Goal: Information Seeking & Learning: Learn about a topic

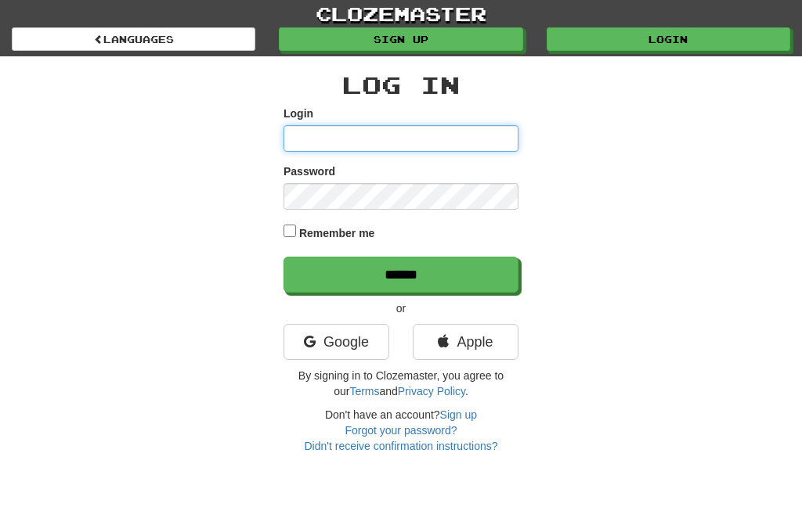
type input "********"
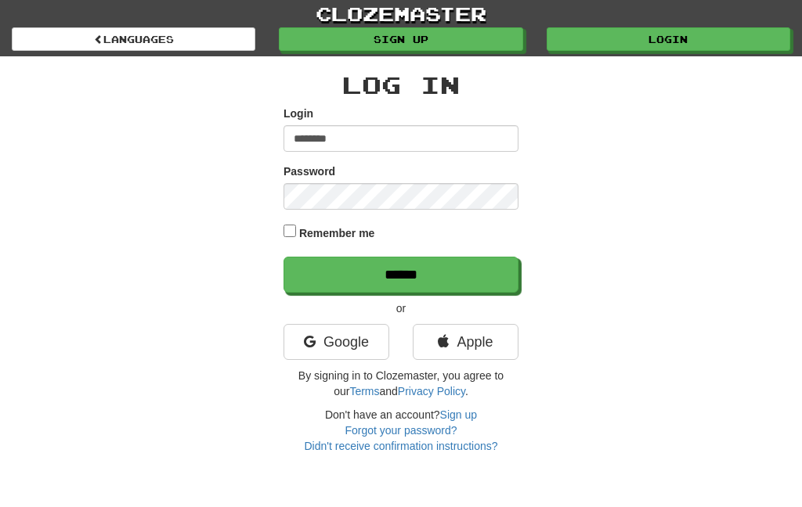
click at [331, 276] on input "******" at bounding box center [400, 275] width 235 height 36
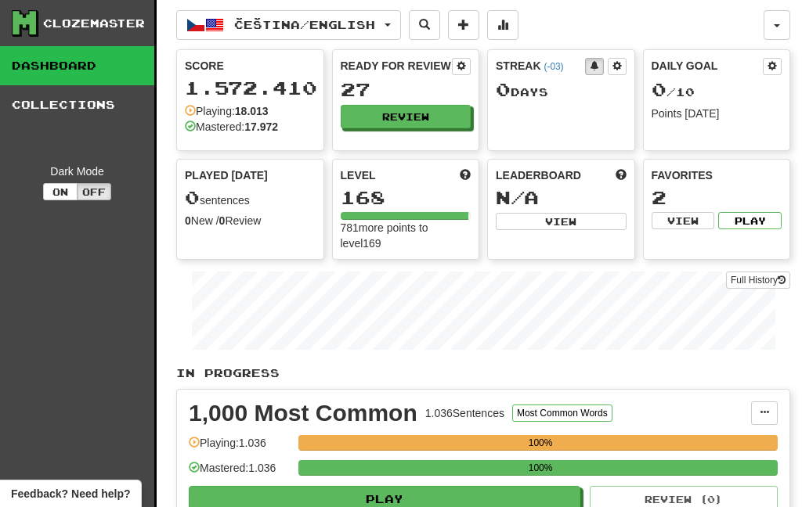
click at [367, 31] on span "Čeština / English" at bounding box center [304, 24] width 141 height 13
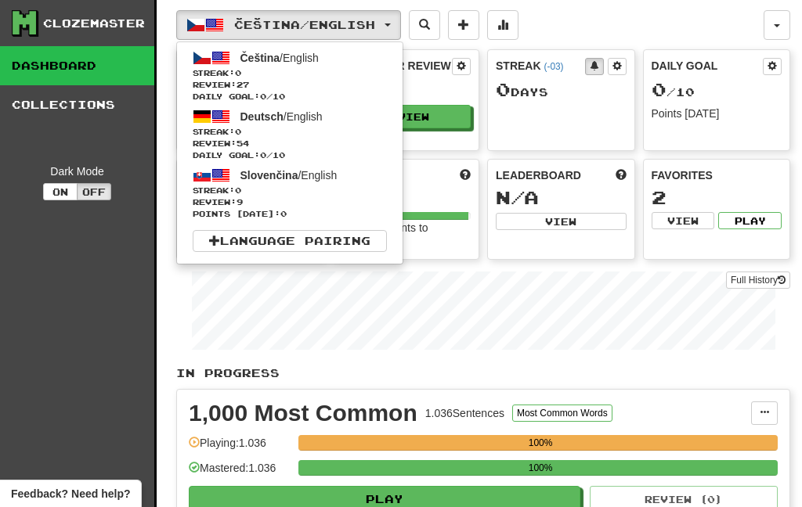
click at [324, 132] on span "Streak: 0" at bounding box center [290, 132] width 194 height 12
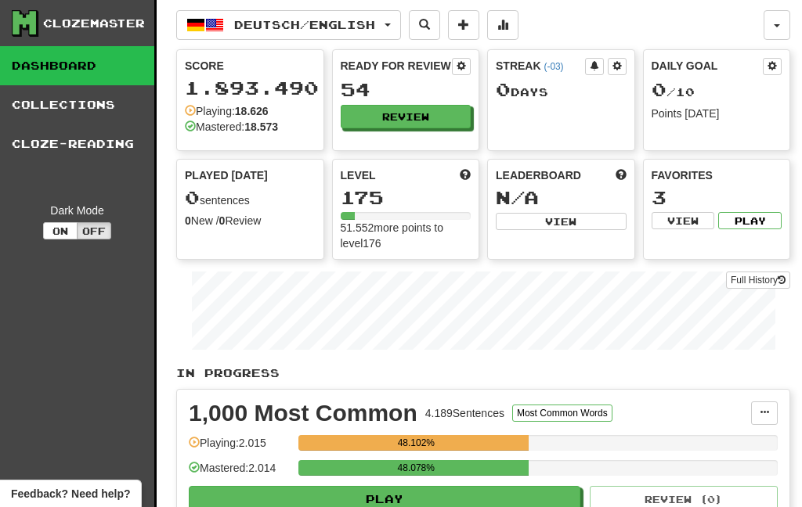
click at [427, 115] on button "Review" at bounding box center [406, 116] width 131 height 23
select select "***"
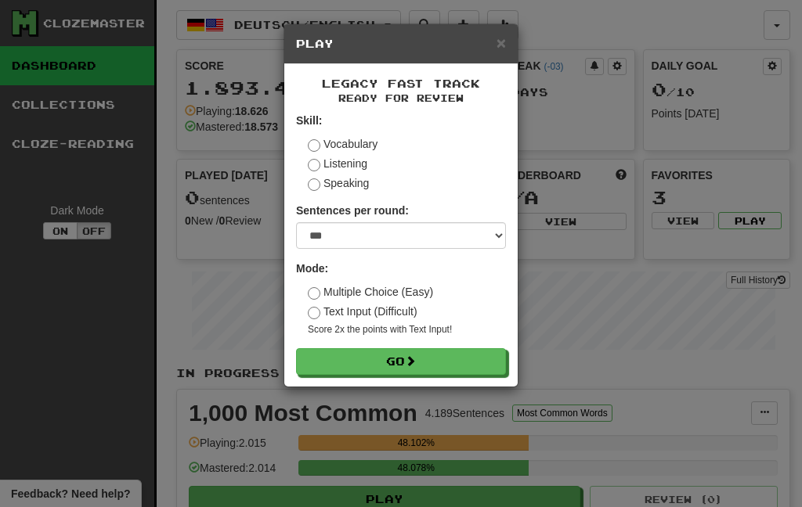
click at [396, 366] on button "Go" at bounding box center [401, 361] width 210 height 27
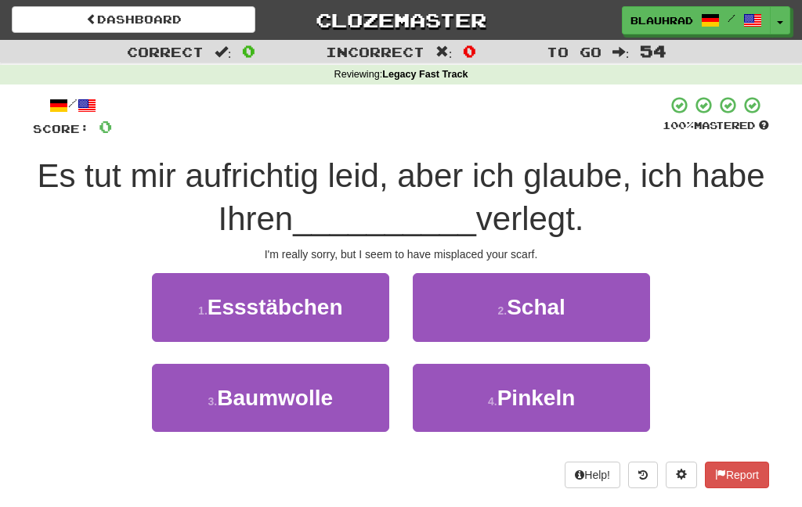
click at [523, 312] on span "Schal" at bounding box center [536, 307] width 59 height 24
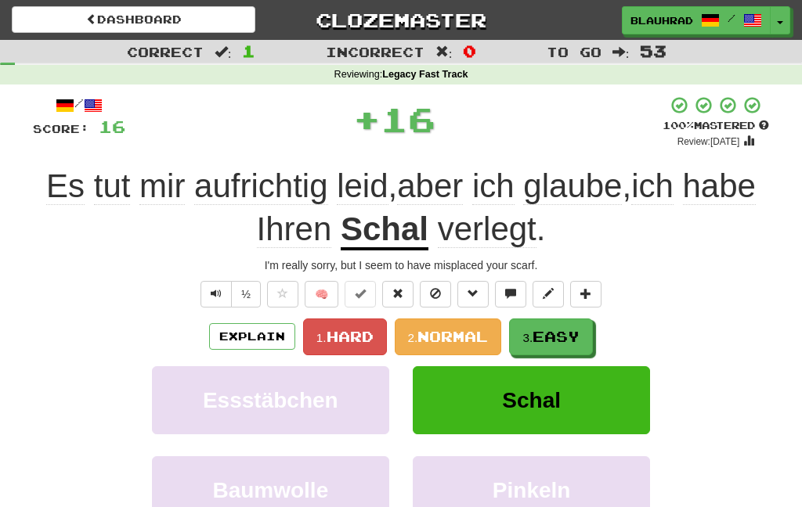
click at [542, 328] on span "Easy" at bounding box center [556, 336] width 47 height 17
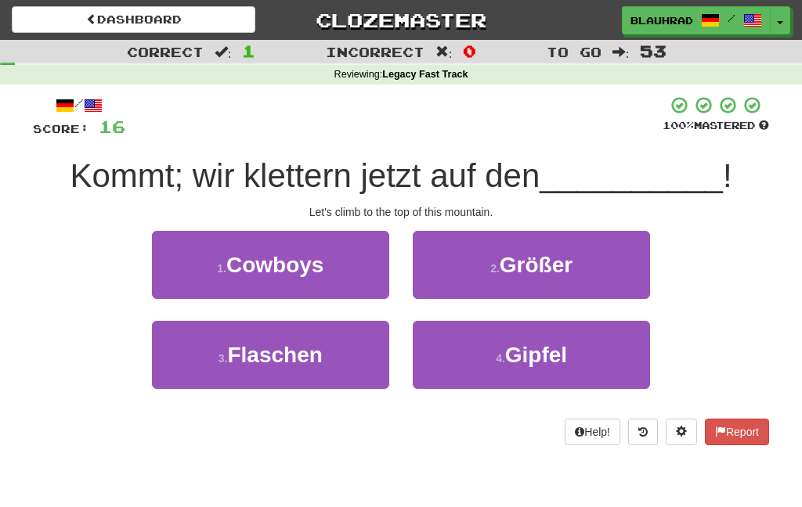
click at [475, 365] on button "4 . Gipfel" at bounding box center [531, 355] width 237 height 68
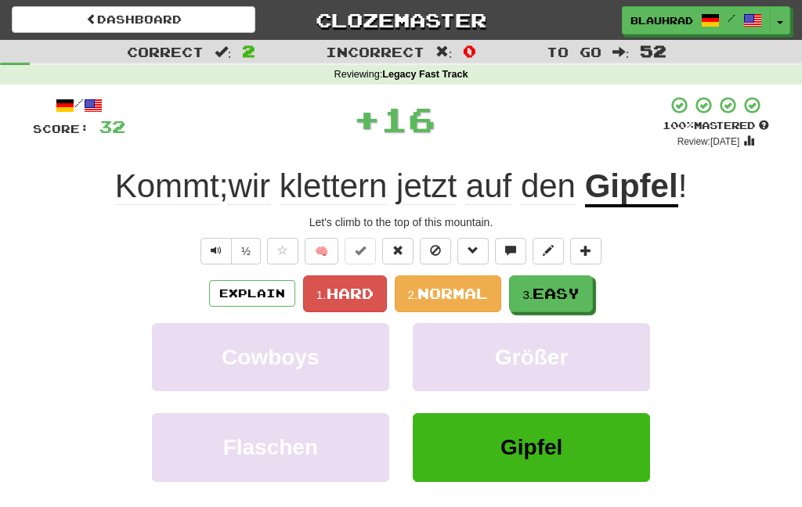
click at [547, 299] on span "Easy" at bounding box center [556, 293] width 47 height 17
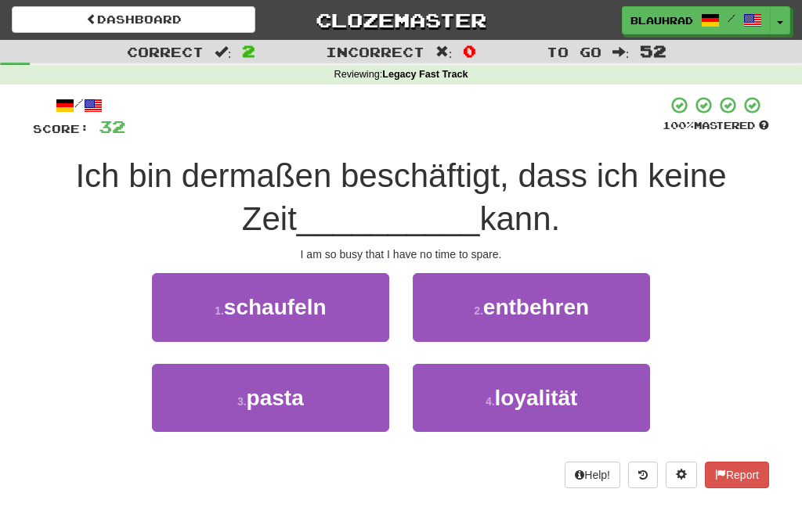
click at [492, 310] on span "entbehren" at bounding box center [536, 307] width 106 height 24
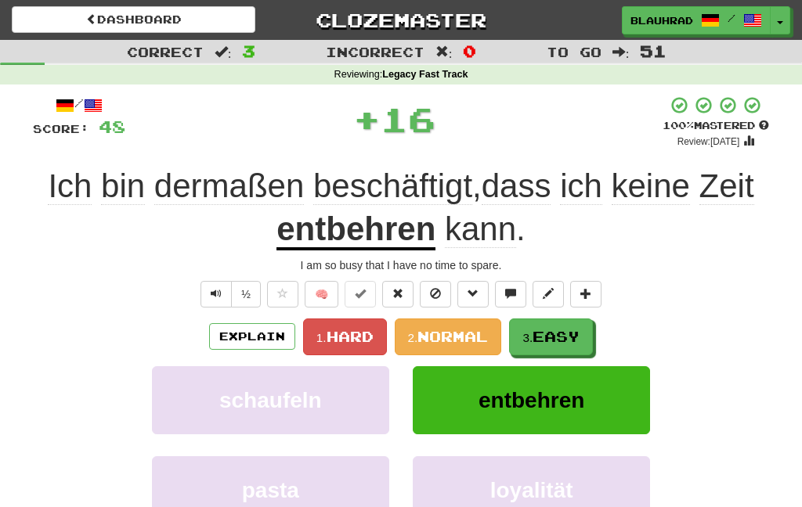
click at [536, 325] on button "3. Easy" at bounding box center [551, 337] width 84 height 37
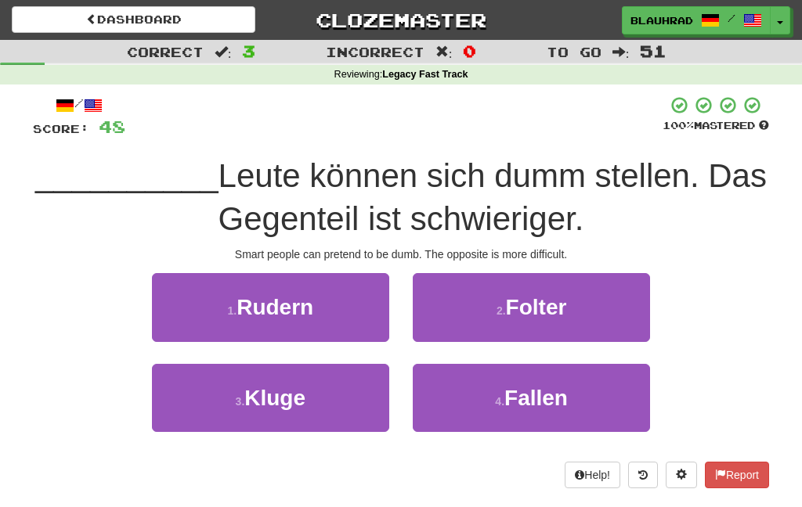
click at [352, 414] on button "3 . Kluge" at bounding box center [270, 398] width 237 height 68
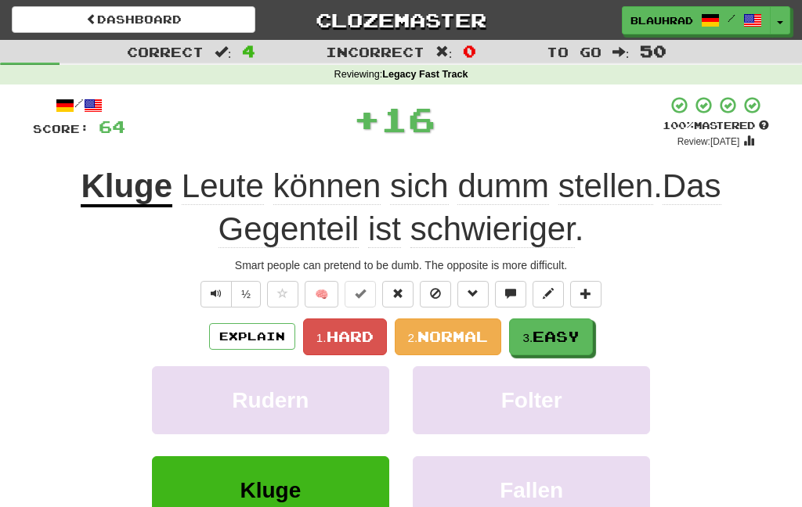
click at [540, 330] on span "Easy" at bounding box center [556, 336] width 47 height 17
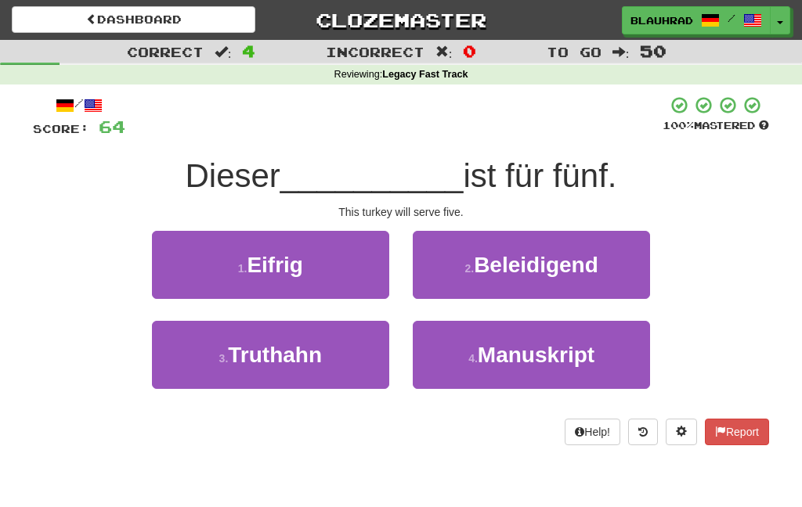
click at [355, 365] on button "3 . Truthahn" at bounding box center [270, 355] width 237 height 68
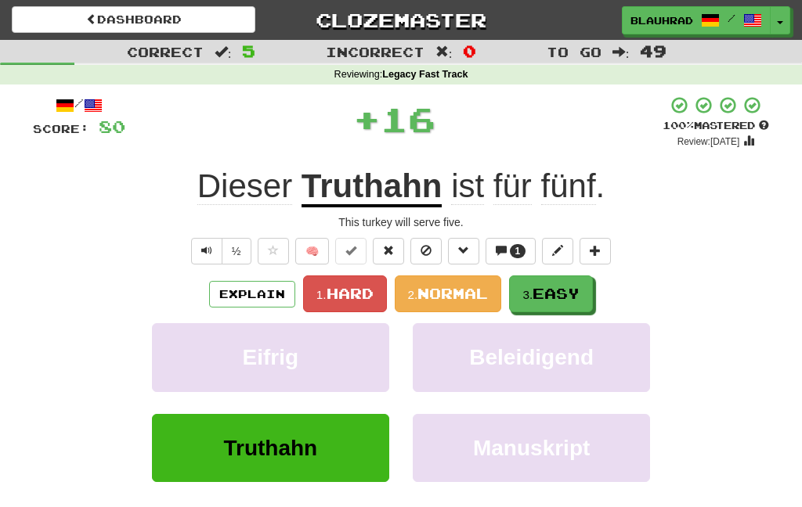
click at [539, 291] on span "Easy" at bounding box center [556, 293] width 47 height 17
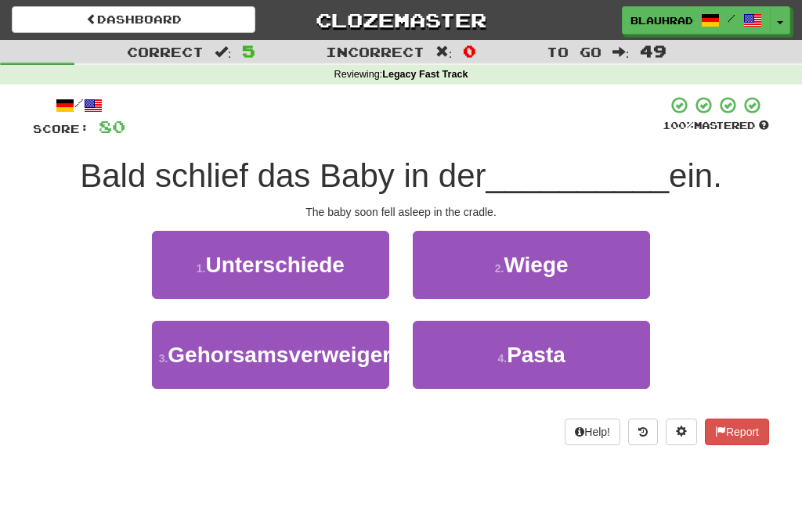
click at [548, 273] on span "Wiege" at bounding box center [536, 265] width 64 height 24
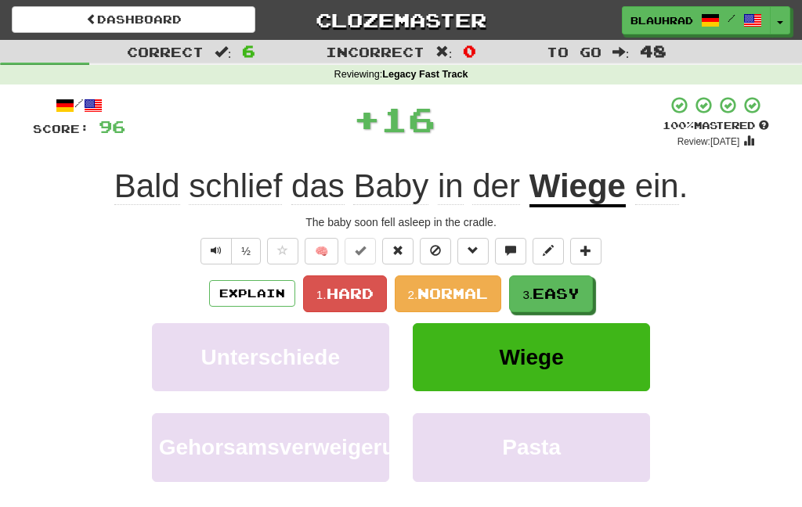
click at [533, 294] on small "3." at bounding box center [527, 294] width 10 height 13
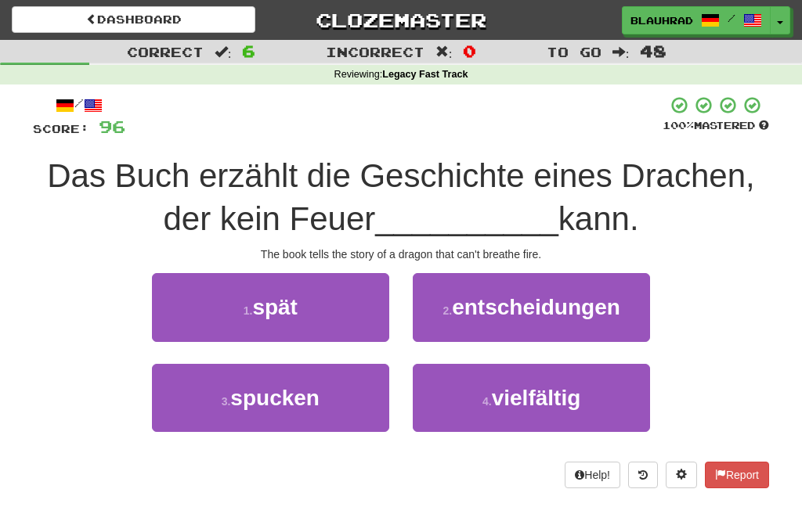
click at [359, 399] on button "3 . spucken" at bounding box center [270, 398] width 237 height 68
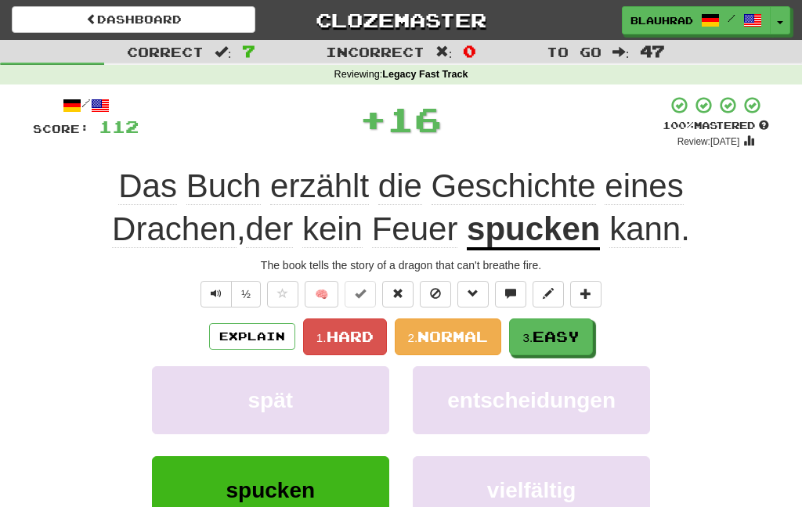
click at [549, 331] on span "Easy" at bounding box center [556, 336] width 47 height 17
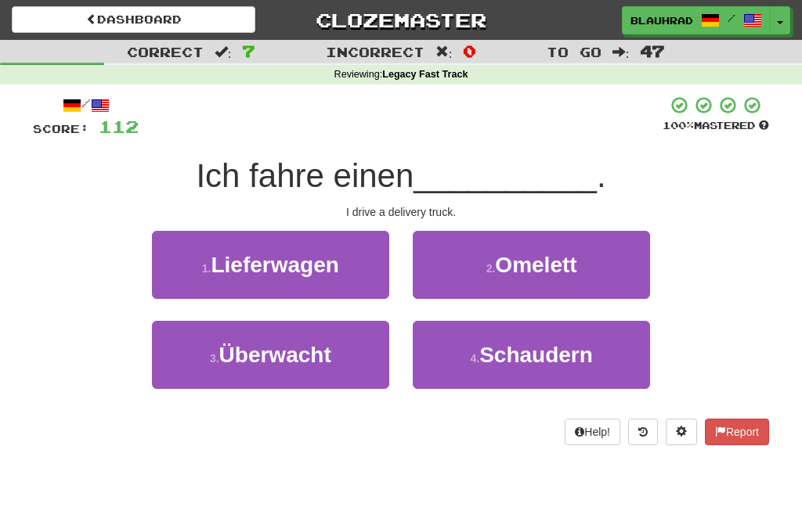
click at [367, 273] on button "1 . Lieferwagen" at bounding box center [270, 265] width 237 height 68
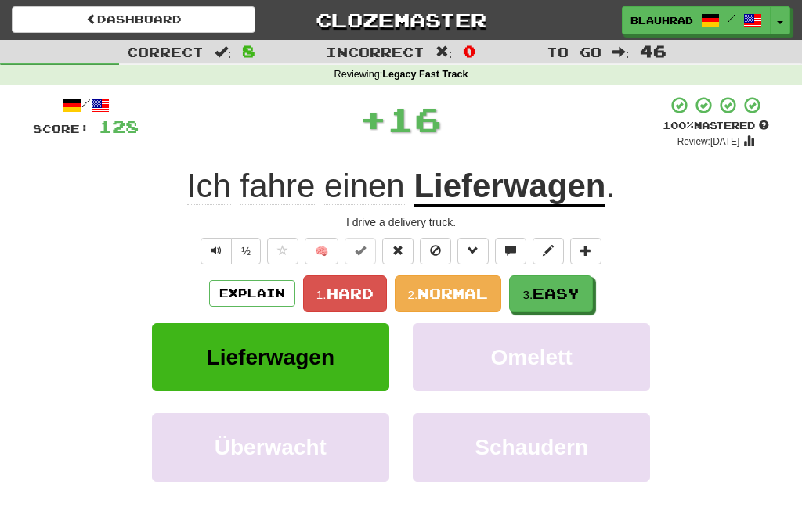
click at [545, 298] on span "Easy" at bounding box center [556, 293] width 47 height 17
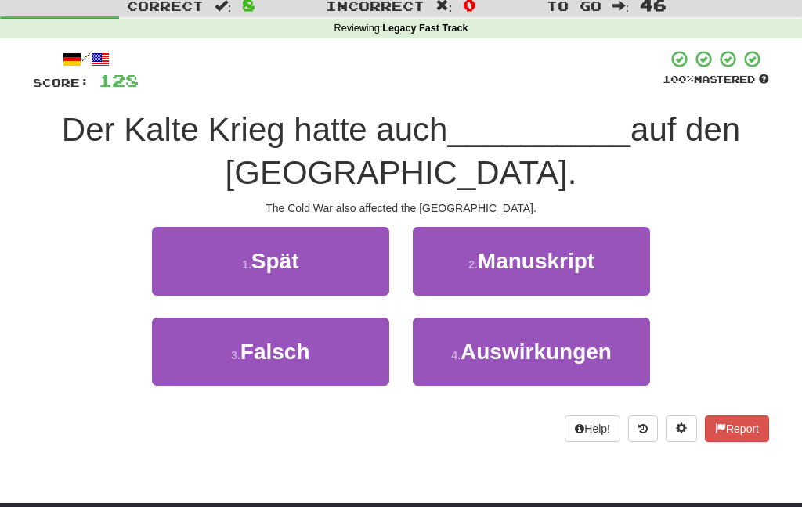
scroll to position [69, 0]
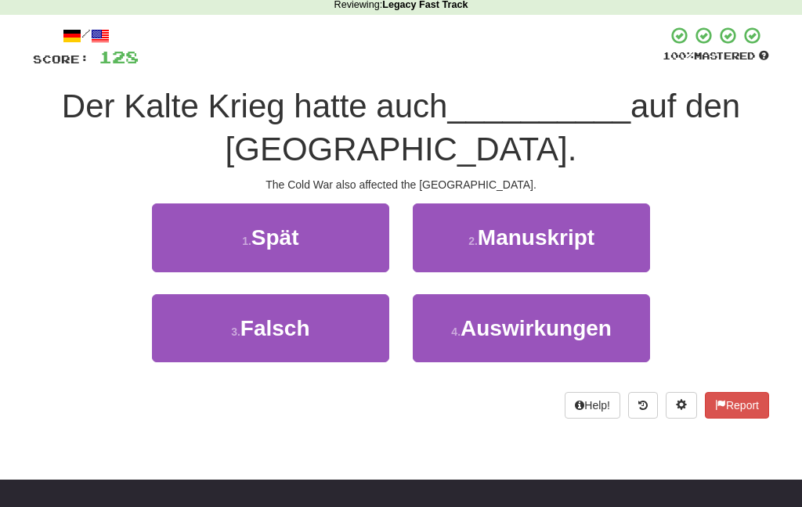
click at [454, 353] on button "4 . Auswirkungen" at bounding box center [531, 329] width 237 height 68
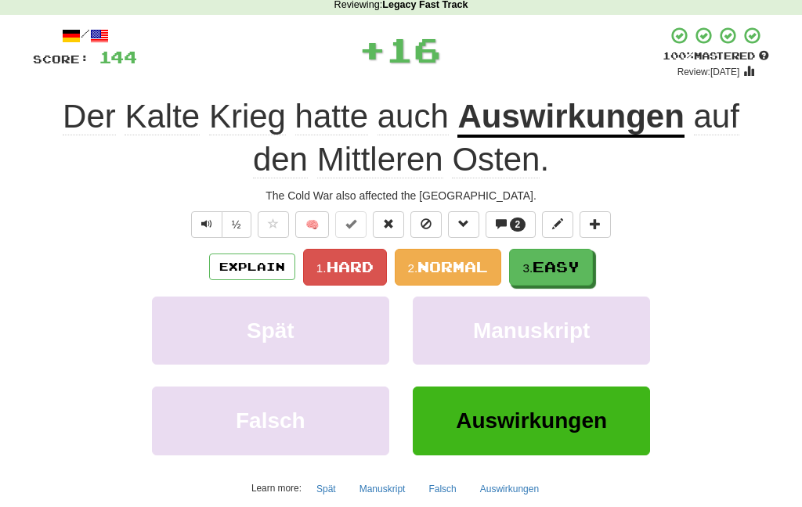
scroll to position [70, 0]
click at [557, 258] on span "Easy" at bounding box center [556, 266] width 47 height 17
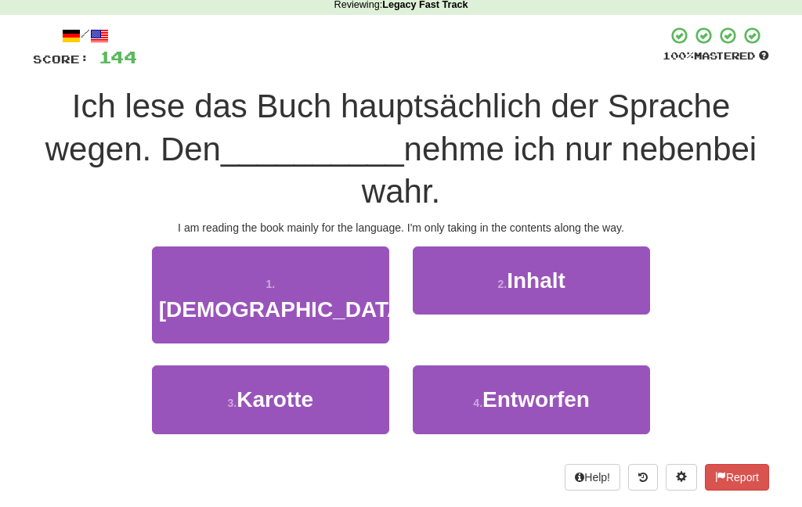
click at [521, 276] on span "Inhalt" at bounding box center [536, 281] width 59 height 24
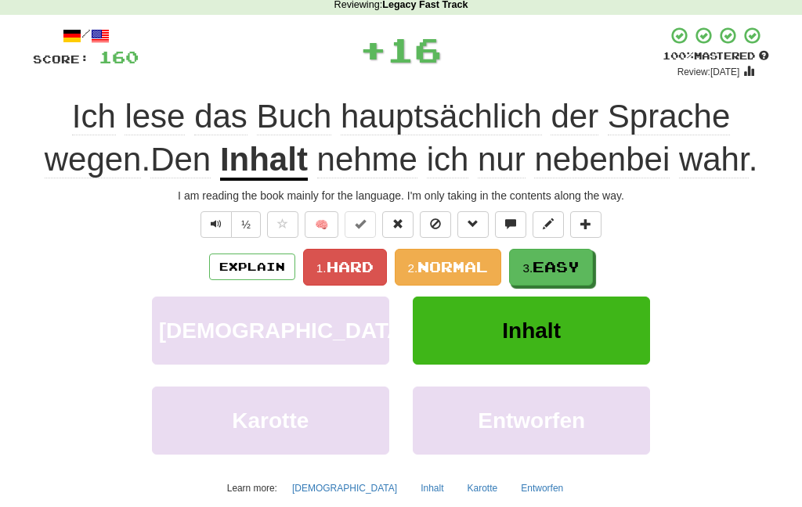
click at [544, 265] on span "Easy" at bounding box center [556, 266] width 47 height 17
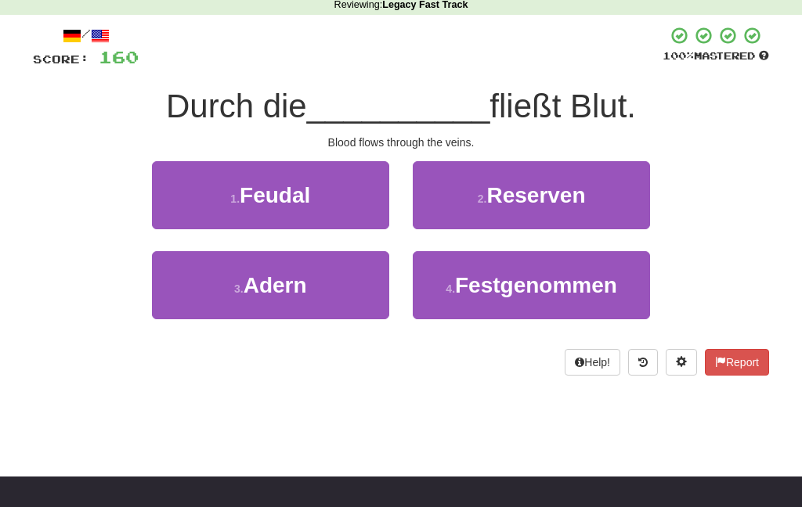
click at [340, 298] on button "3 . Adern" at bounding box center [270, 285] width 237 height 68
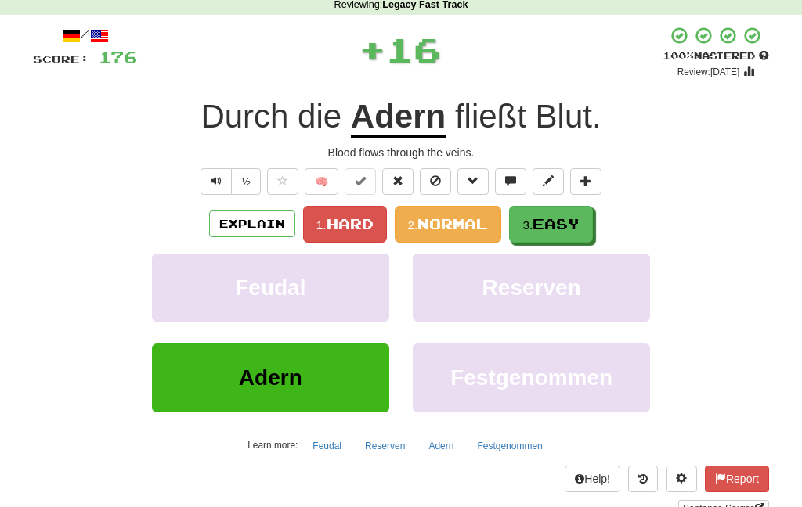
click at [542, 226] on span "Easy" at bounding box center [556, 223] width 47 height 17
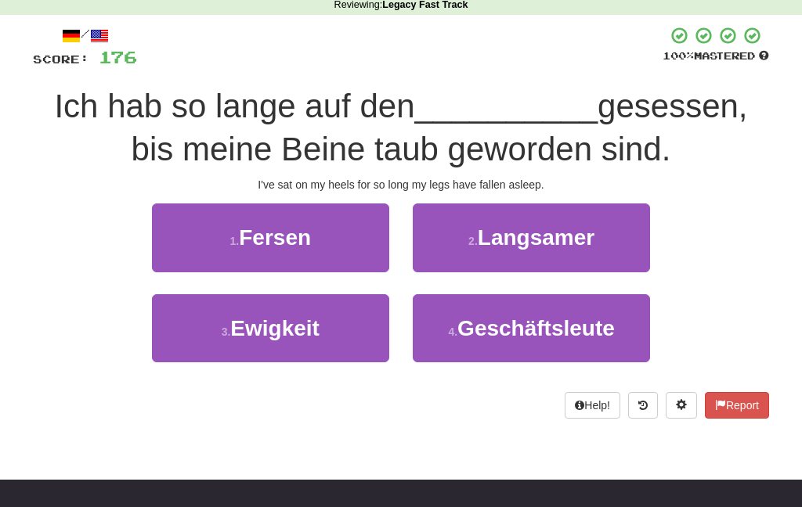
click at [354, 256] on button "1 . Fersen" at bounding box center [270, 238] width 237 height 68
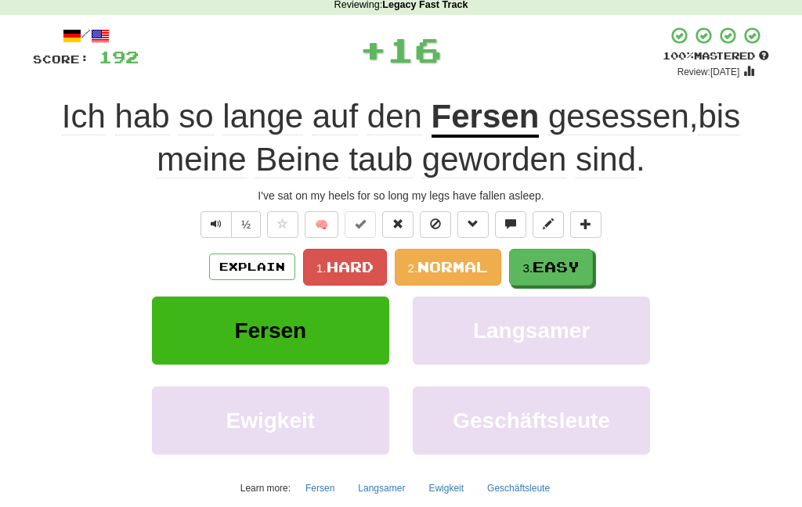
click at [533, 266] on small "3." at bounding box center [527, 268] width 10 height 13
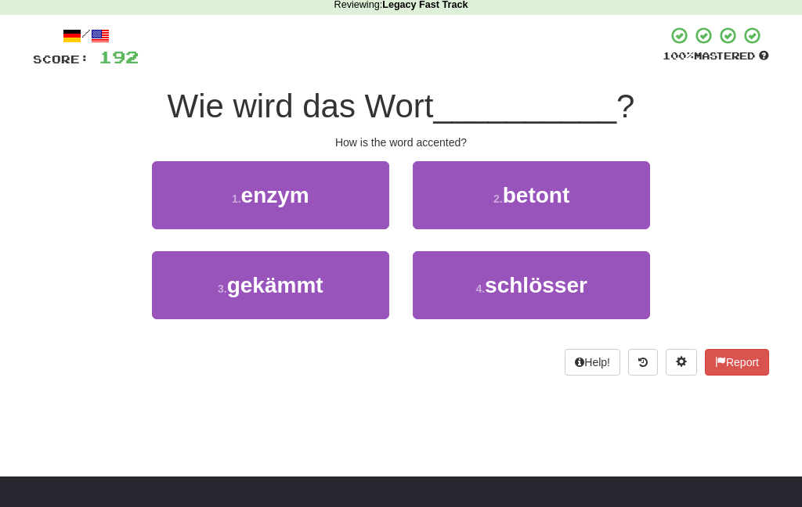
click at [544, 201] on span "betont" at bounding box center [536, 195] width 67 height 24
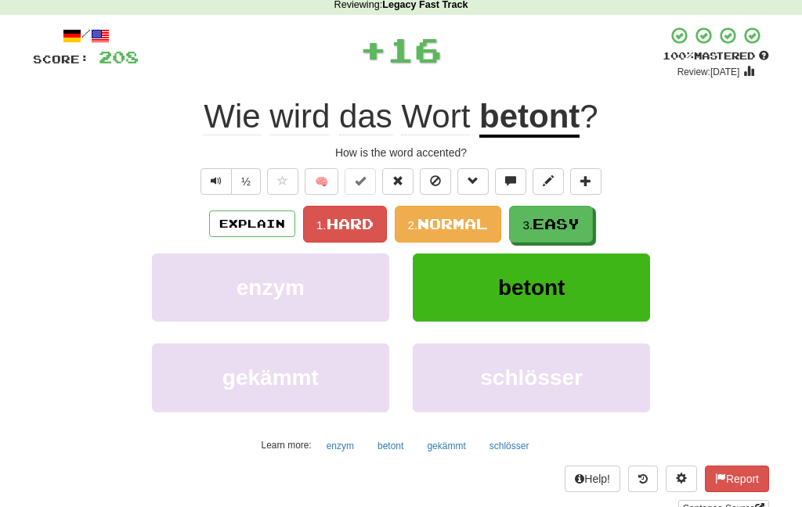
click at [533, 229] on small "3." at bounding box center [527, 224] width 10 height 13
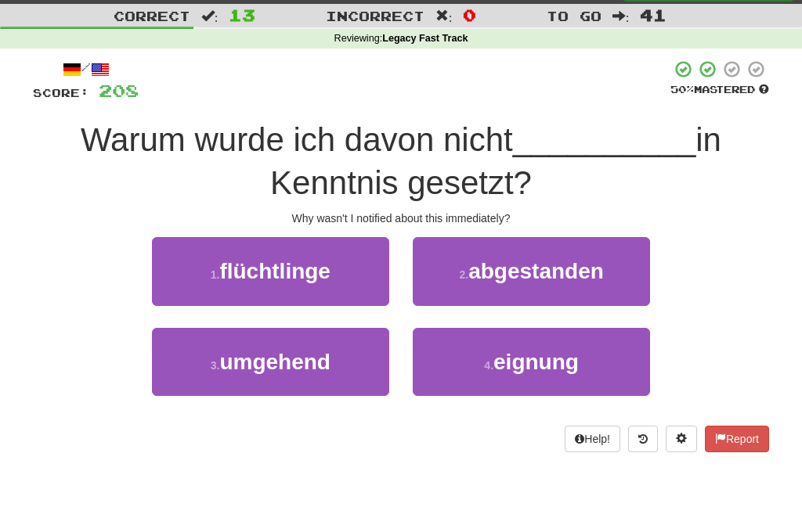
scroll to position [35, 0]
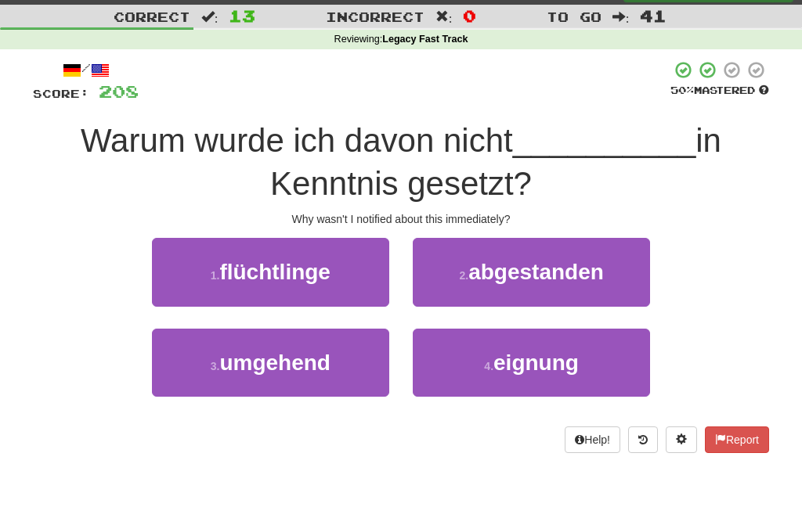
click at [325, 379] on button "3 . umgehend" at bounding box center [270, 363] width 237 height 68
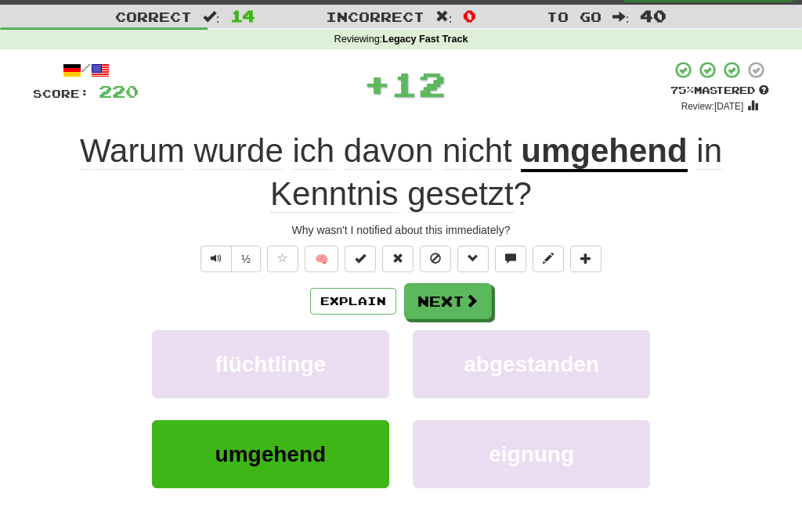
click at [469, 306] on span at bounding box center [471, 301] width 14 height 14
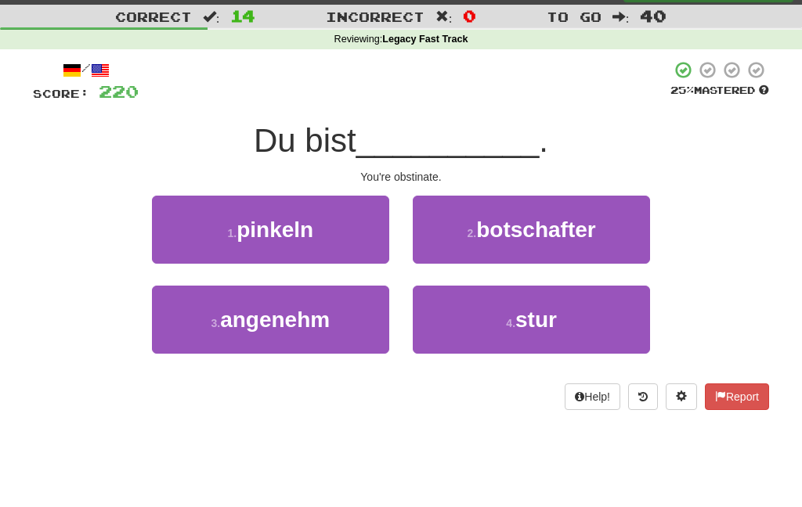
click at [483, 323] on button "4 . stur" at bounding box center [531, 320] width 237 height 68
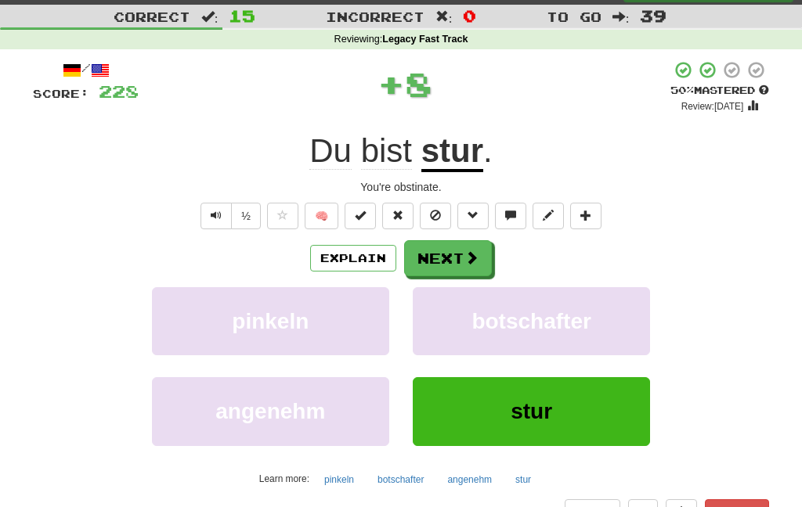
click at [473, 258] on span at bounding box center [471, 258] width 14 height 14
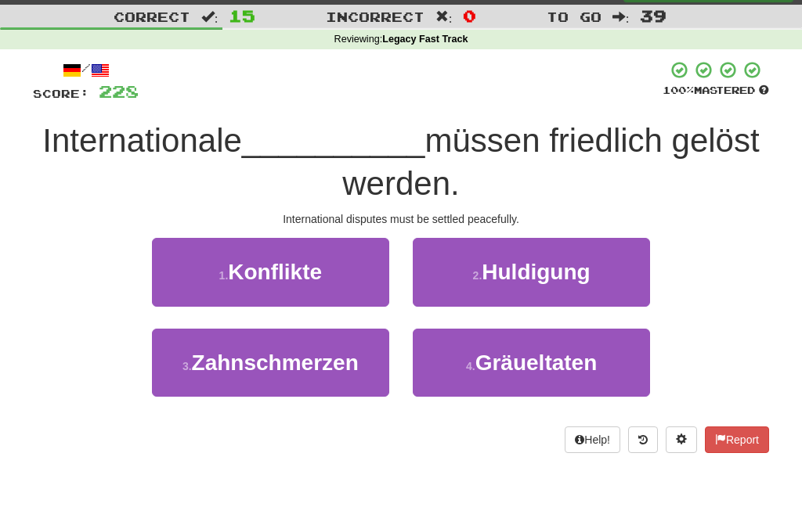
click at [352, 293] on button "1 . Konflikte" at bounding box center [270, 272] width 237 height 68
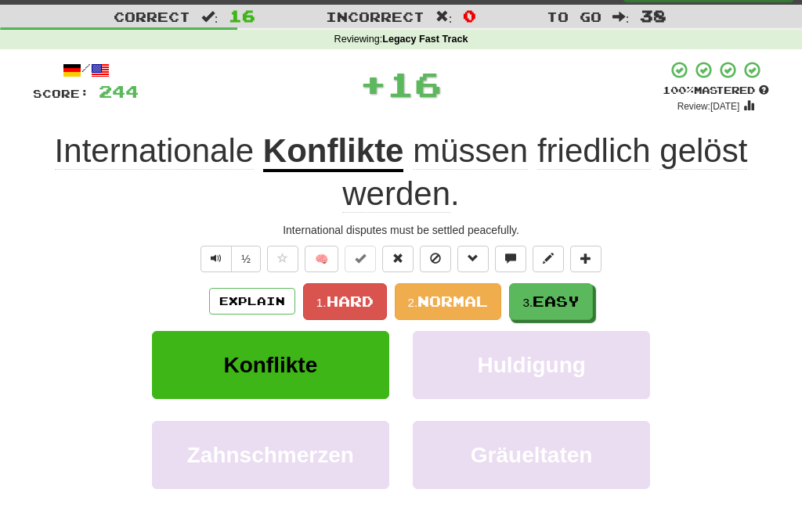
click at [546, 294] on span "Easy" at bounding box center [556, 301] width 47 height 17
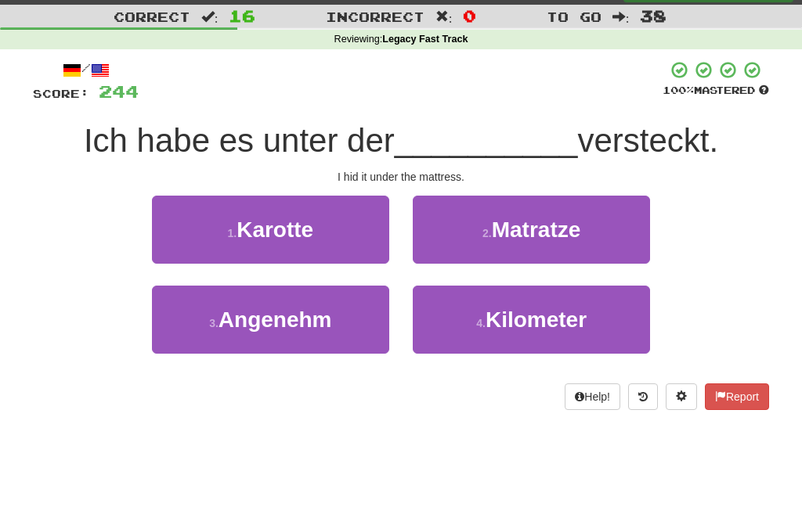
click at [506, 250] on button "2 . Matratze" at bounding box center [531, 230] width 237 height 68
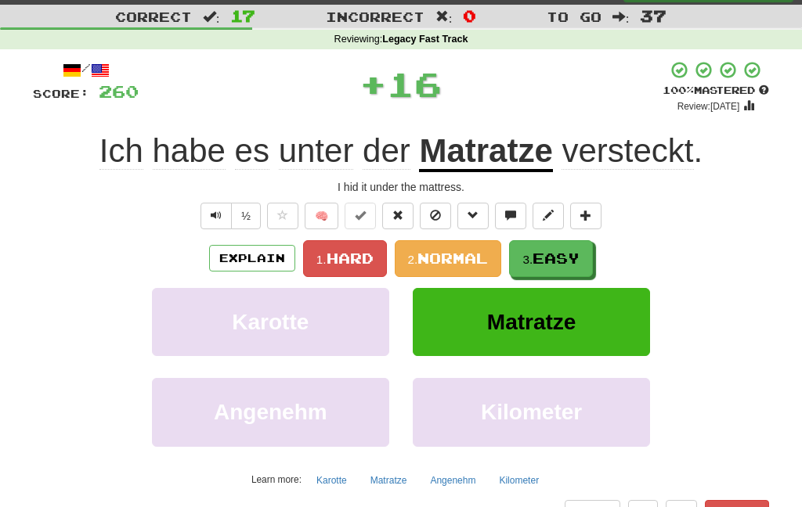
click at [533, 260] on small "3." at bounding box center [527, 259] width 10 height 13
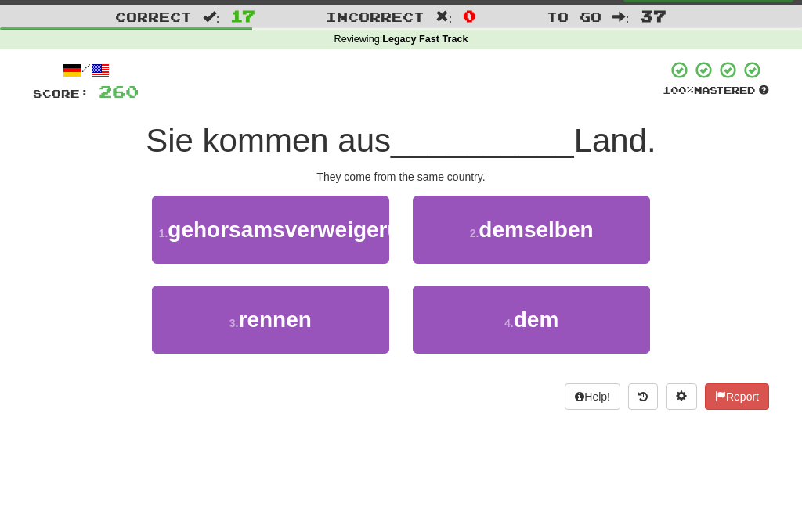
click at [519, 239] on span "demselben" at bounding box center [536, 230] width 114 height 24
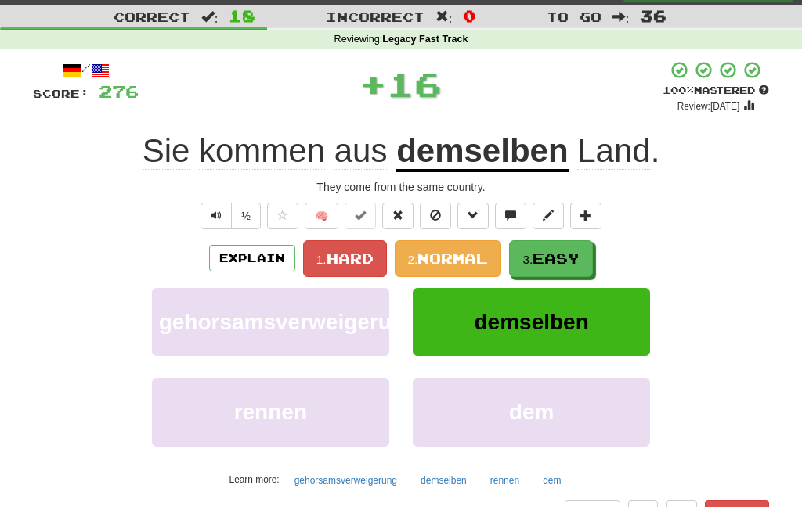
click at [546, 260] on span "Easy" at bounding box center [556, 258] width 47 height 17
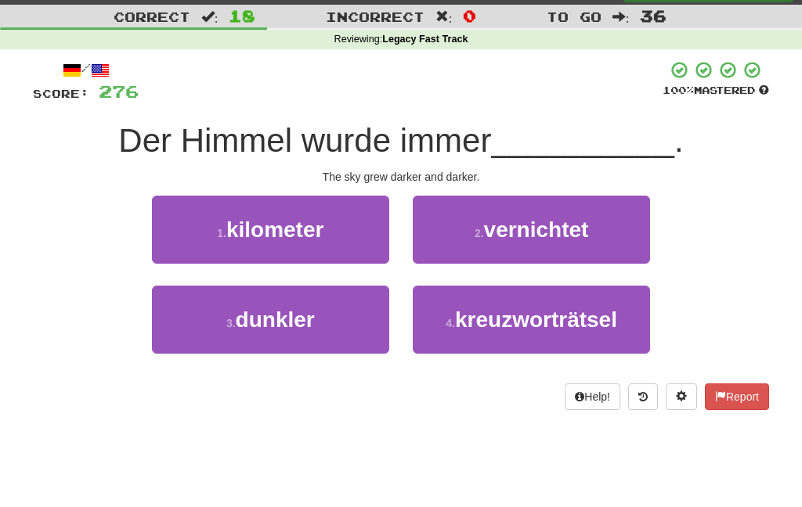
click at [374, 329] on button "3 . dunkler" at bounding box center [270, 320] width 237 height 68
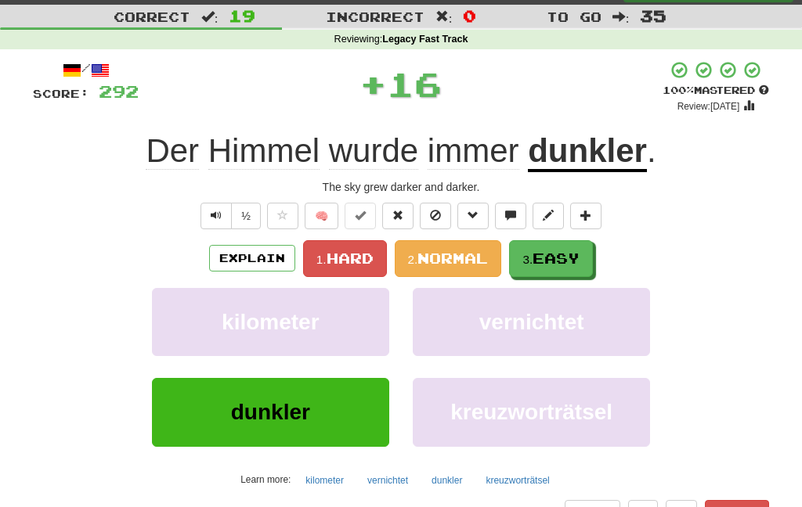
click at [541, 258] on span "Easy" at bounding box center [556, 258] width 47 height 17
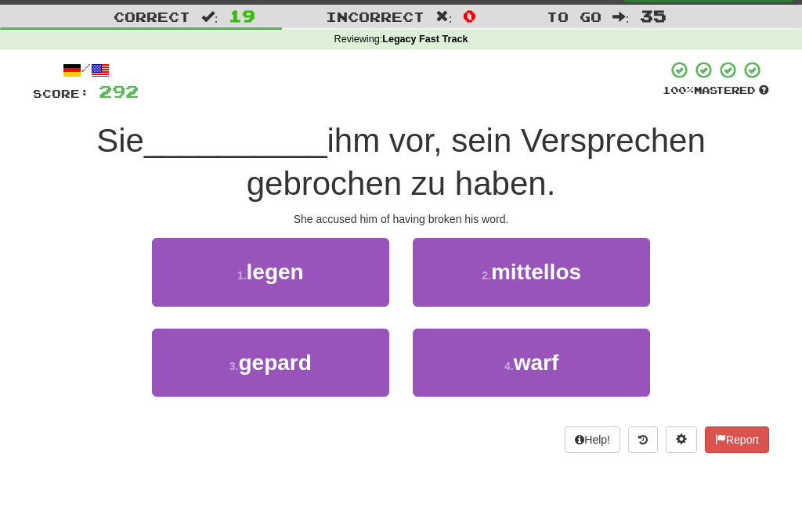
click at [458, 367] on button "4 . warf" at bounding box center [531, 363] width 237 height 68
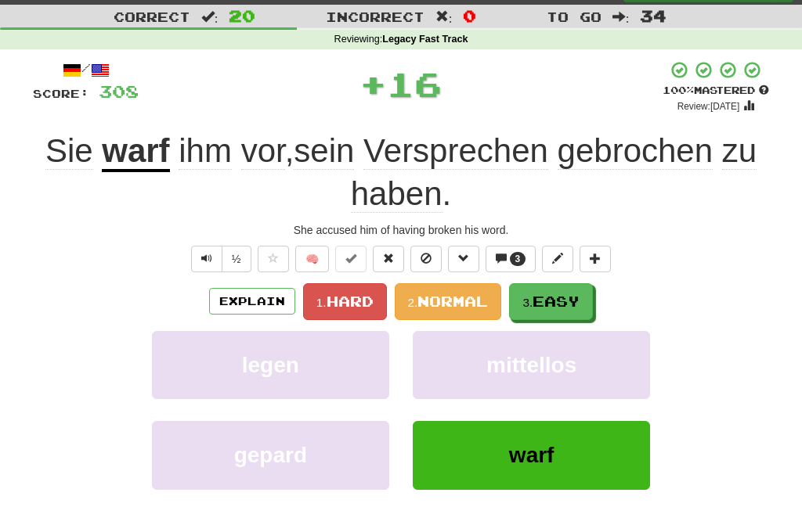
click at [544, 296] on span "Easy" at bounding box center [556, 301] width 47 height 17
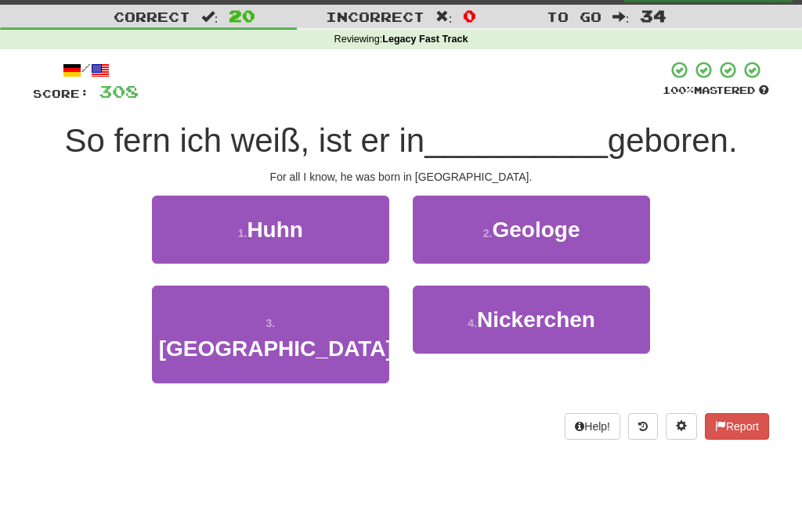
click at [353, 327] on button "3 . Italien" at bounding box center [270, 335] width 237 height 98
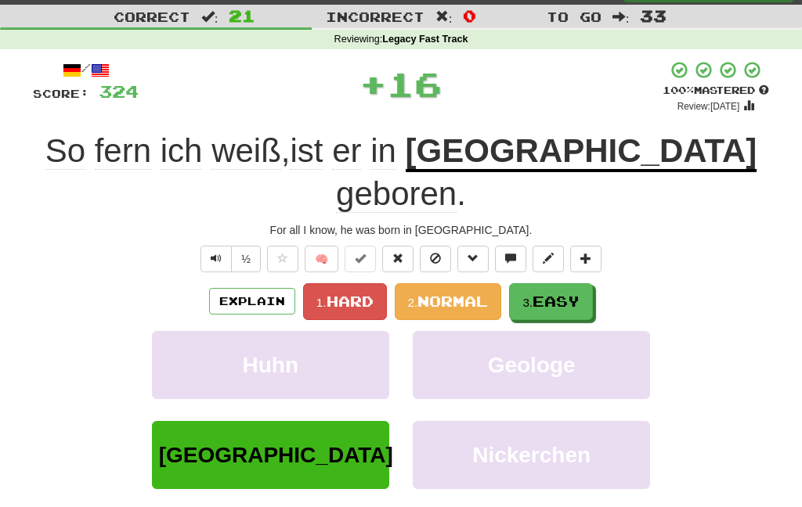
click at [565, 293] on span "Easy" at bounding box center [556, 301] width 47 height 17
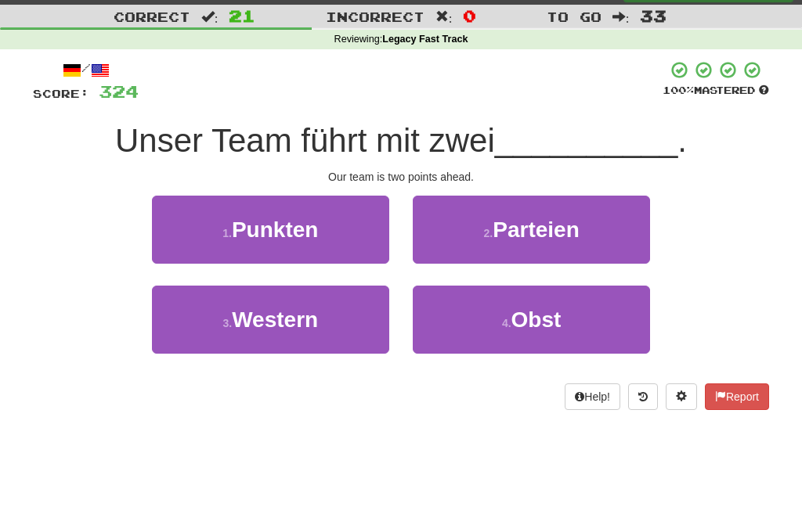
click at [333, 236] on button "1 . Punkten" at bounding box center [270, 230] width 237 height 68
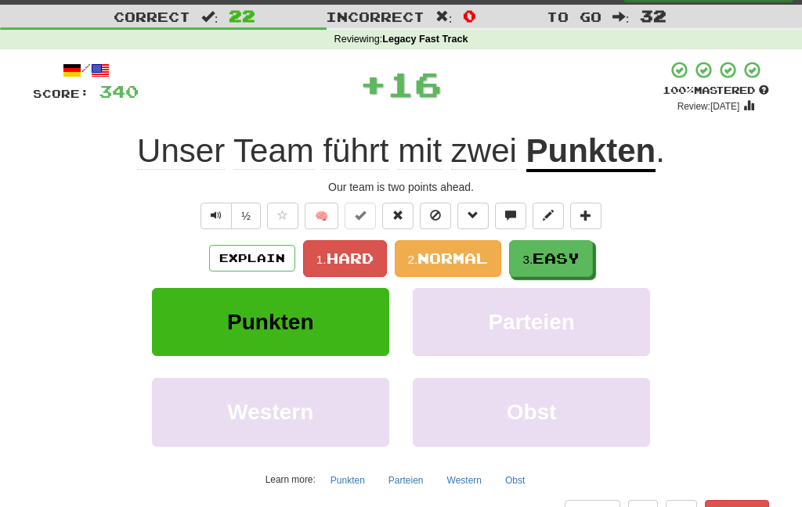
click at [536, 254] on span "Easy" at bounding box center [556, 258] width 47 height 17
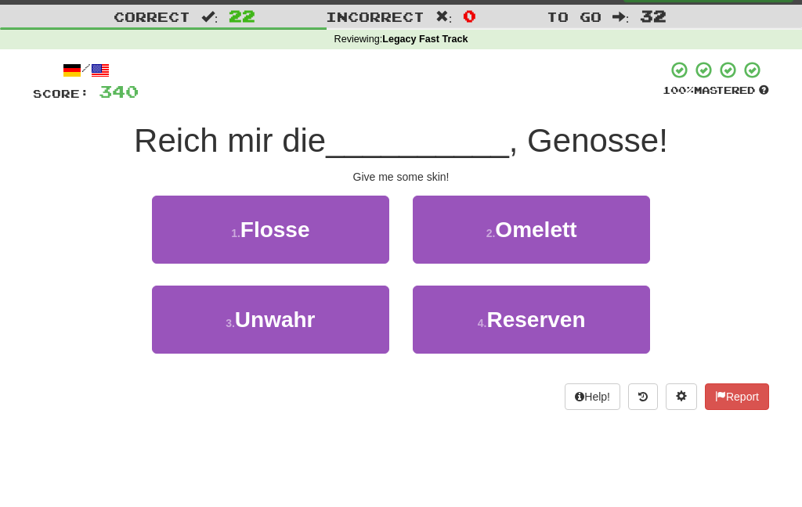
click at [307, 233] on span "Flosse" at bounding box center [275, 230] width 70 height 24
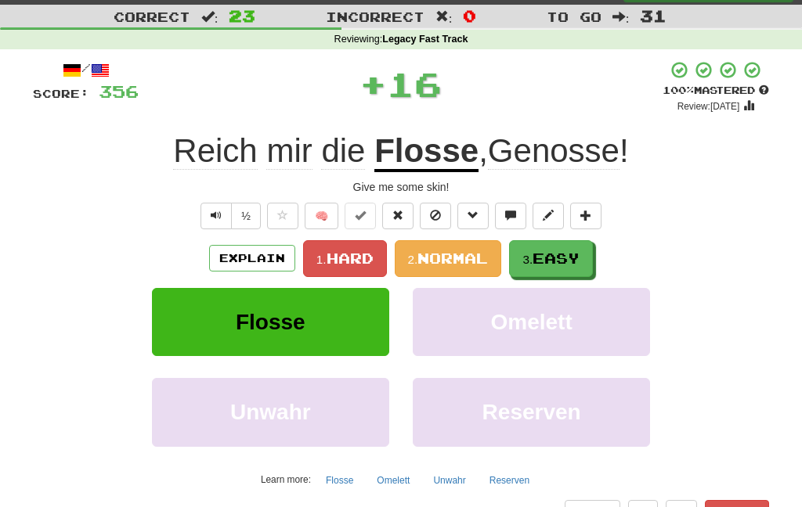
click at [533, 262] on small "3." at bounding box center [527, 259] width 10 height 13
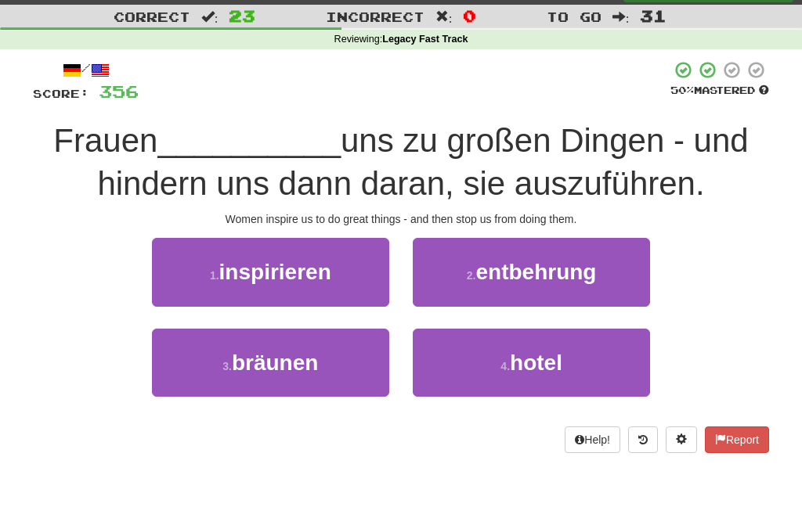
click at [308, 291] on button "1 . inspirieren" at bounding box center [270, 272] width 237 height 68
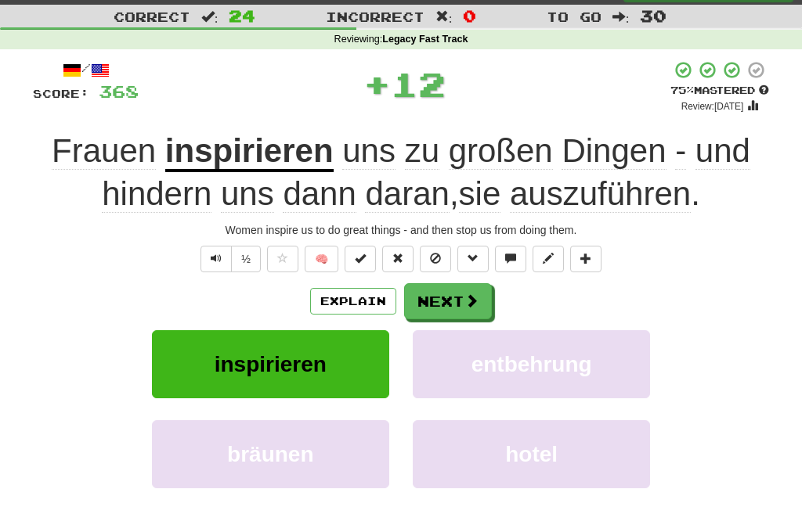
click at [455, 302] on button "Next" at bounding box center [448, 301] width 88 height 36
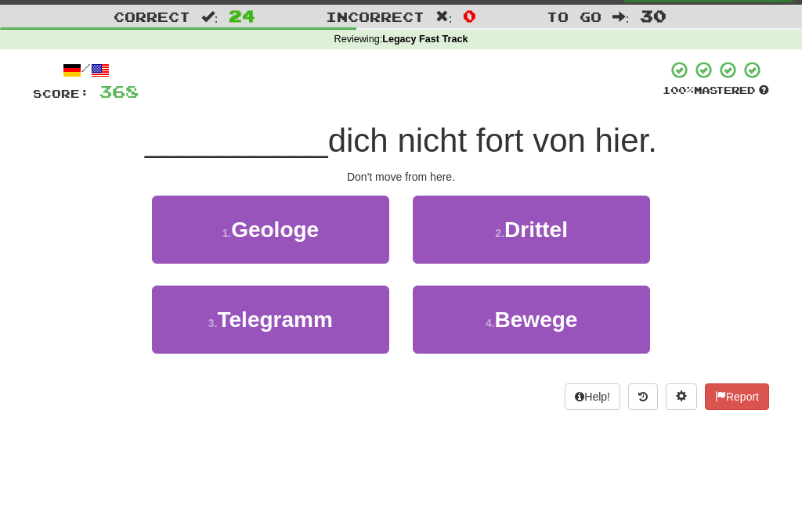
click at [475, 325] on button "4 . Bewege" at bounding box center [531, 320] width 237 height 68
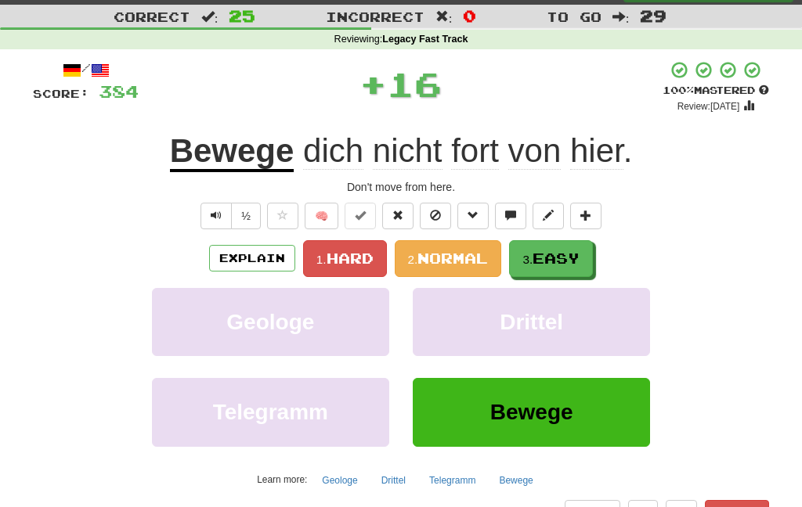
click at [537, 244] on button "3. Easy" at bounding box center [551, 258] width 84 height 37
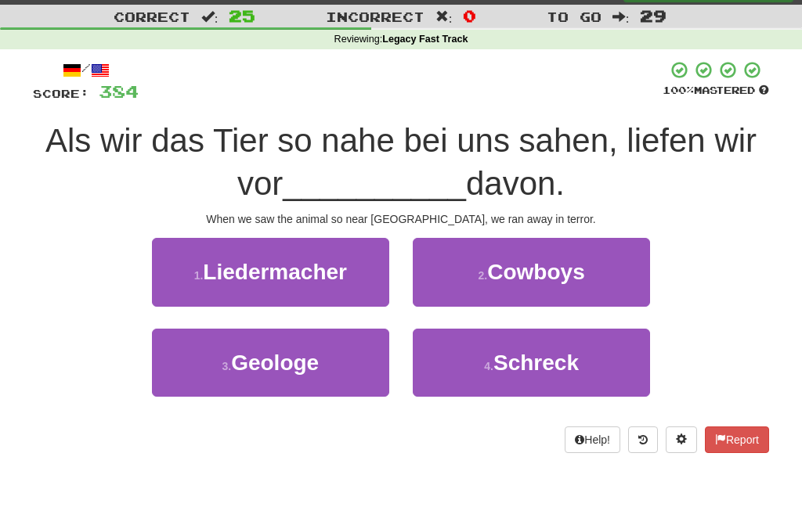
click at [442, 369] on button "4 . Schreck" at bounding box center [531, 363] width 237 height 68
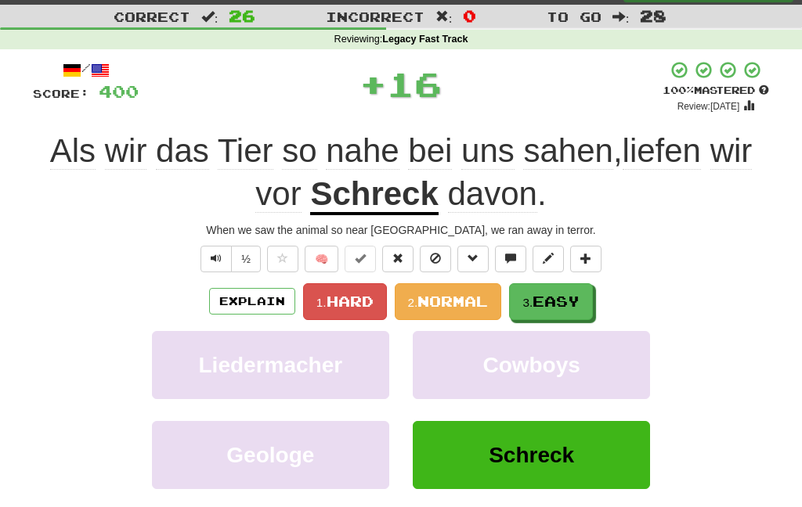
click at [525, 292] on button "3. Easy" at bounding box center [551, 301] width 84 height 37
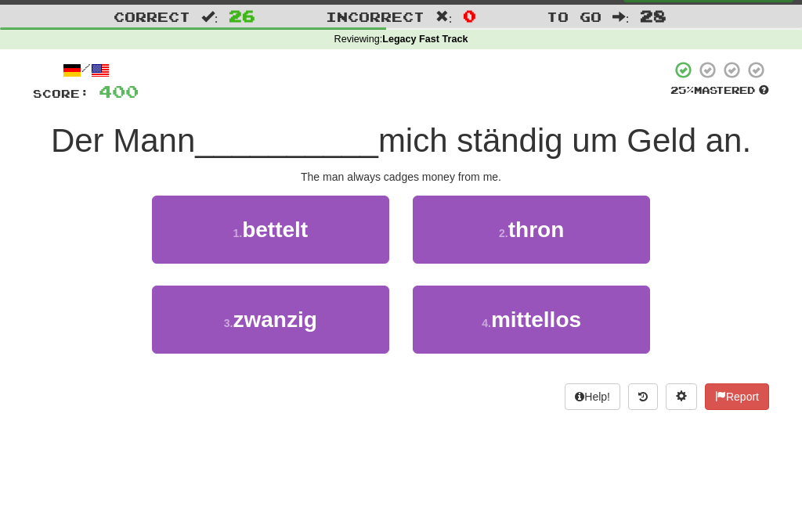
click at [320, 227] on button "1 . bettelt" at bounding box center [270, 230] width 237 height 68
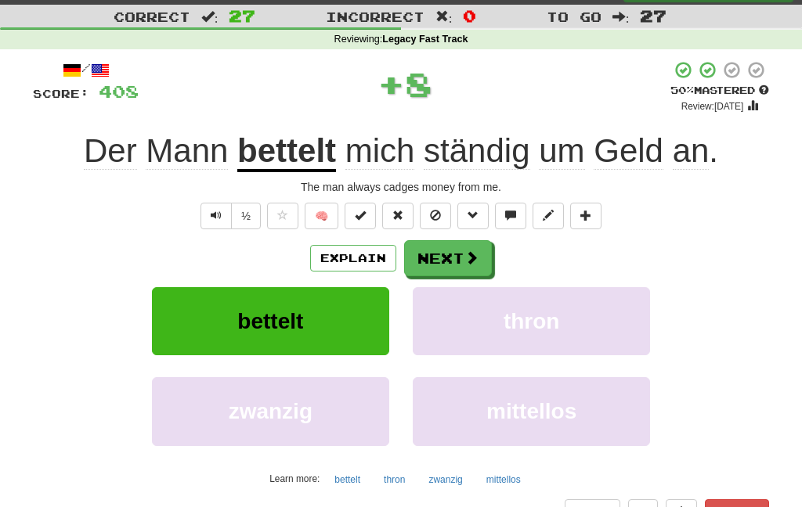
click at [476, 241] on button "Next" at bounding box center [448, 258] width 88 height 36
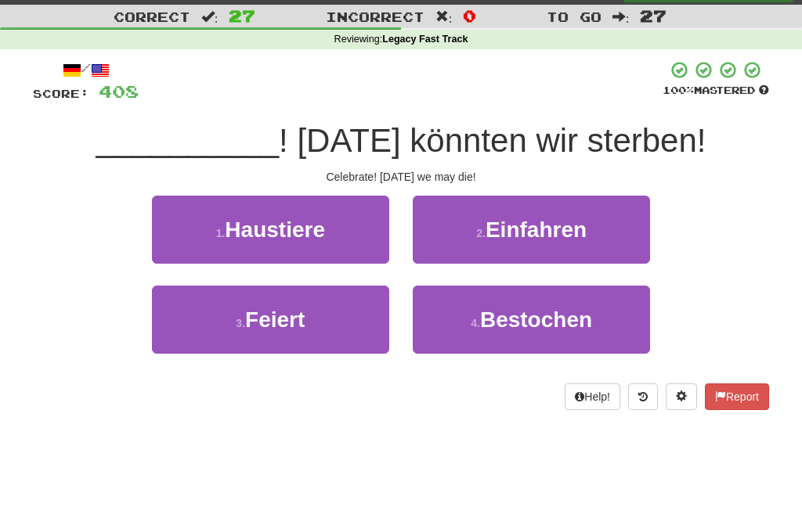
click at [331, 330] on button "3 . Feiert" at bounding box center [270, 320] width 237 height 68
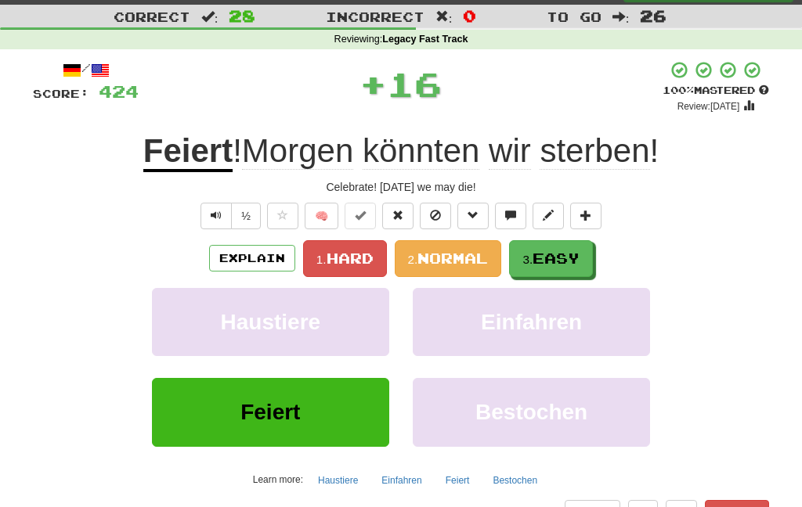
click at [558, 245] on button "3. Easy" at bounding box center [551, 258] width 84 height 37
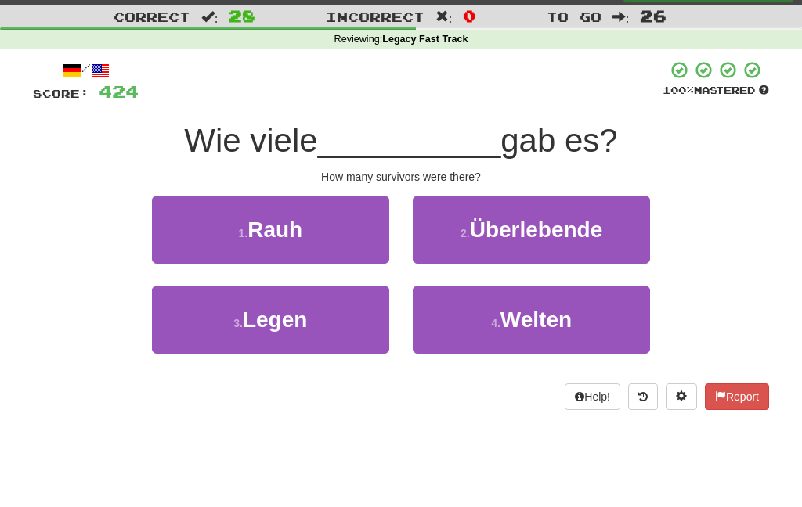
click at [504, 234] on span "Überlebende" at bounding box center [536, 230] width 133 height 24
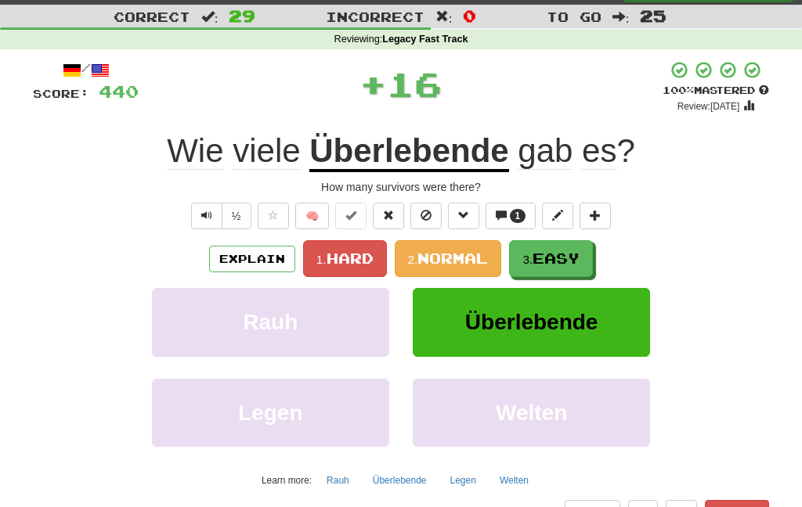
click at [551, 262] on span "Easy" at bounding box center [556, 258] width 47 height 17
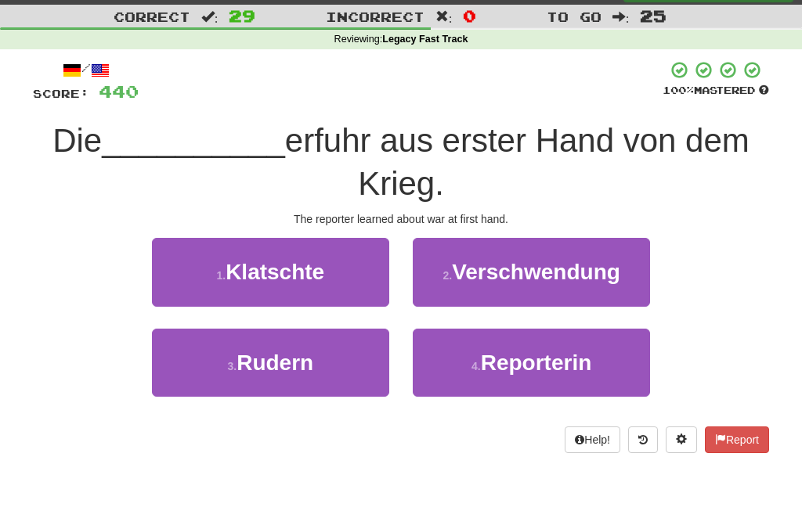
click at [502, 364] on span "Reporterin" at bounding box center [536, 363] width 111 height 24
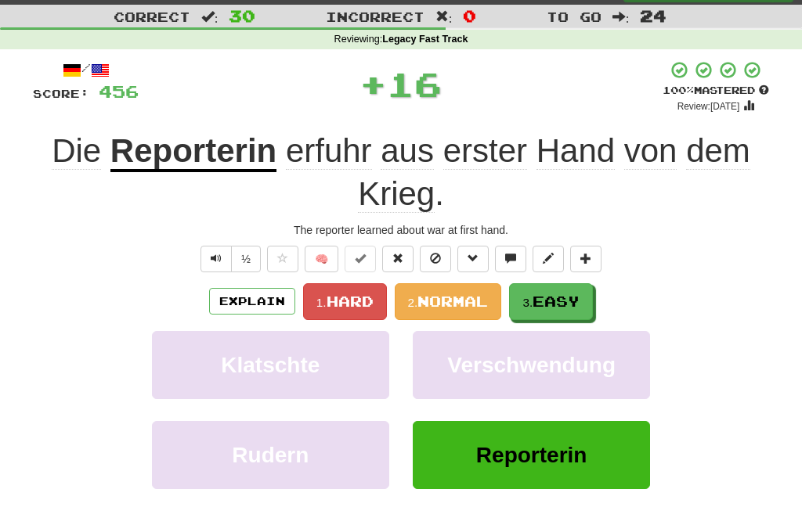
click at [533, 304] on small "3." at bounding box center [527, 302] width 10 height 13
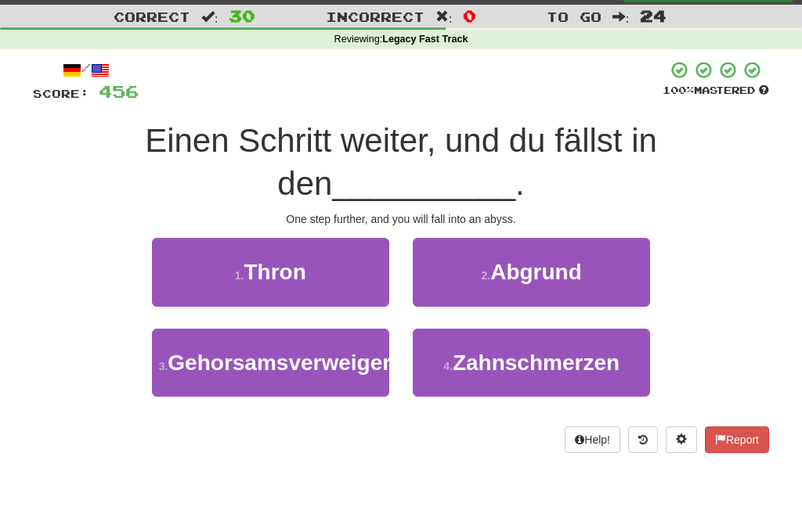
click at [546, 266] on span "Abgrund" at bounding box center [536, 272] width 92 height 24
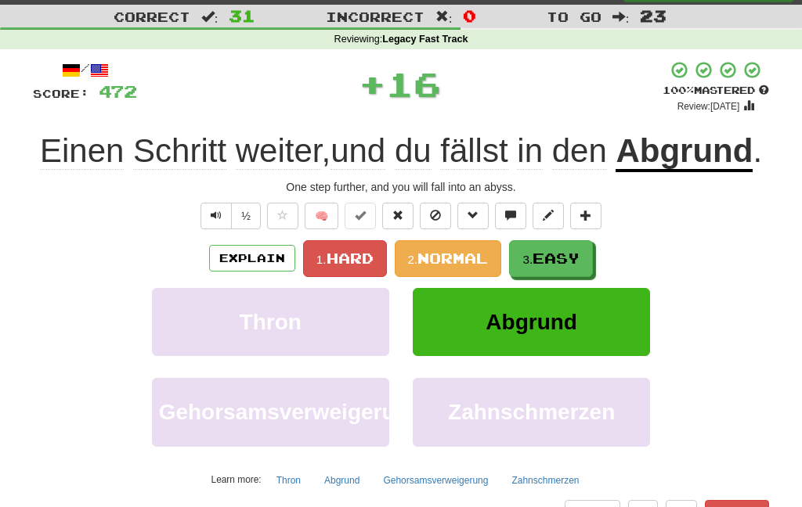
click at [558, 267] on span "Easy" at bounding box center [556, 258] width 47 height 17
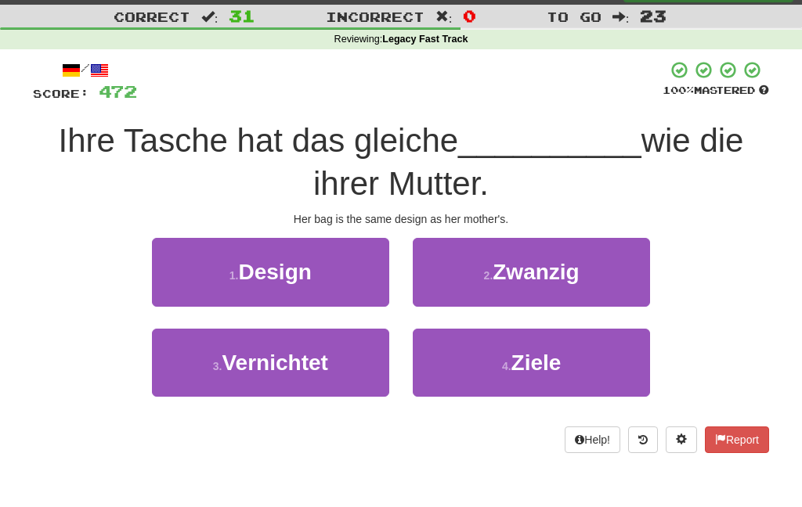
click at [352, 280] on button "1 . Design" at bounding box center [270, 272] width 237 height 68
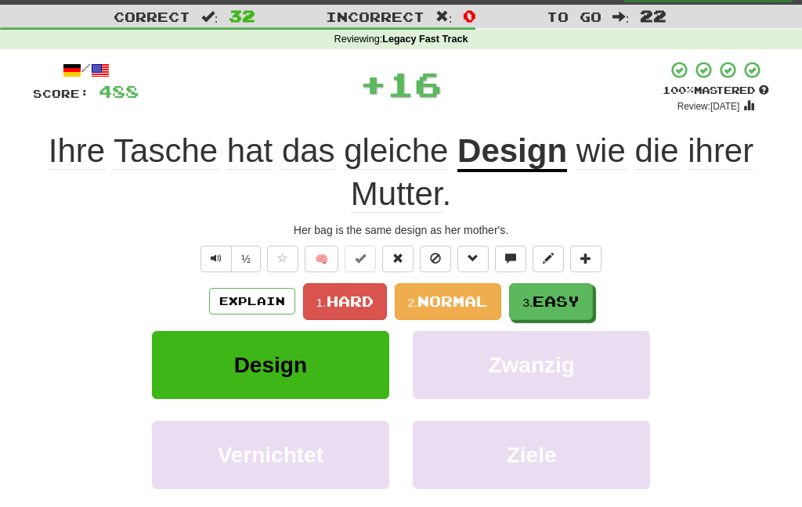
click at [542, 297] on span "Easy" at bounding box center [556, 301] width 47 height 17
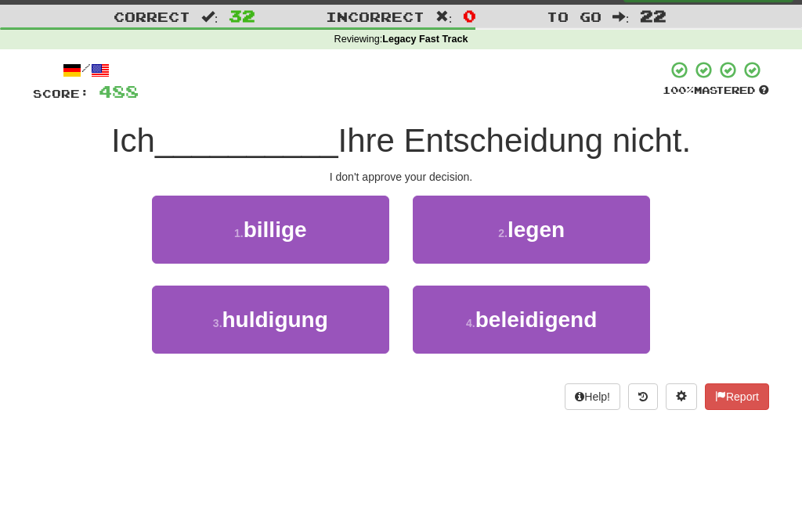
click at [347, 244] on button "1 . billige" at bounding box center [270, 230] width 237 height 68
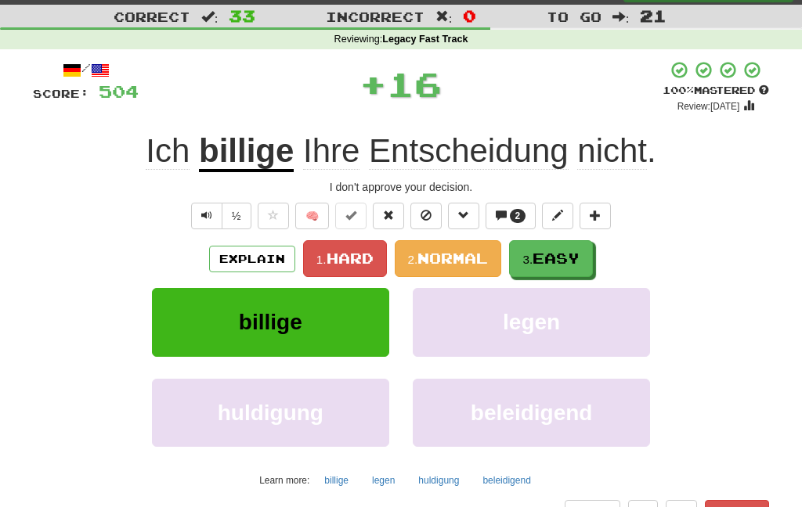
click at [562, 242] on button "3. Easy" at bounding box center [551, 258] width 84 height 37
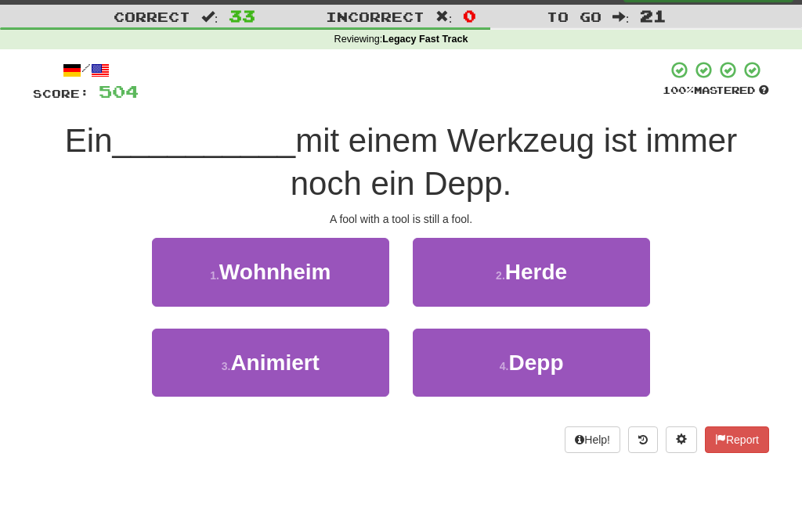
click at [477, 365] on button "4 . Depp" at bounding box center [531, 363] width 237 height 68
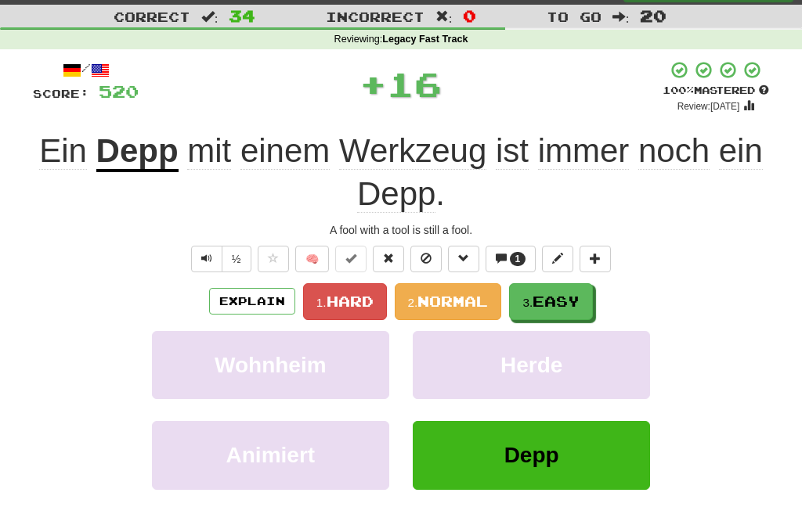
click at [550, 309] on button "3. Easy" at bounding box center [551, 301] width 84 height 37
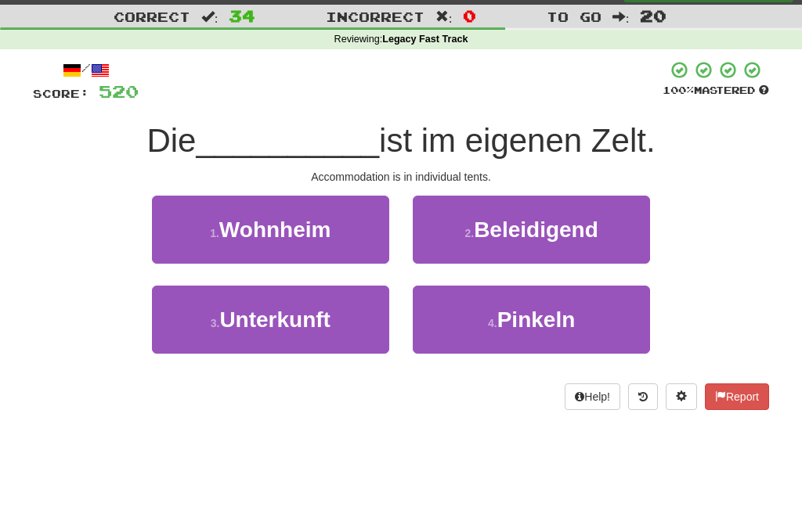
click at [319, 323] on span "Unterkunft" at bounding box center [274, 320] width 111 height 24
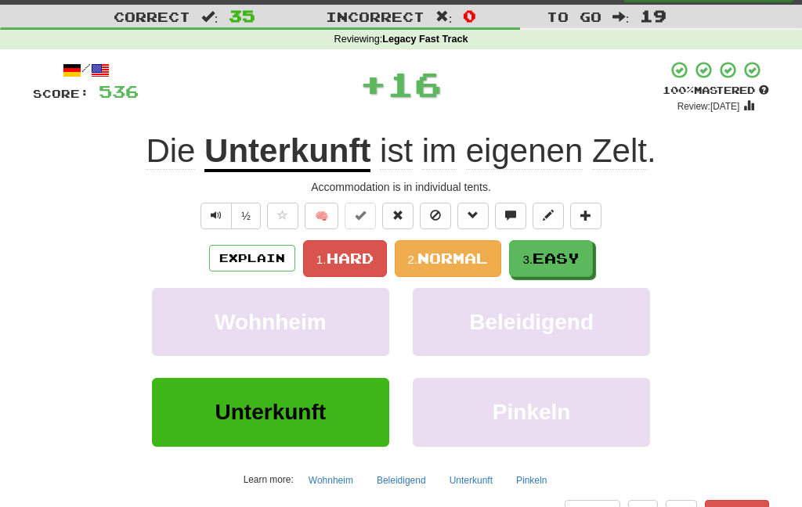
click at [561, 245] on button "3. Easy" at bounding box center [551, 258] width 84 height 37
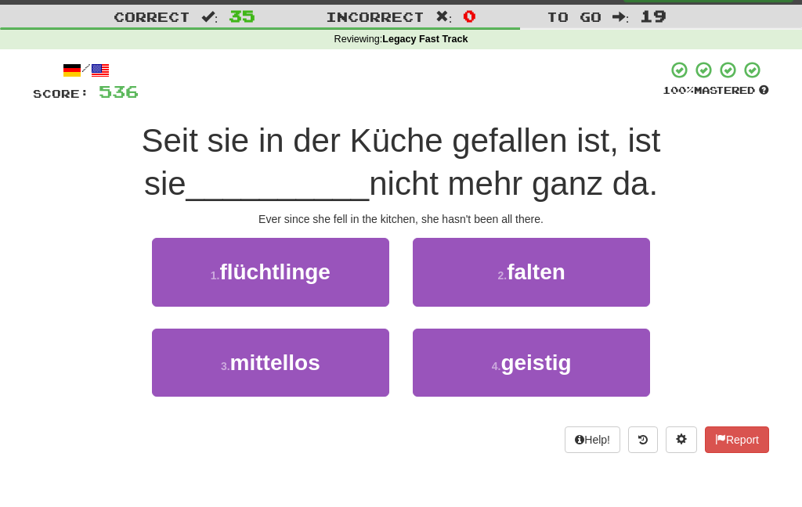
click at [504, 370] on span "geistig" at bounding box center [535, 363] width 70 height 24
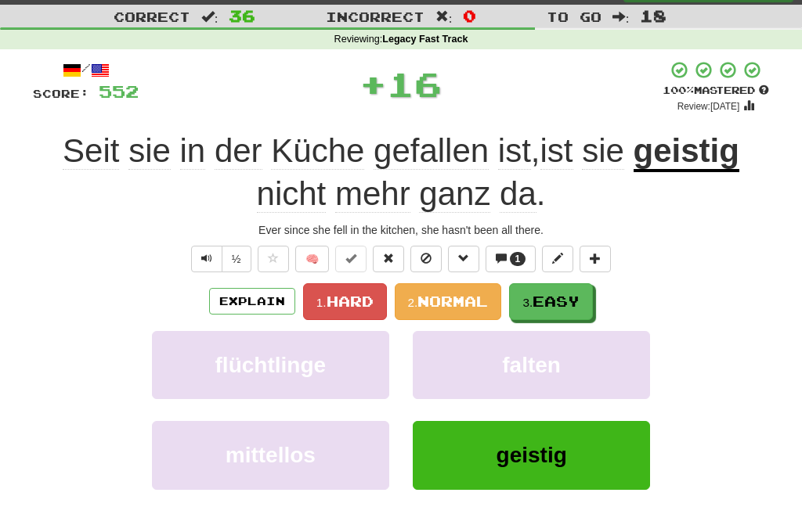
click at [543, 296] on span "Easy" at bounding box center [556, 301] width 47 height 17
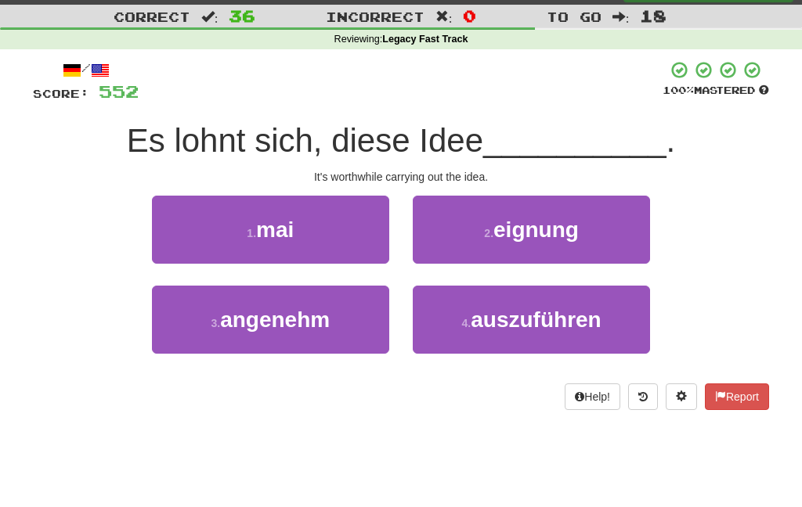
click at [468, 330] on button "4 . auszuführen" at bounding box center [531, 320] width 237 height 68
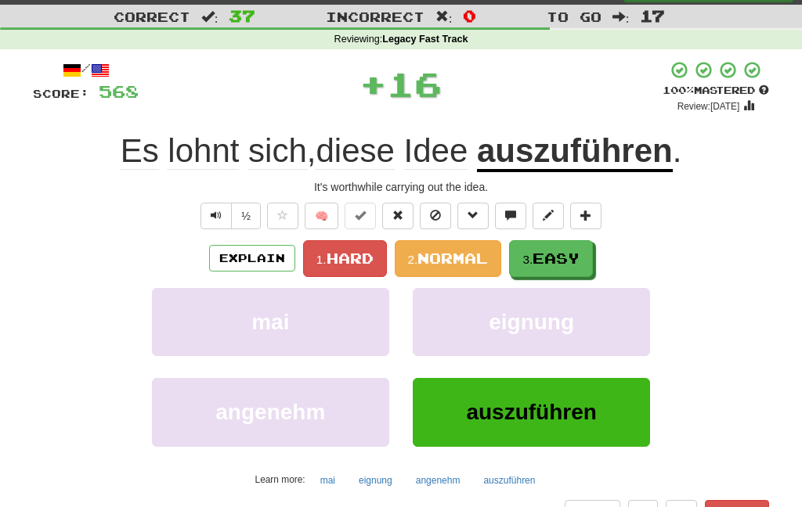
click at [532, 259] on small "3." at bounding box center [527, 259] width 10 height 13
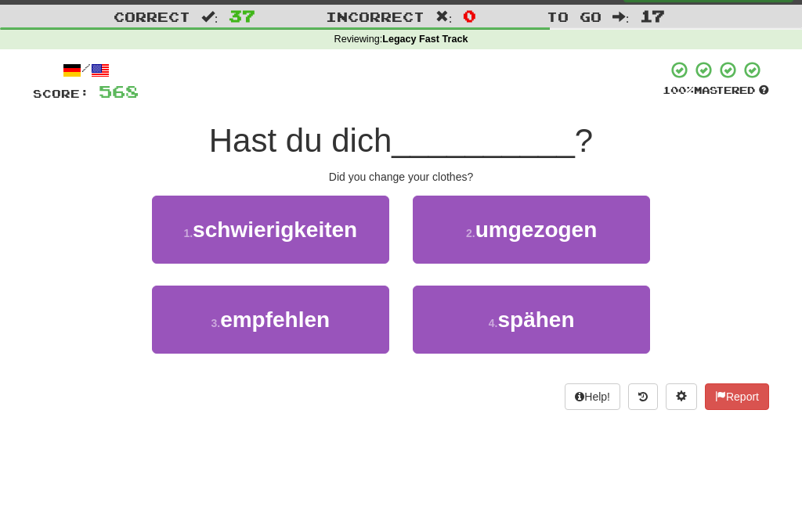
click at [515, 237] on span "umgezogen" at bounding box center [536, 230] width 122 height 24
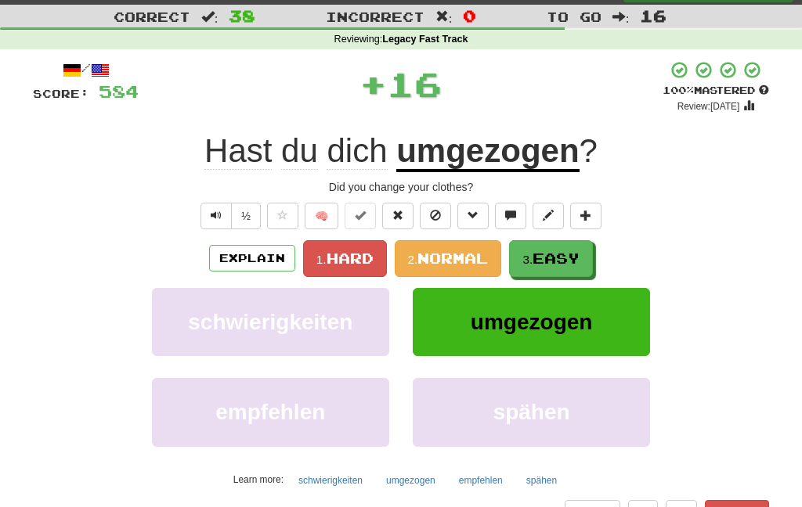
click at [544, 259] on span "Easy" at bounding box center [556, 258] width 47 height 17
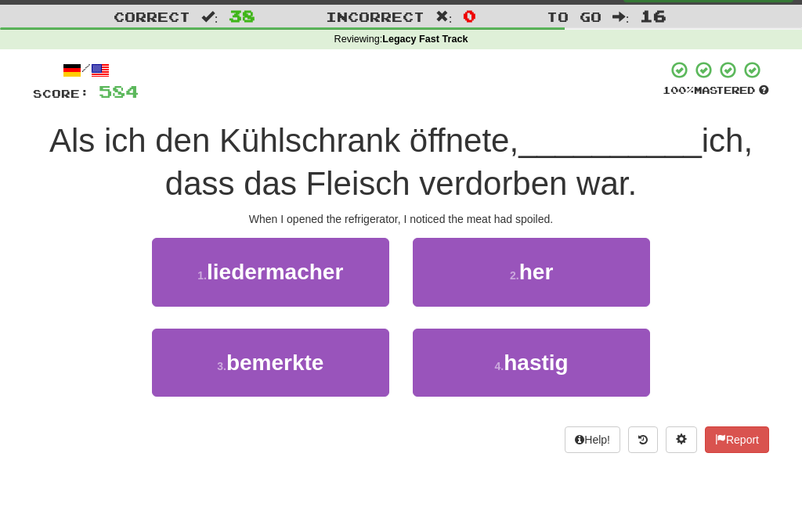
click at [355, 374] on button "3 . bemerkte" at bounding box center [270, 363] width 237 height 68
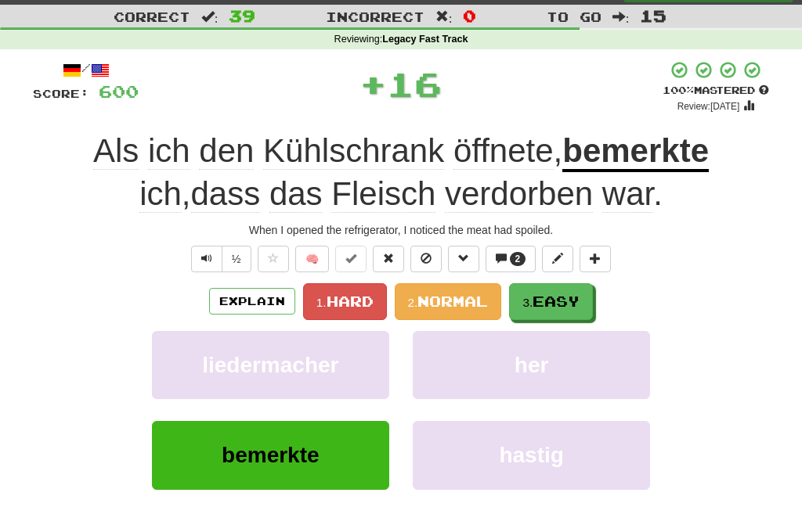
click at [549, 295] on span "Easy" at bounding box center [556, 301] width 47 height 17
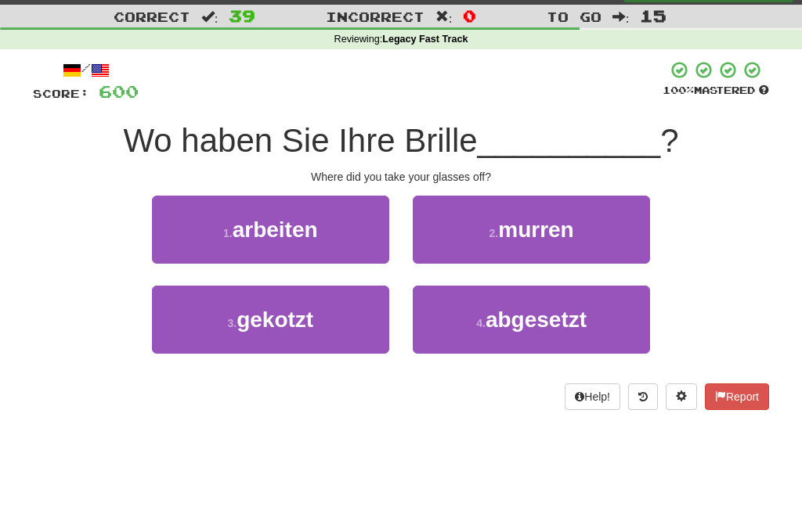
click at [340, 338] on button "3 . gekotzt" at bounding box center [270, 320] width 237 height 68
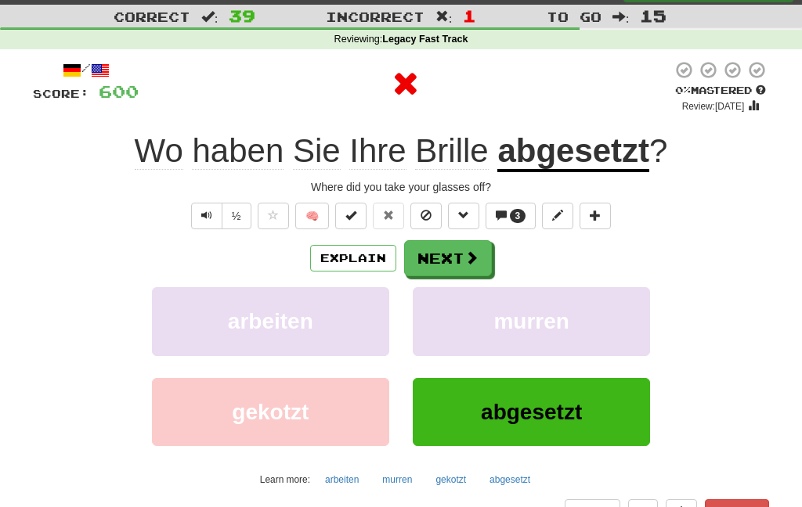
click at [475, 269] on button "Next" at bounding box center [448, 258] width 88 height 36
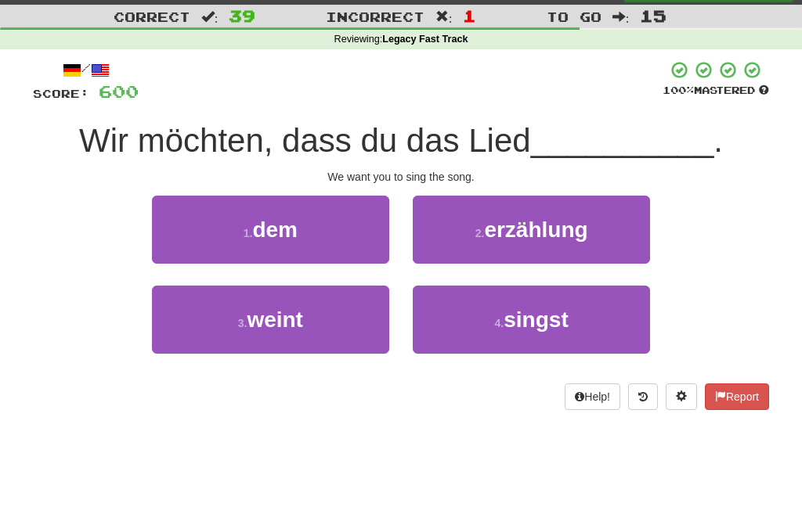
click at [475, 327] on button "4 . singst" at bounding box center [531, 320] width 237 height 68
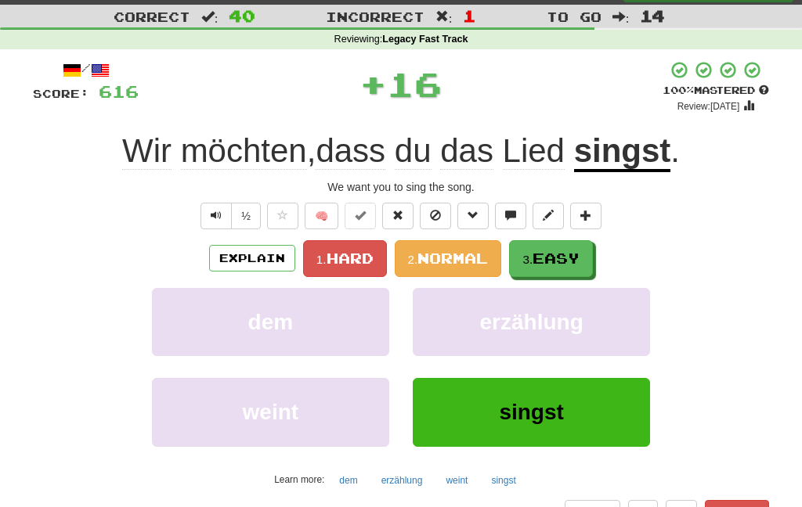
click at [533, 263] on small "3." at bounding box center [527, 259] width 10 height 13
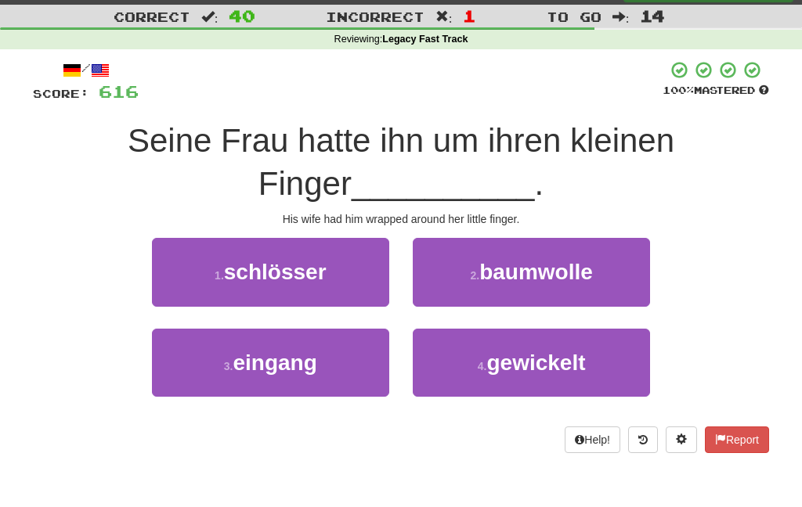
click at [345, 366] on button "3 . eingang" at bounding box center [270, 363] width 237 height 68
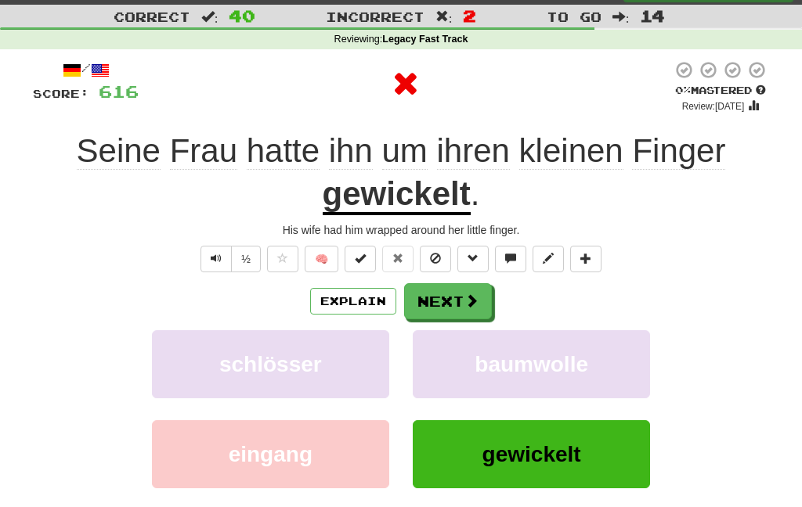
click at [475, 301] on span at bounding box center [471, 301] width 14 height 14
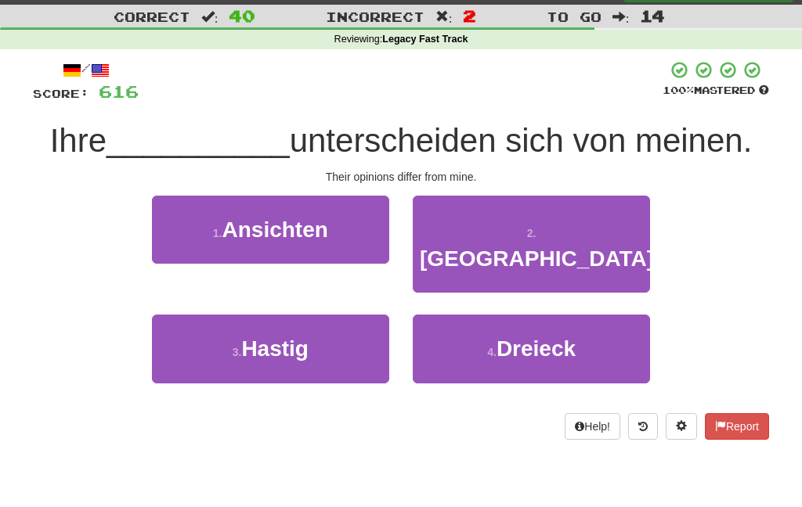
click at [352, 222] on button "1 . Ansichten" at bounding box center [270, 230] width 237 height 68
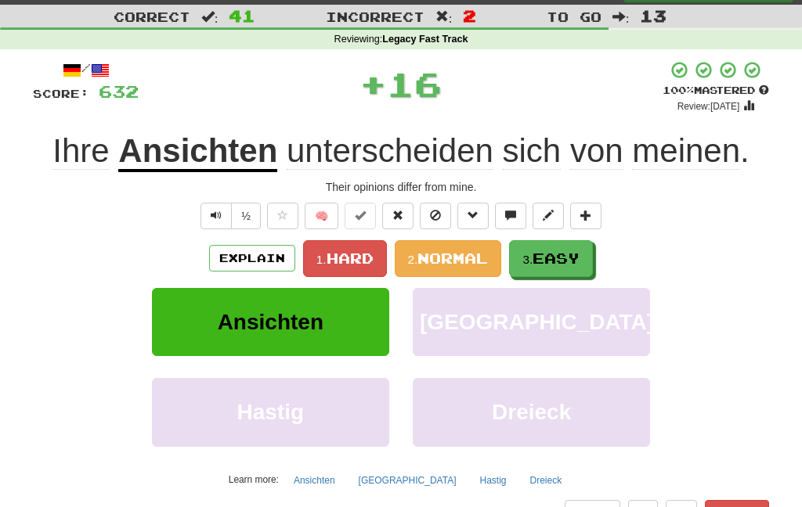
click at [542, 254] on span "Easy" at bounding box center [556, 258] width 47 height 17
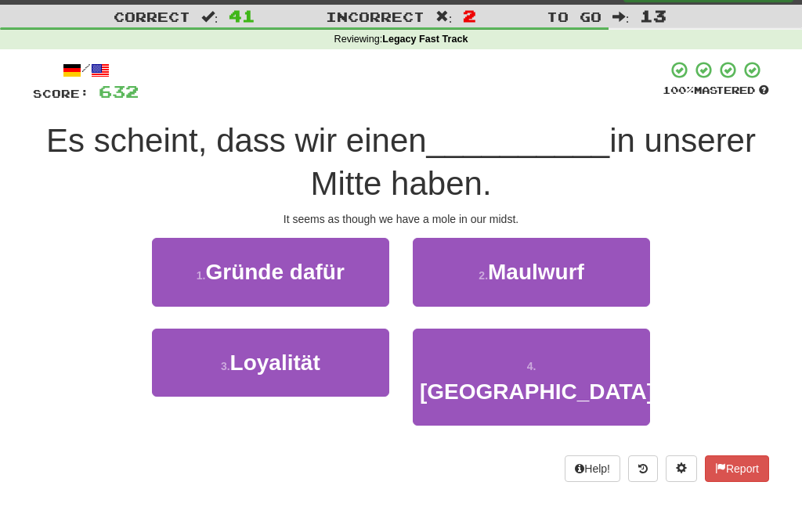
click at [494, 283] on span "Maulwurf" at bounding box center [536, 272] width 96 height 24
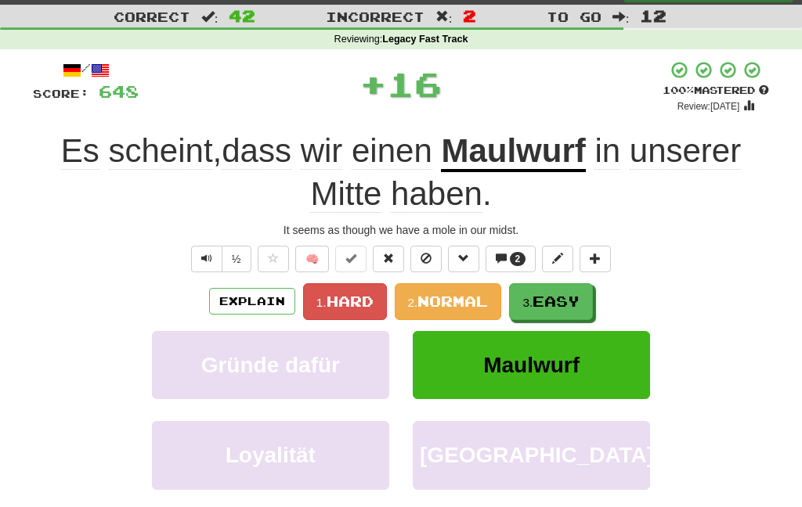
click at [533, 308] on small "3." at bounding box center [527, 302] width 10 height 13
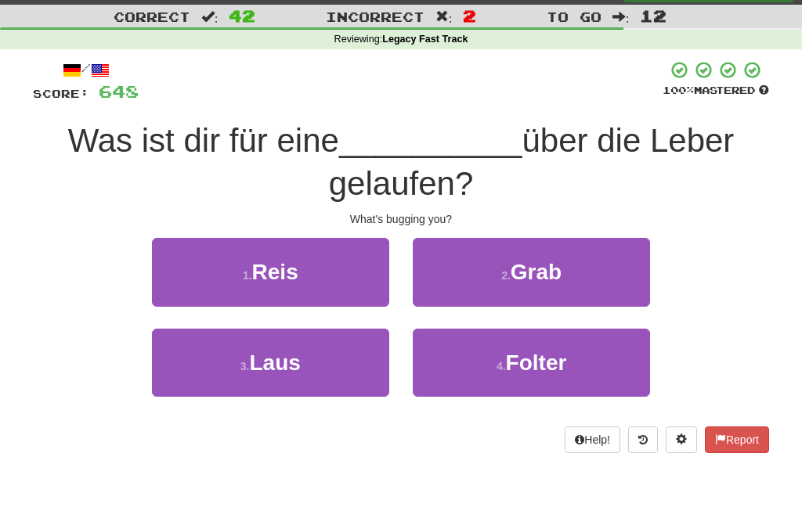
click at [477, 361] on button "4 . Folter" at bounding box center [531, 363] width 237 height 68
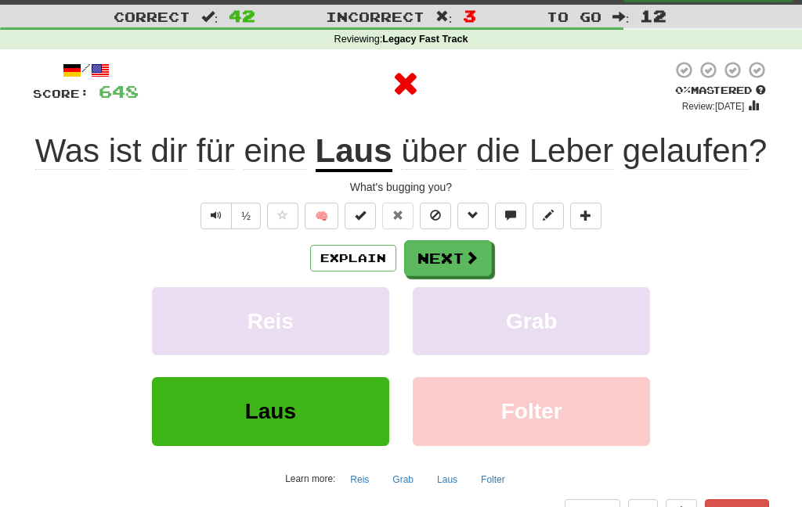
click at [459, 265] on button "Next" at bounding box center [448, 258] width 88 height 36
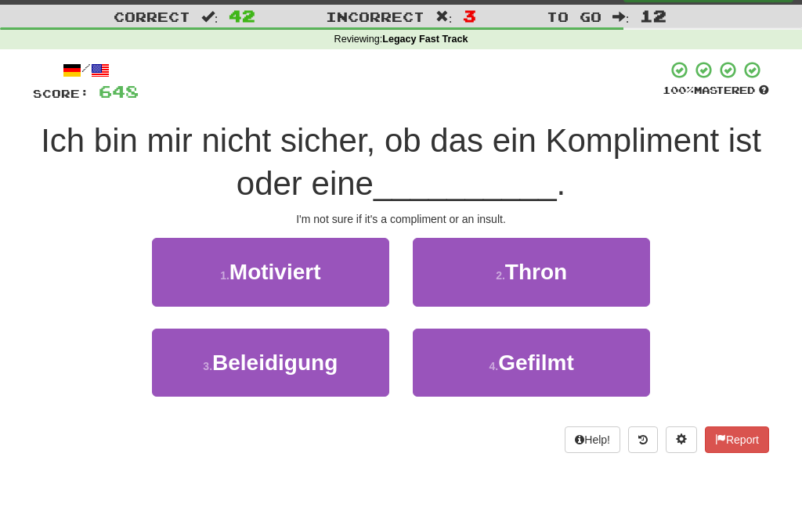
click at [348, 370] on button "3 . Beleidigung" at bounding box center [270, 363] width 237 height 68
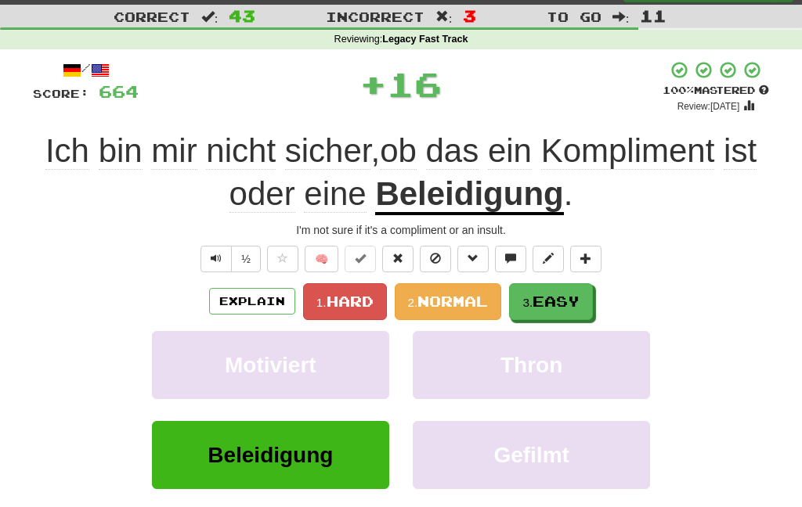
click at [540, 297] on span "Easy" at bounding box center [556, 301] width 47 height 17
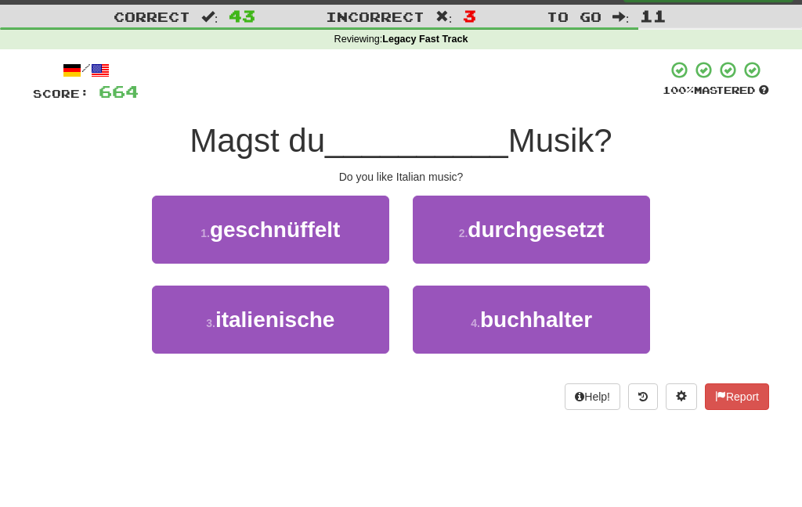
click at [351, 336] on button "3 . italienische" at bounding box center [270, 320] width 237 height 68
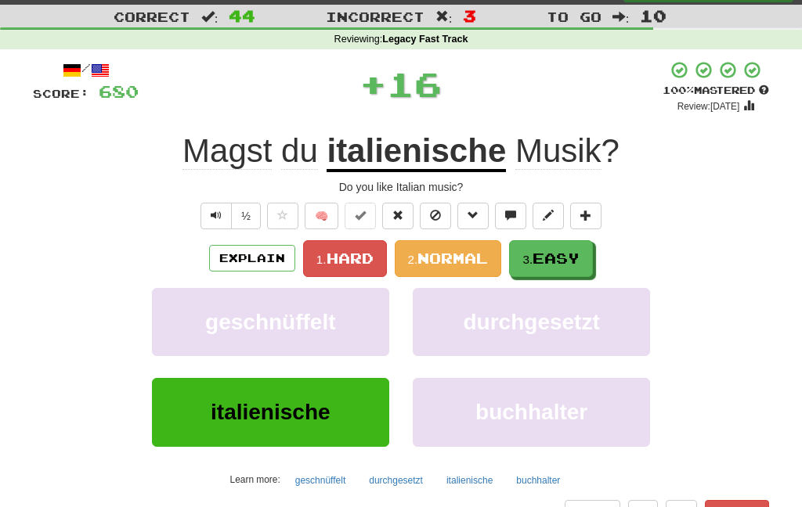
click at [544, 256] on span "Easy" at bounding box center [556, 258] width 47 height 17
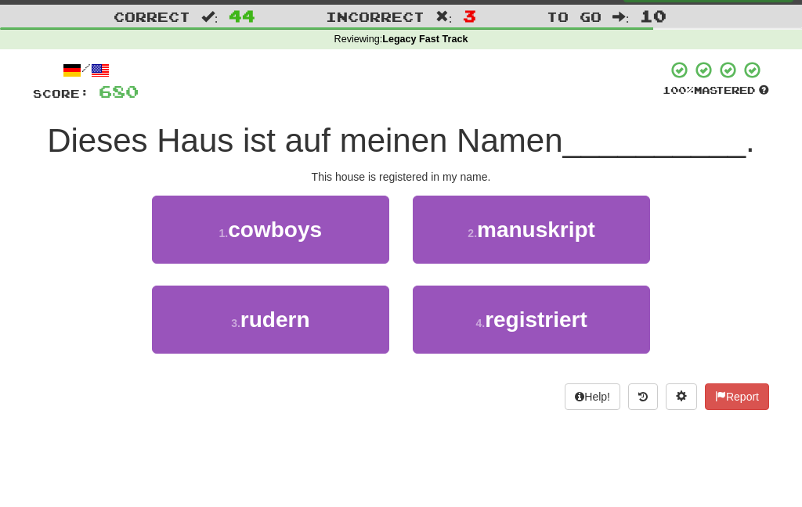
click at [485, 338] on button "4 . registriert" at bounding box center [531, 320] width 237 height 68
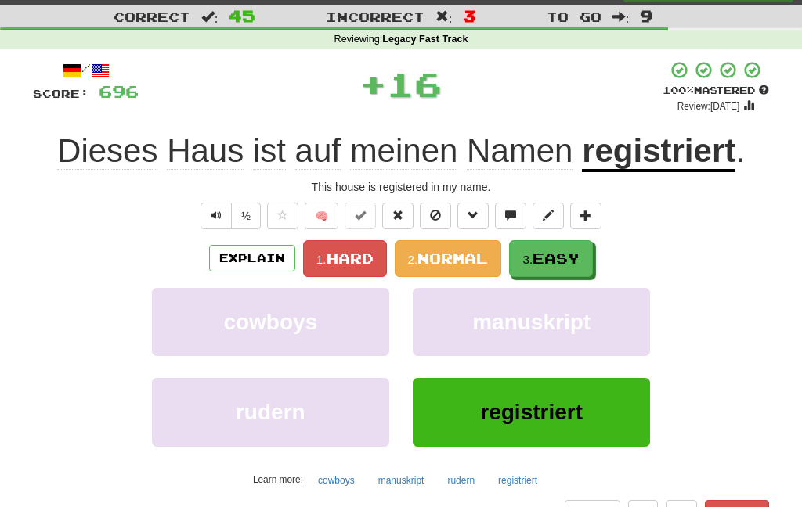
click at [550, 251] on span "Easy" at bounding box center [556, 258] width 47 height 17
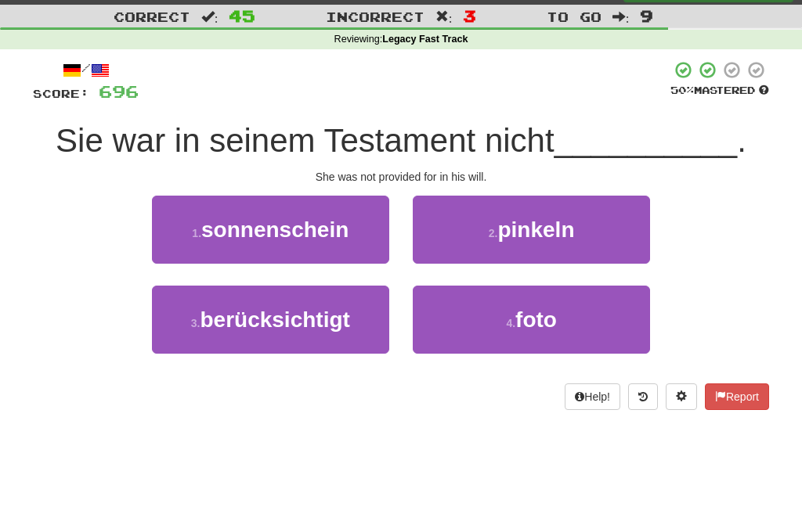
click at [352, 327] on button "3 . berücksichtigt" at bounding box center [270, 320] width 237 height 68
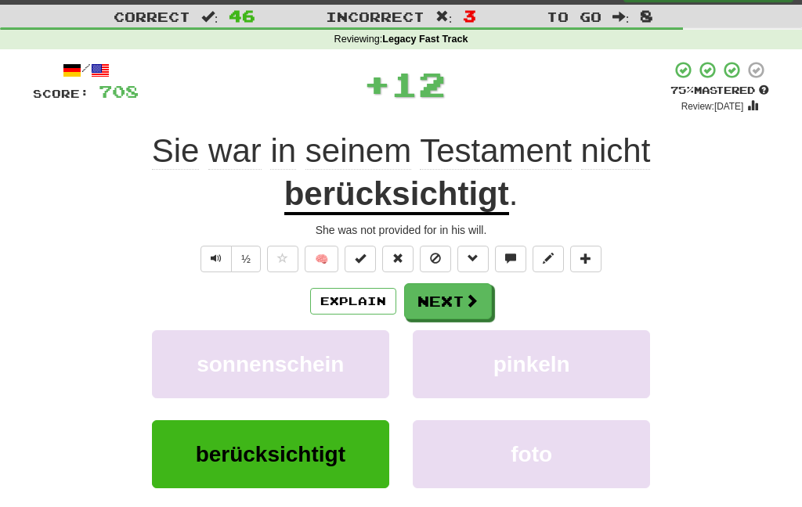
click at [464, 294] on span at bounding box center [471, 301] width 14 height 14
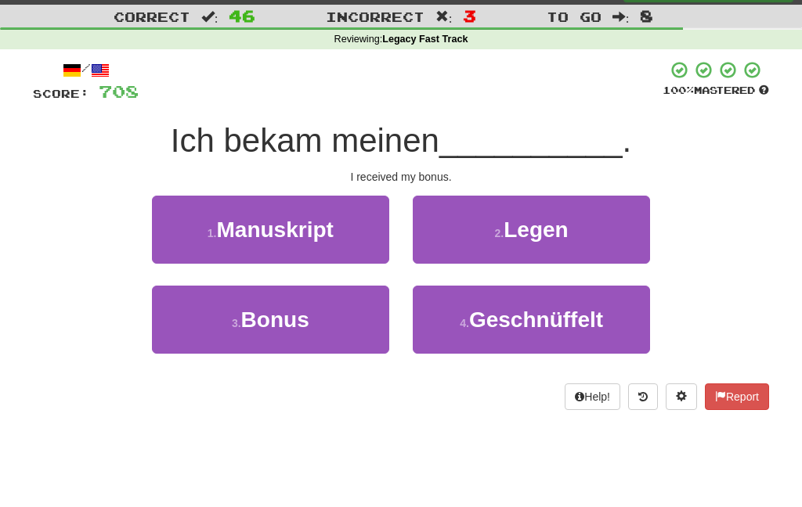
click at [352, 340] on button "3 . Bonus" at bounding box center [270, 320] width 237 height 68
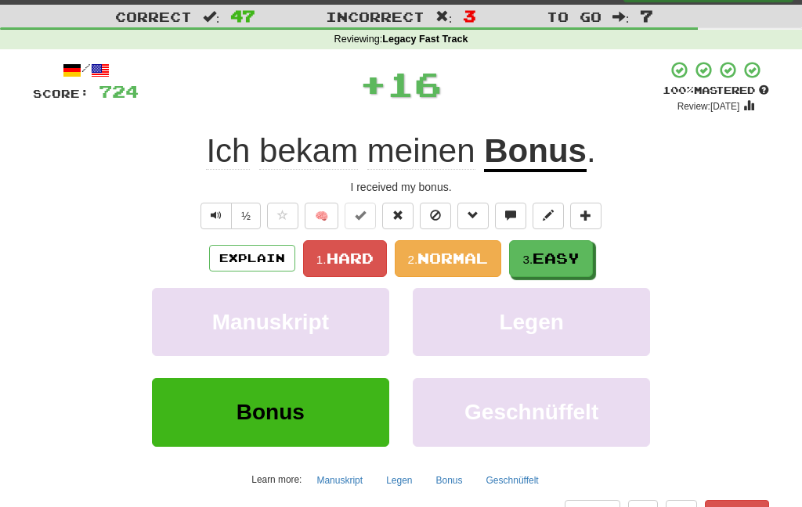
click at [533, 258] on small "3." at bounding box center [527, 259] width 10 height 13
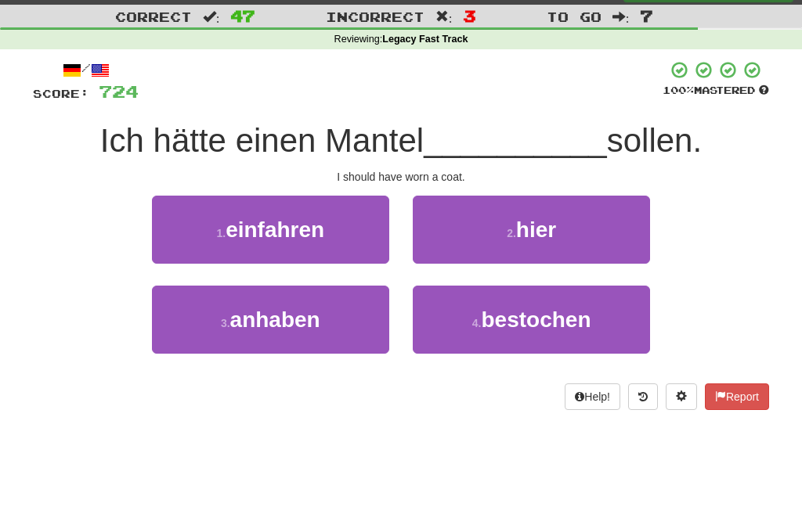
click at [489, 327] on span "bestochen" at bounding box center [536, 320] width 110 height 24
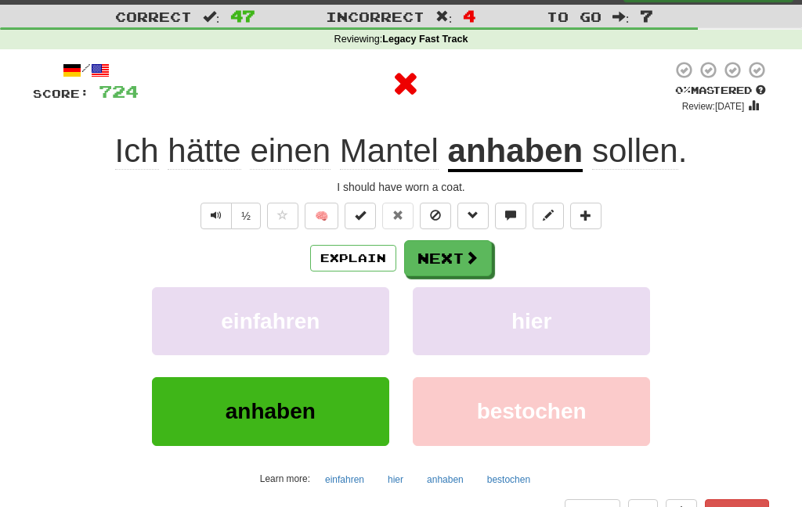
click at [450, 264] on button "Next" at bounding box center [448, 258] width 88 height 36
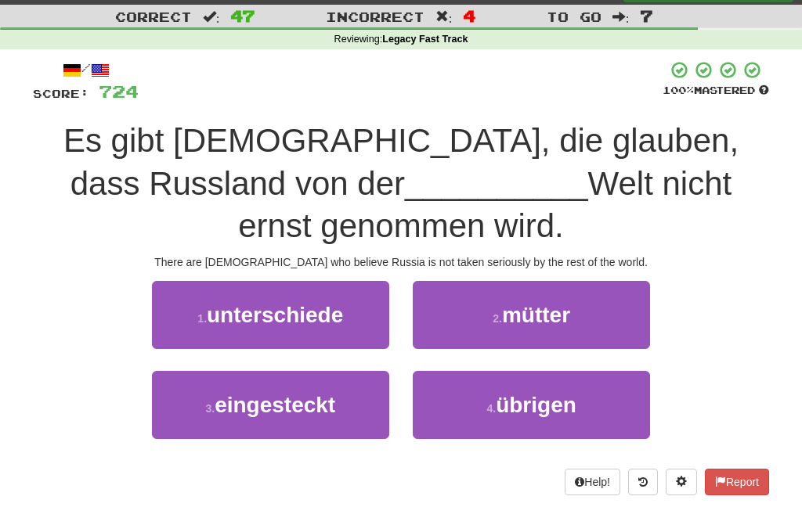
click at [459, 371] on button "4 . übrigen" at bounding box center [531, 405] width 237 height 68
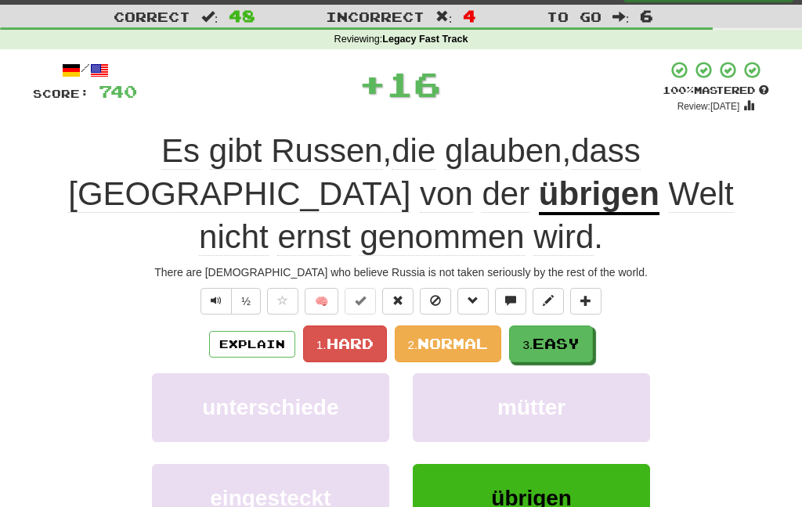
click at [558, 326] on button "3. Easy" at bounding box center [551, 344] width 84 height 37
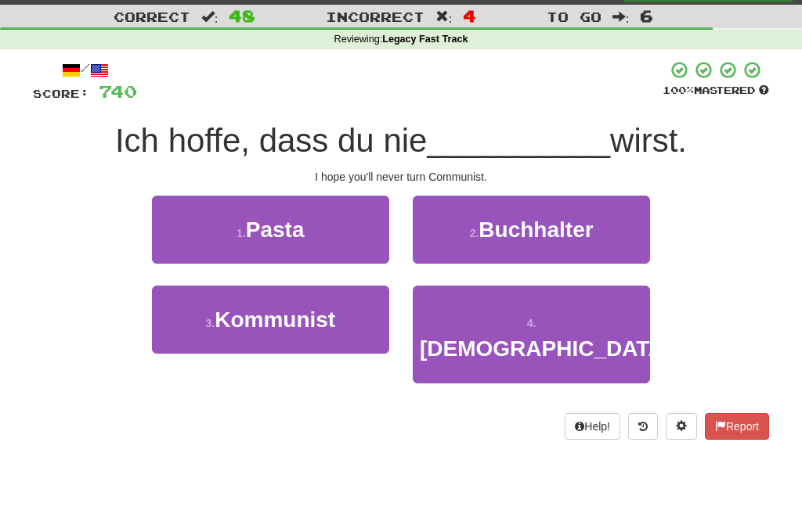
click at [361, 333] on button "3 . Kommunist" at bounding box center [270, 320] width 237 height 68
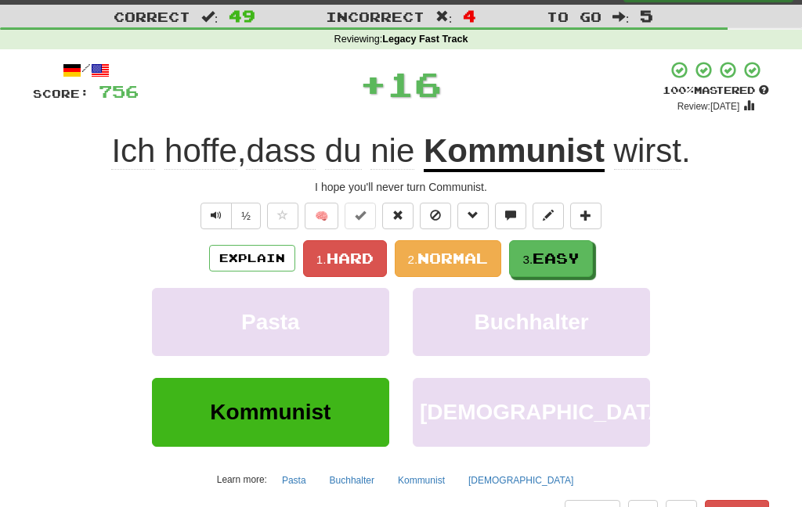
click at [538, 252] on span "Easy" at bounding box center [556, 258] width 47 height 17
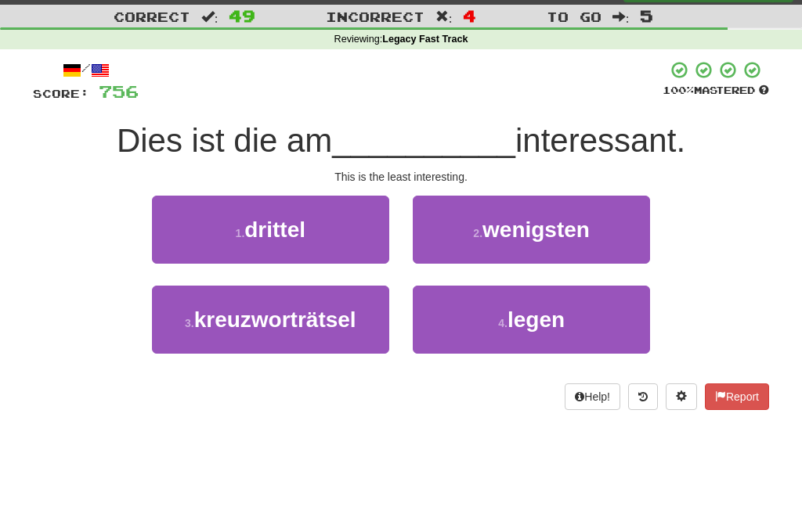
click at [516, 242] on button "2 . wenigsten" at bounding box center [531, 230] width 237 height 68
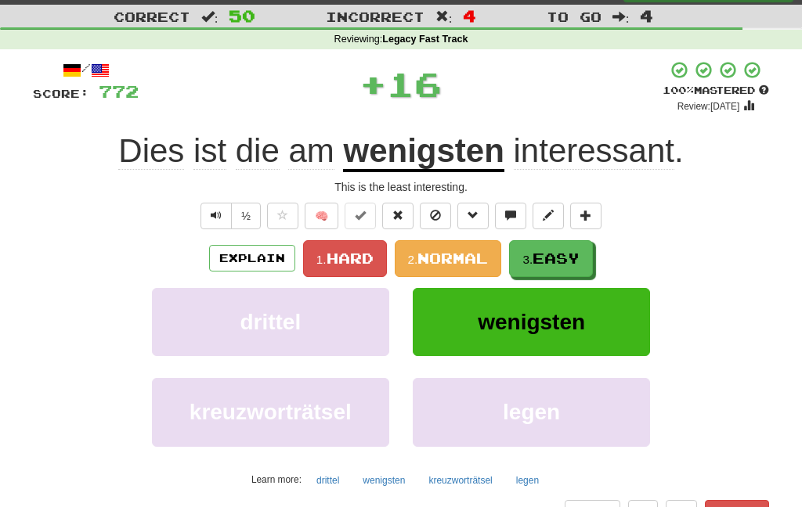
click at [539, 258] on span "Easy" at bounding box center [556, 258] width 47 height 17
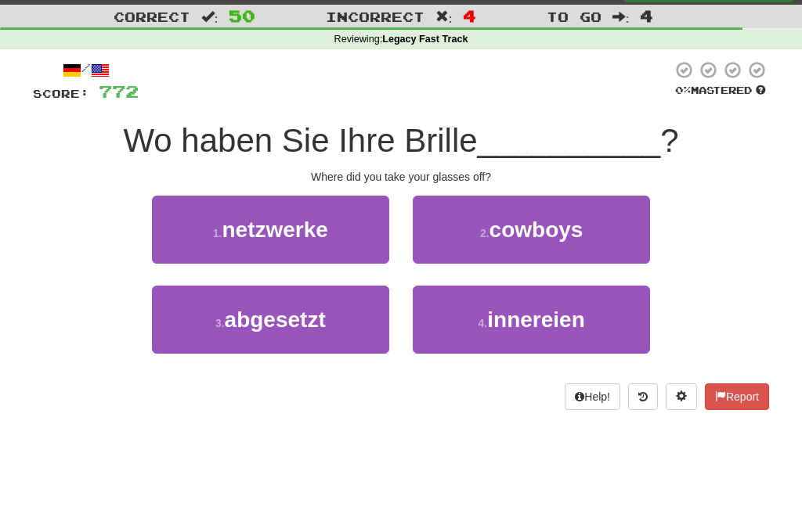
click at [343, 327] on button "3 . abgesetzt" at bounding box center [270, 320] width 237 height 68
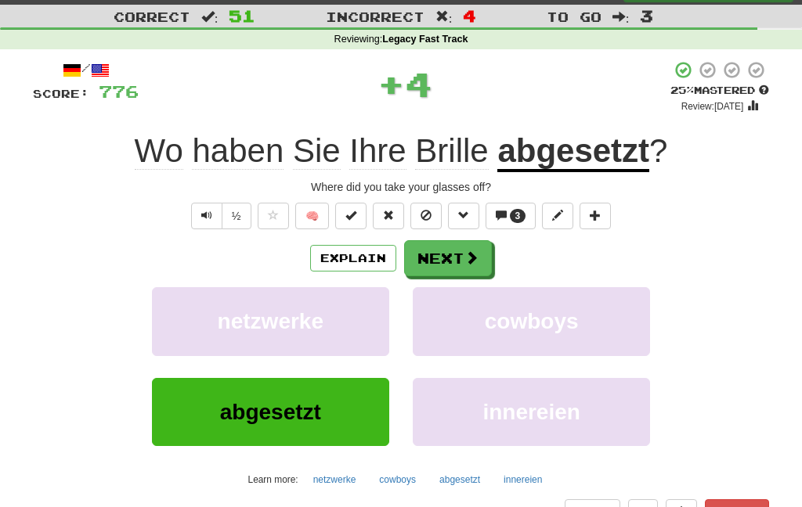
click at [468, 259] on span at bounding box center [471, 258] width 14 height 14
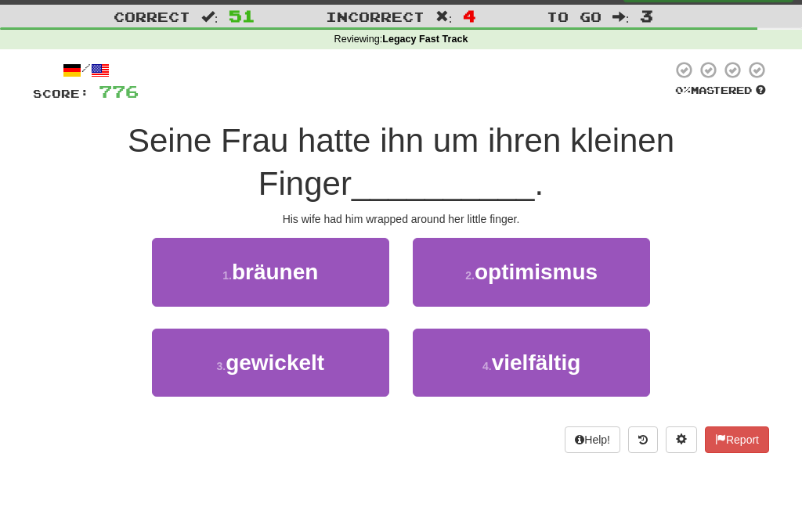
click at [335, 366] on button "3 . gewickelt" at bounding box center [270, 363] width 237 height 68
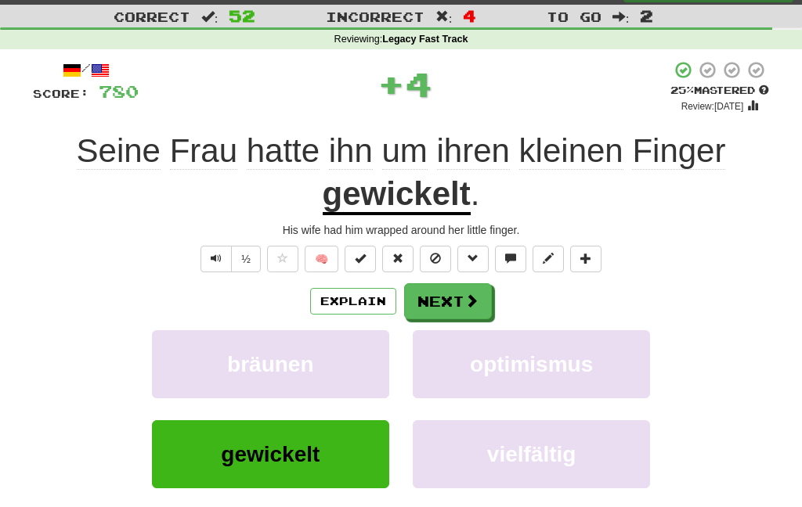
click at [468, 298] on span at bounding box center [471, 301] width 14 height 14
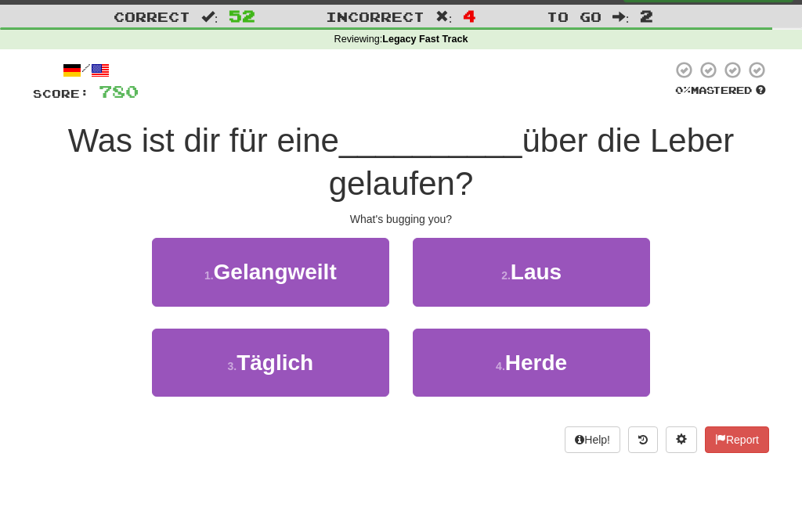
click at [511, 266] on button "2 . Laus" at bounding box center [531, 272] width 237 height 68
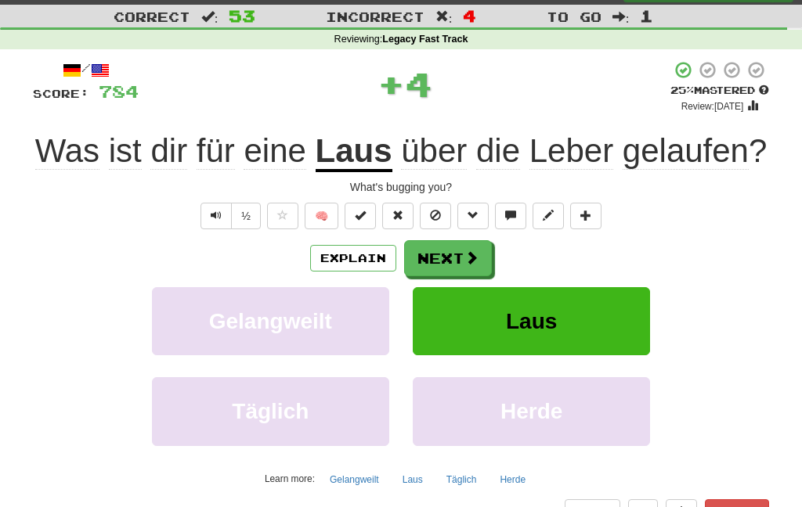
click at [462, 258] on button "Next" at bounding box center [448, 258] width 88 height 36
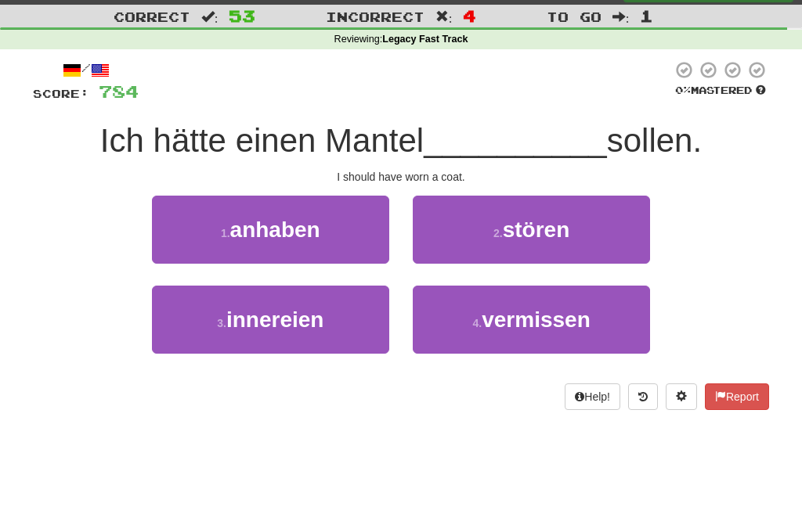
click at [357, 233] on button "1 . anhaben" at bounding box center [270, 230] width 237 height 68
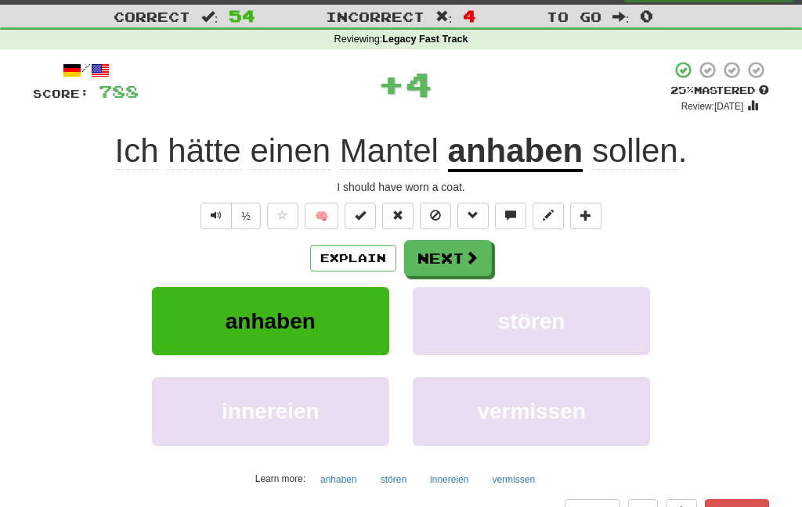
click at [468, 264] on span at bounding box center [471, 258] width 14 height 14
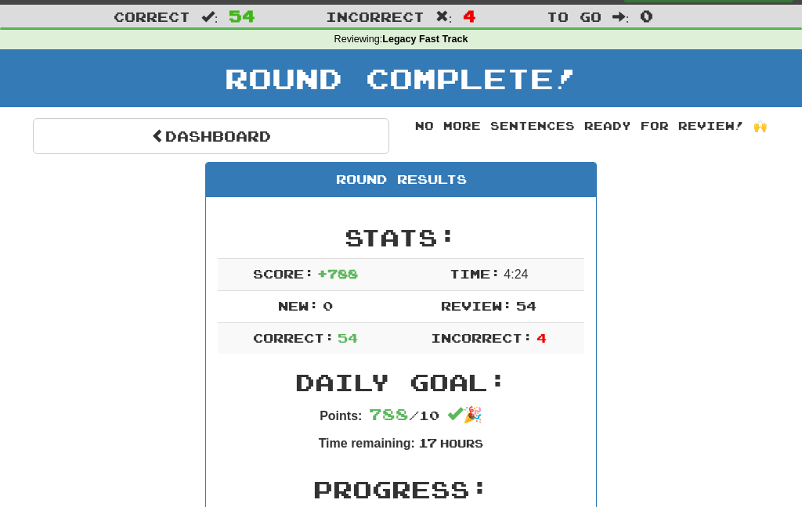
click at [353, 138] on link "Dashboard" at bounding box center [211, 136] width 356 height 36
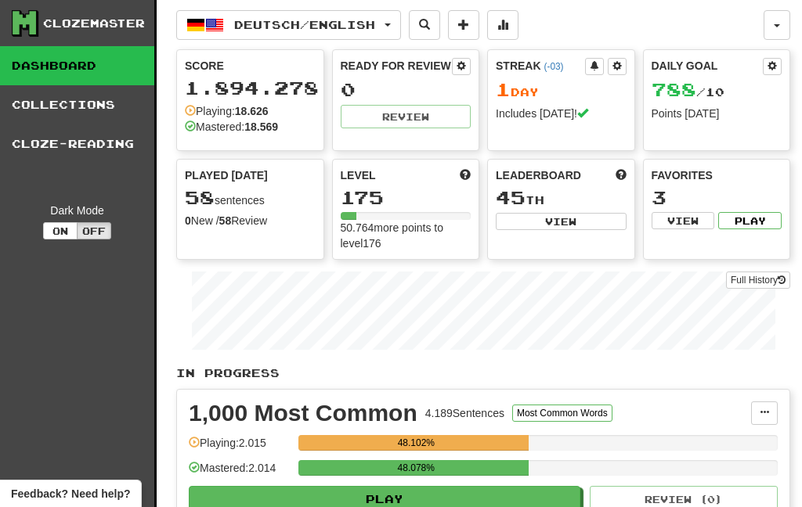
click at [365, 18] on span "Deutsch / English" at bounding box center [304, 24] width 141 height 13
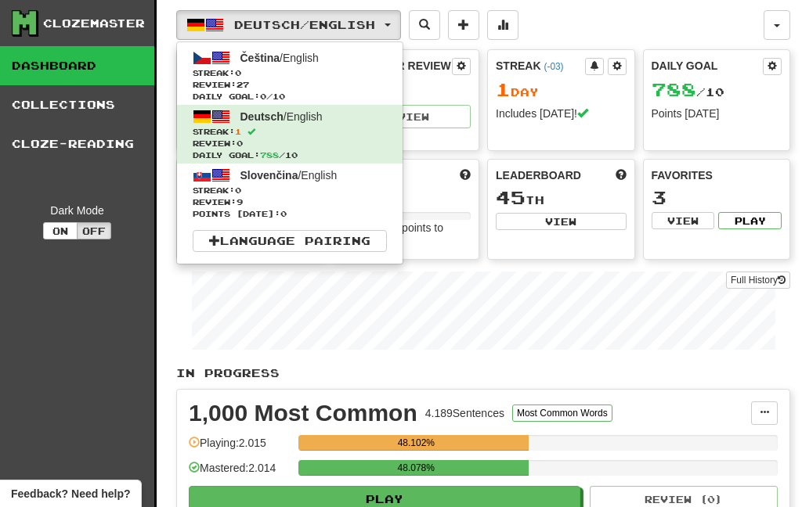
click at [327, 81] on span "Review: 27" at bounding box center [290, 85] width 194 height 12
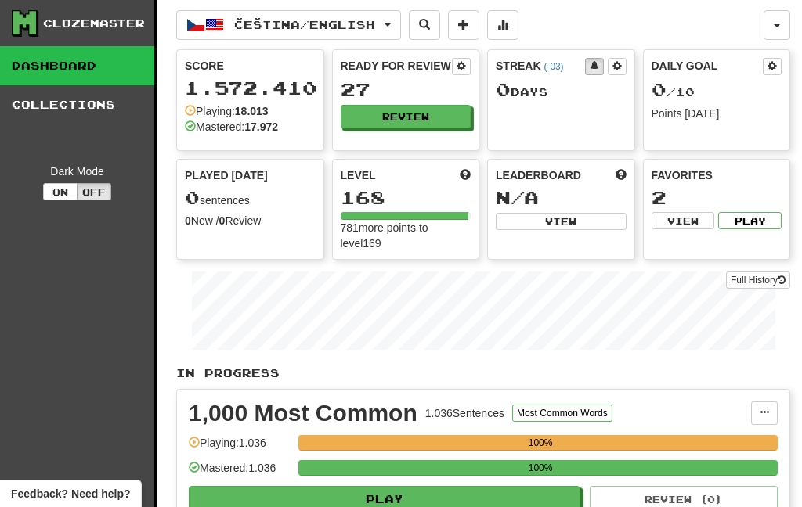
click at [423, 118] on button "Review" at bounding box center [406, 116] width 131 height 23
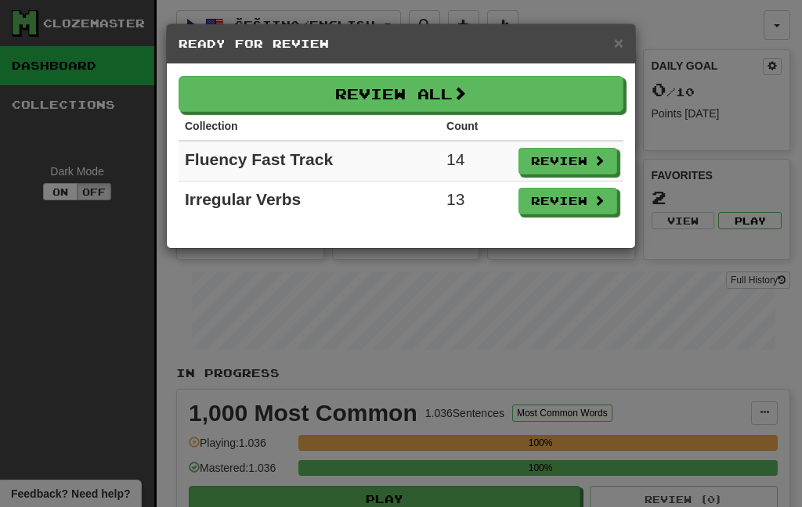
click at [510, 94] on button "Review All" at bounding box center [401, 94] width 445 height 36
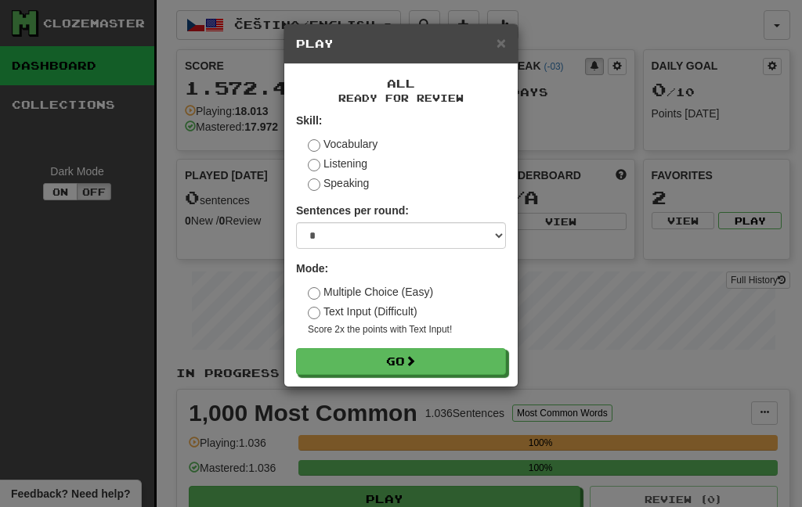
click at [394, 360] on button "Go" at bounding box center [401, 361] width 210 height 27
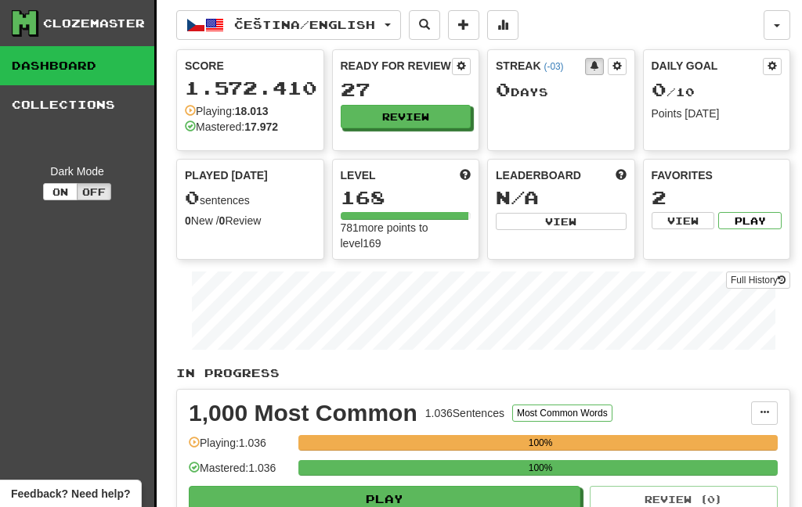
click at [375, 21] on span "Čeština / English" at bounding box center [304, 24] width 141 height 13
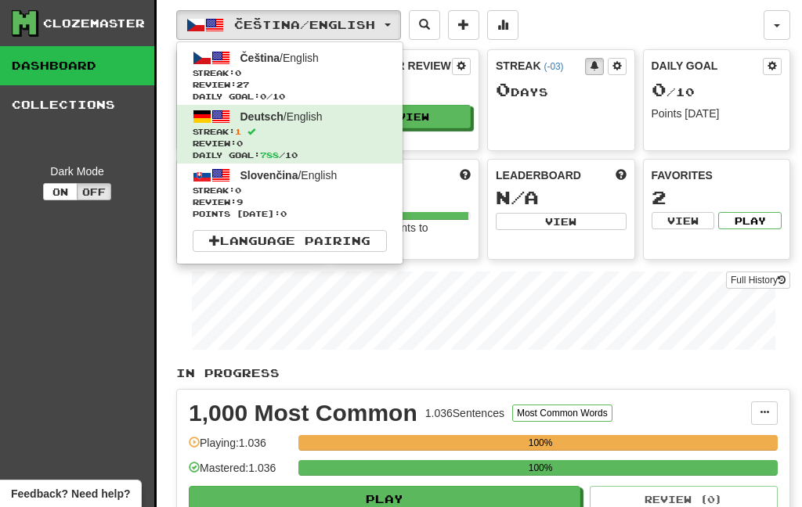
click at [467, 73] on div at bounding box center [401, 253] width 802 height 507
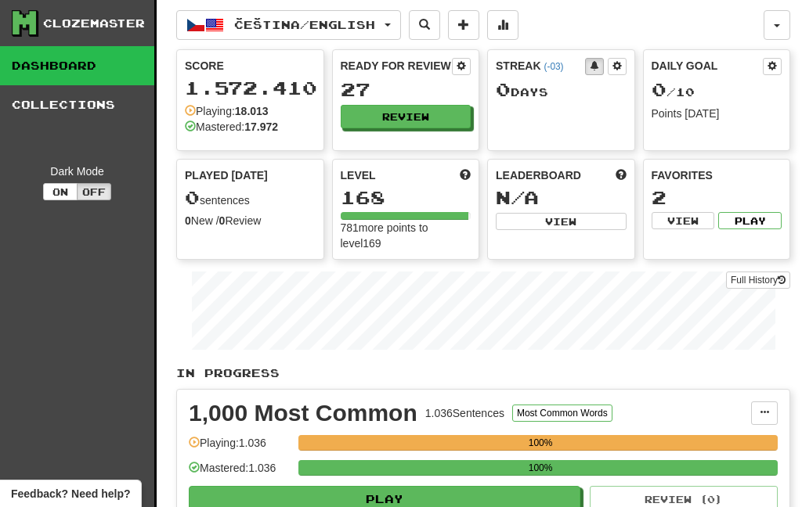
click at [437, 114] on button "Review" at bounding box center [406, 116] width 131 height 23
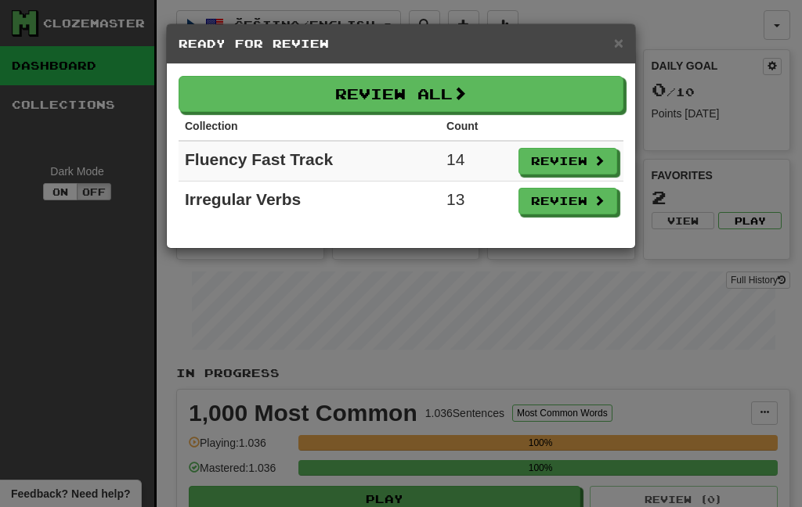
click at [483, 104] on button "Review All" at bounding box center [401, 94] width 445 height 36
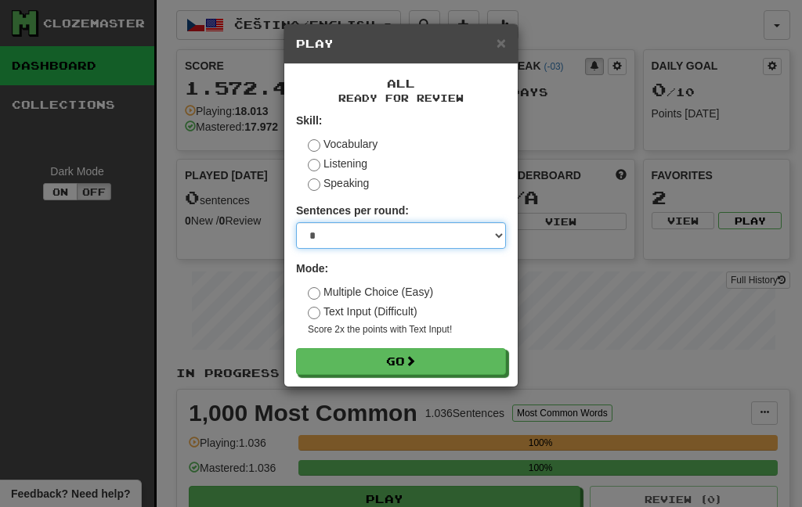
click at [419, 237] on select "* ** ** ** ** ** *** ********" at bounding box center [401, 235] width 210 height 27
select select "***"
click at [425, 356] on button "Go" at bounding box center [401, 361] width 210 height 27
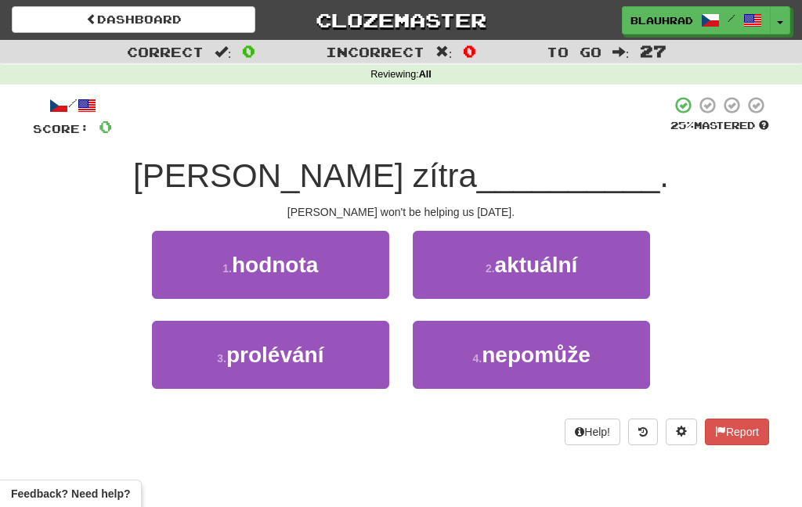
click at [473, 363] on small "4 ." at bounding box center [477, 358] width 9 height 13
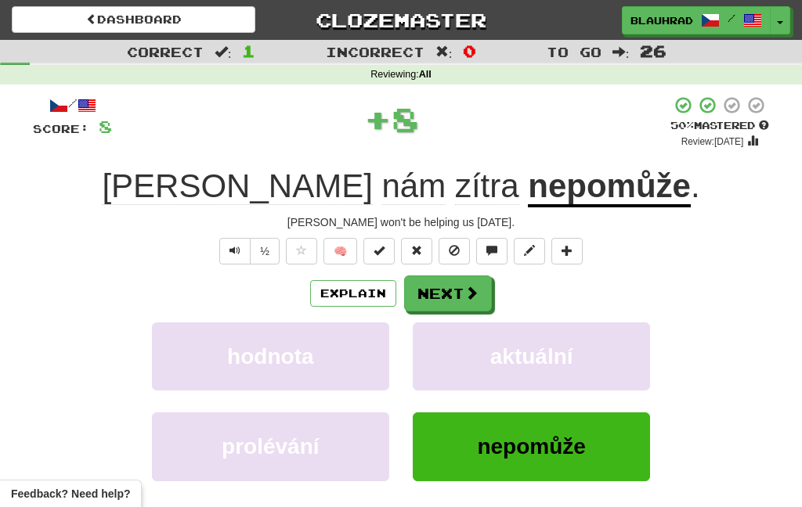
click at [467, 294] on span at bounding box center [471, 293] width 14 height 14
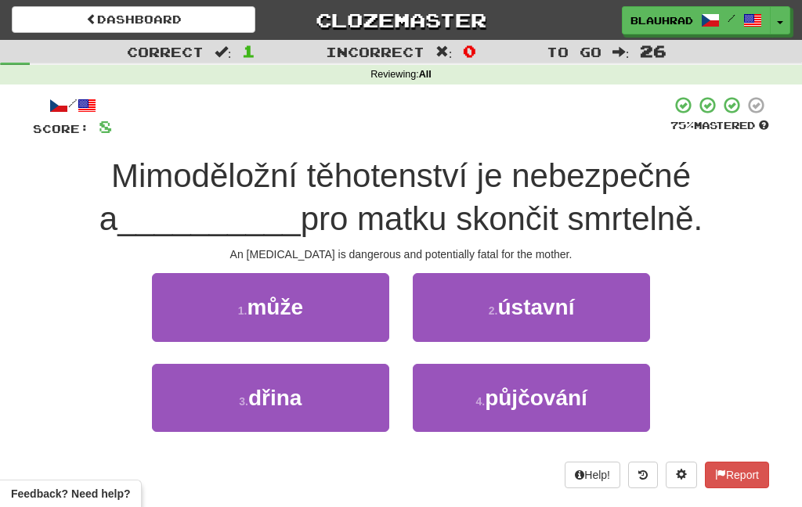
click at [353, 314] on button "1 . může" at bounding box center [270, 307] width 237 height 68
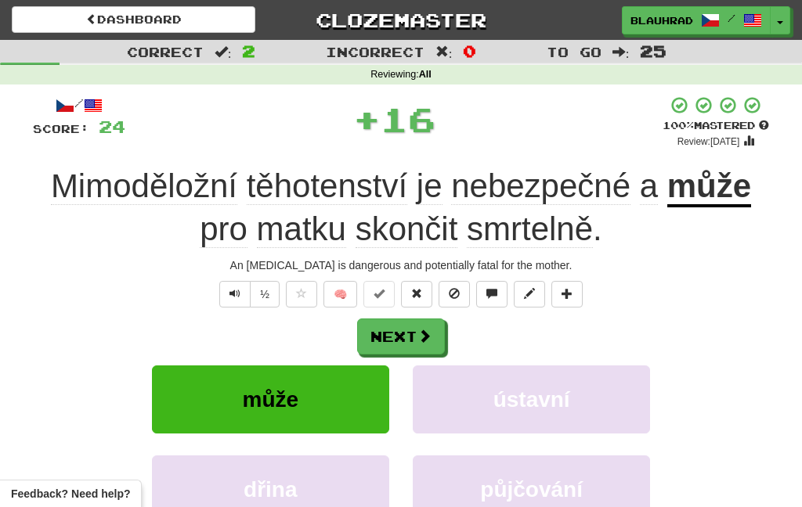
click at [396, 333] on button "Next" at bounding box center [401, 337] width 88 height 36
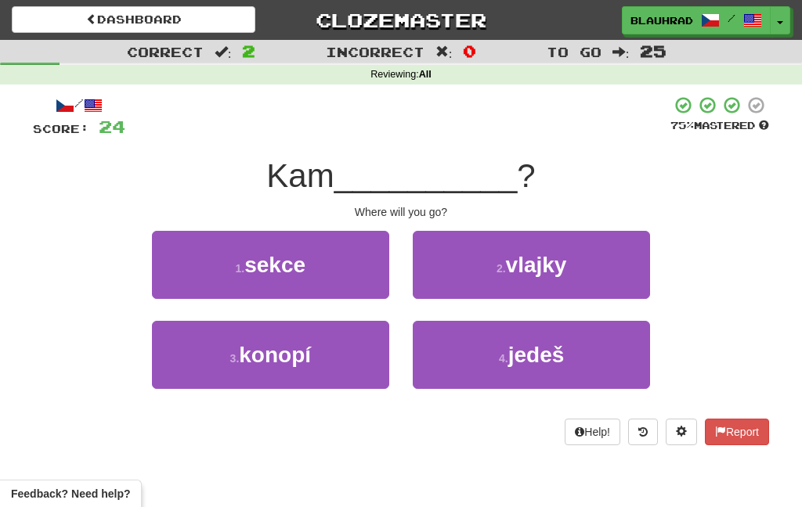
click at [493, 366] on button "4 . jedeš" at bounding box center [531, 355] width 237 height 68
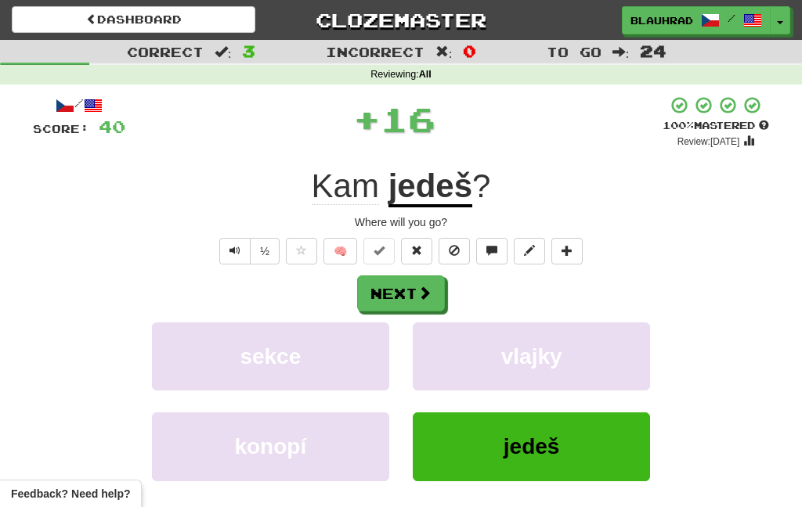
click at [399, 291] on button "Next" at bounding box center [401, 294] width 88 height 36
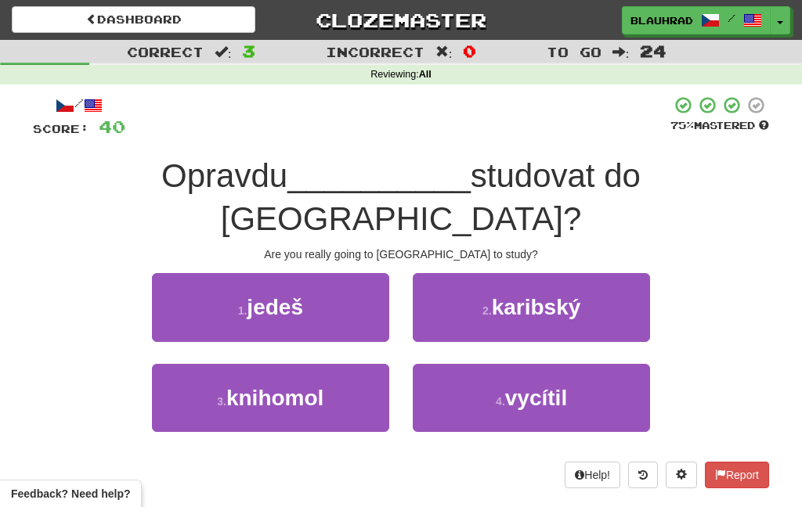
click at [241, 273] on button "1 . jedeš" at bounding box center [270, 307] width 237 height 68
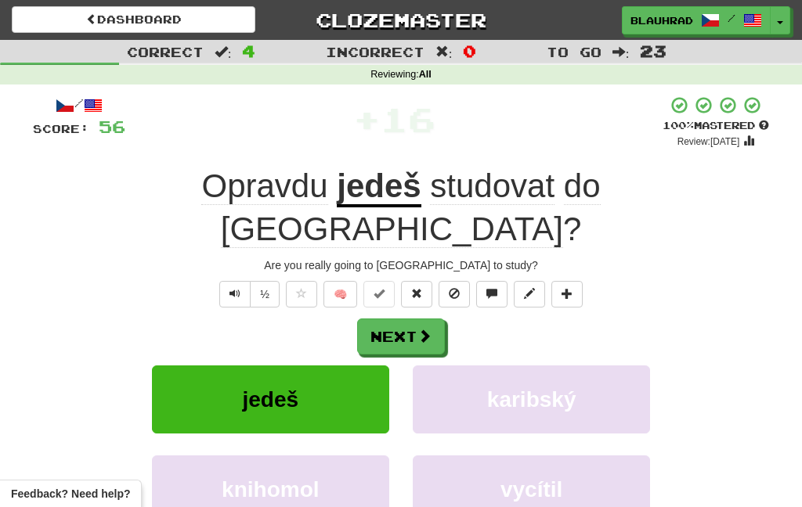
click at [429, 319] on button "Next" at bounding box center [401, 337] width 88 height 36
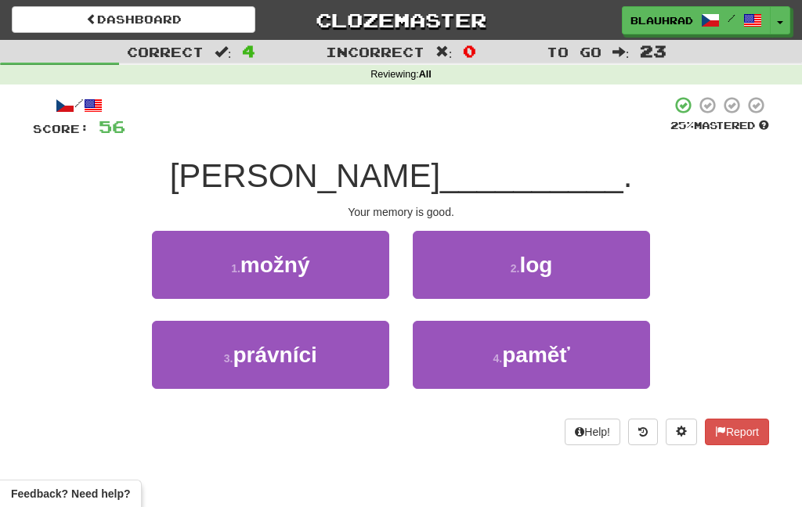
click at [477, 359] on button "4 . paměť" at bounding box center [531, 355] width 237 height 68
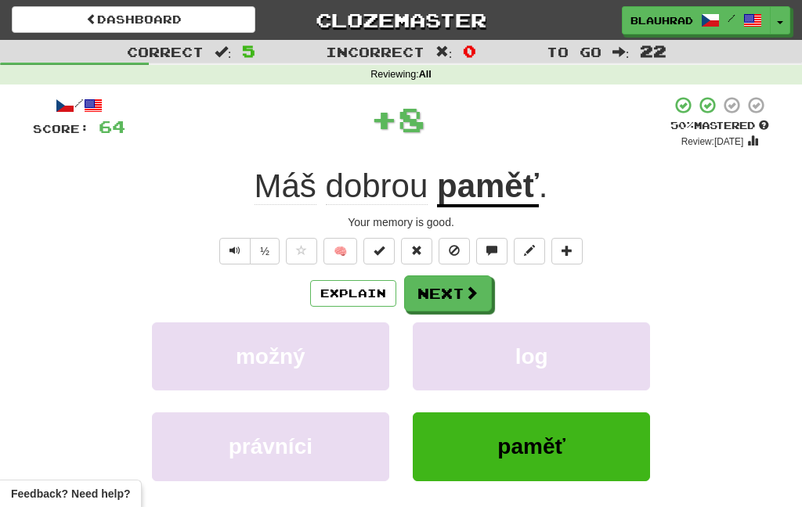
click at [441, 287] on button "Next" at bounding box center [448, 294] width 88 height 36
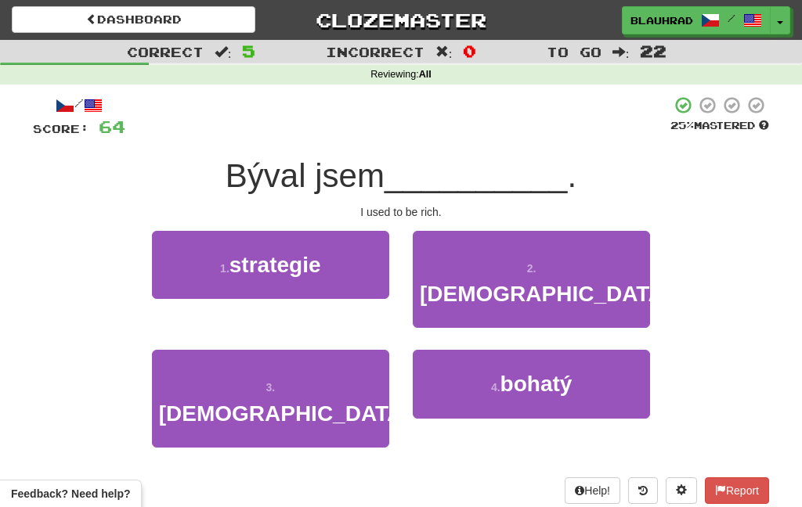
click at [491, 381] on small "4 ." at bounding box center [495, 387] width 9 height 13
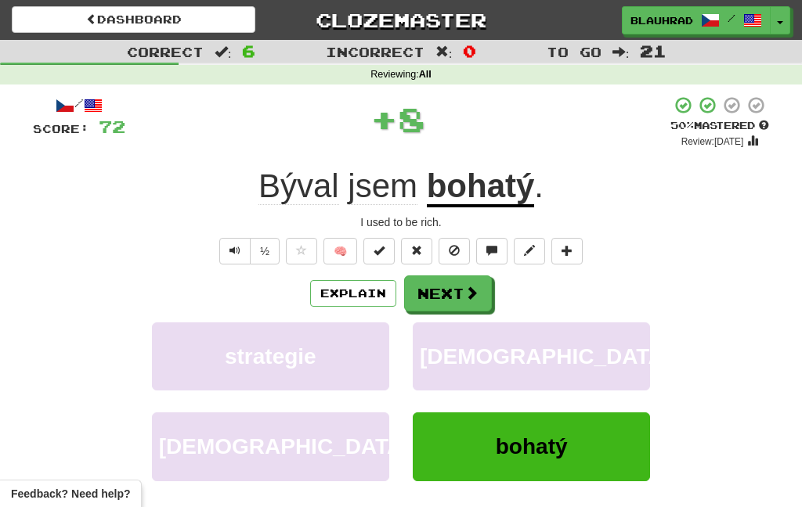
click at [462, 293] on button "Next" at bounding box center [448, 294] width 88 height 36
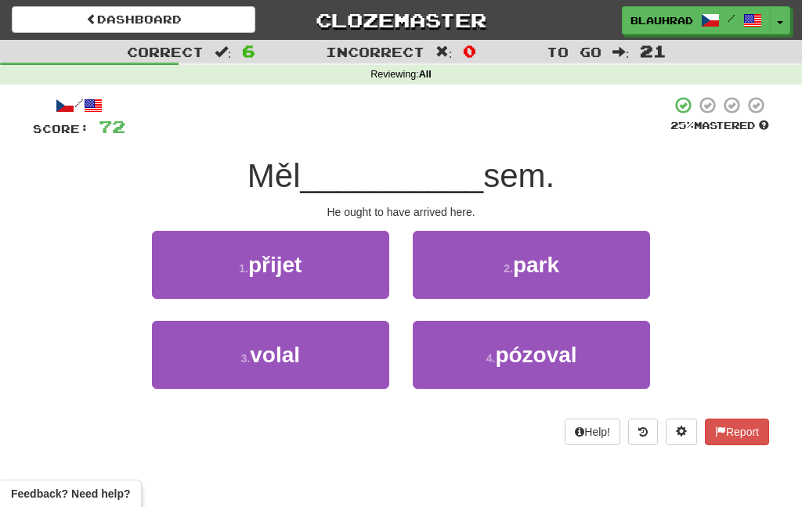
click at [348, 263] on button "1 . přijet" at bounding box center [270, 265] width 237 height 68
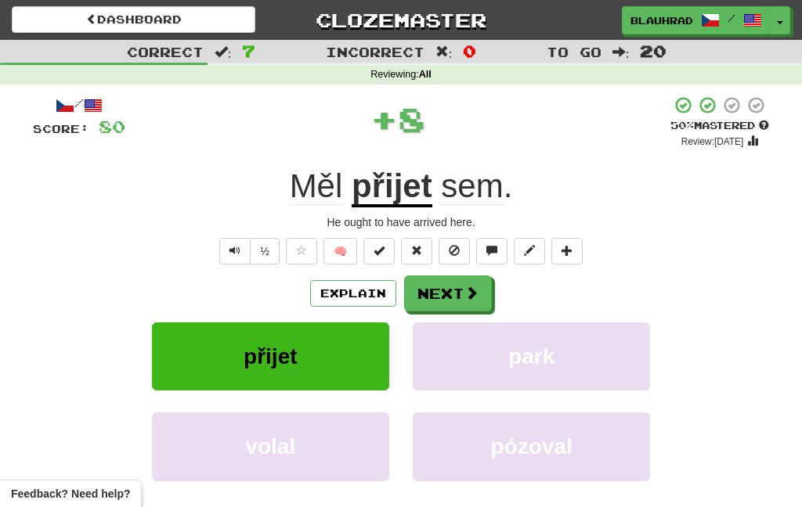
click at [447, 294] on button "Next" at bounding box center [448, 294] width 88 height 36
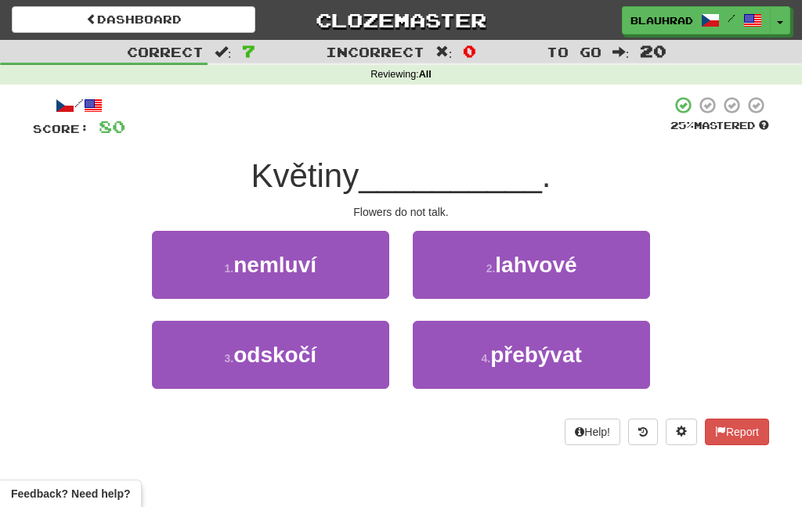
click at [348, 249] on button "1 . nemluví" at bounding box center [270, 265] width 237 height 68
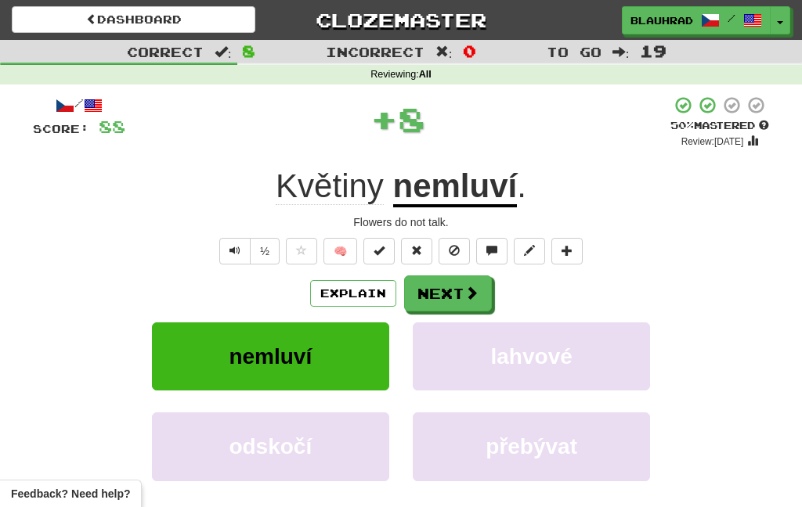
click at [450, 297] on button "Next" at bounding box center [448, 294] width 88 height 36
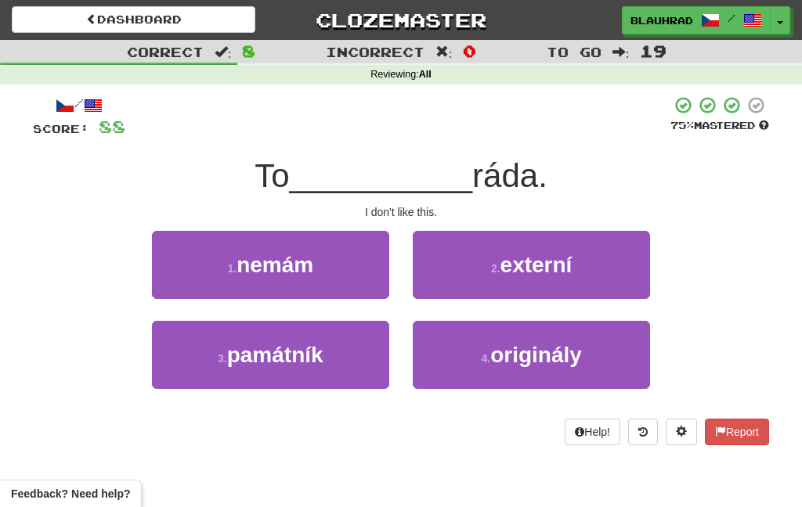
click at [360, 269] on button "1 . nemám" at bounding box center [270, 265] width 237 height 68
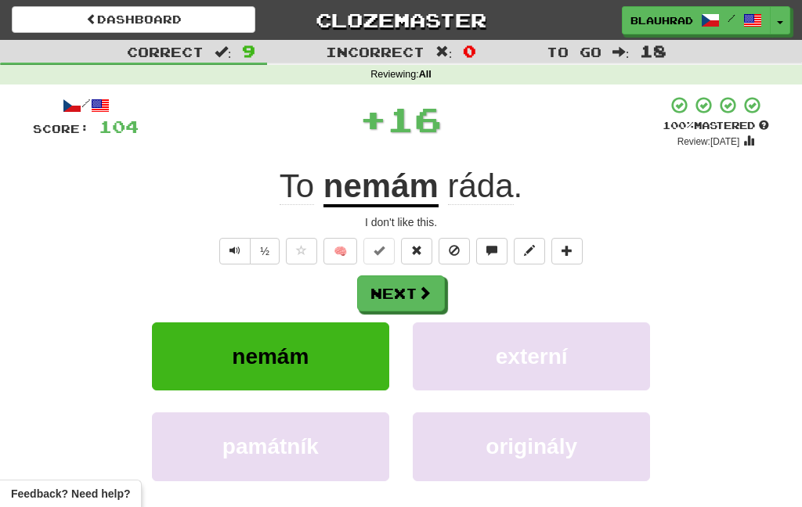
click at [432, 290] on span at bounding box center [424, 293] width 14 height 14
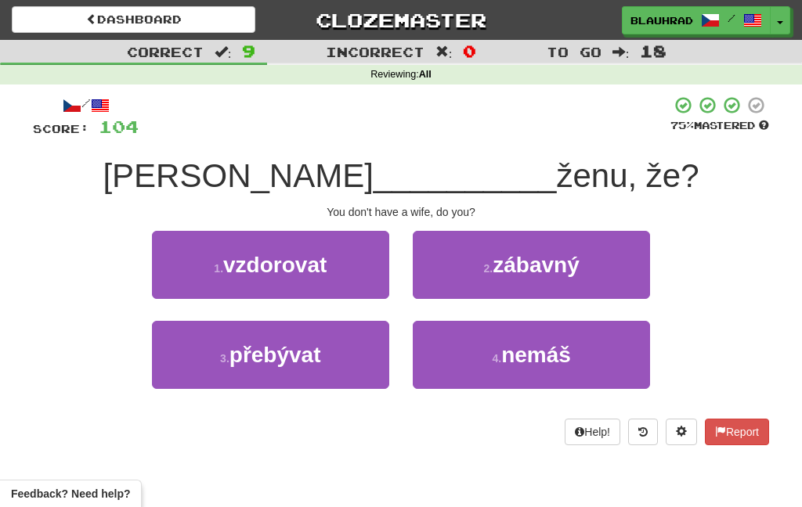
click at [475, 374] on button "4 . nemáš" at bounding box center [531, 355] width 237 height 68
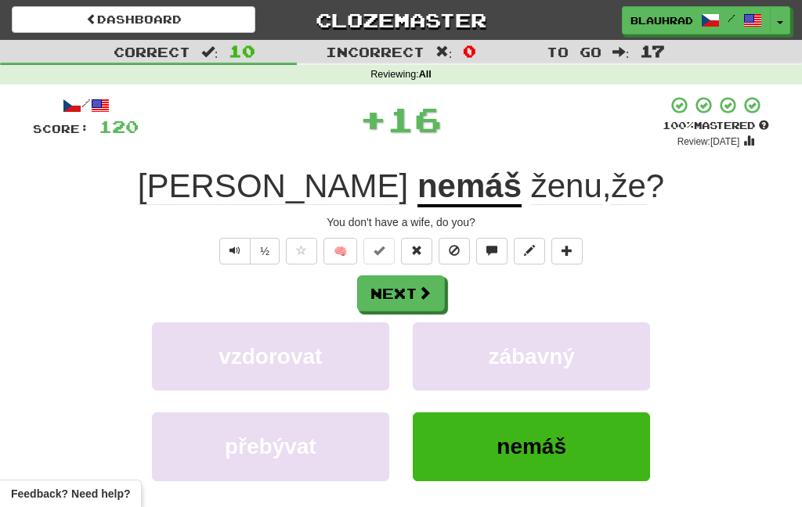
click at [428, 297] on span at bounding box center [424, 293] width 14 height 14
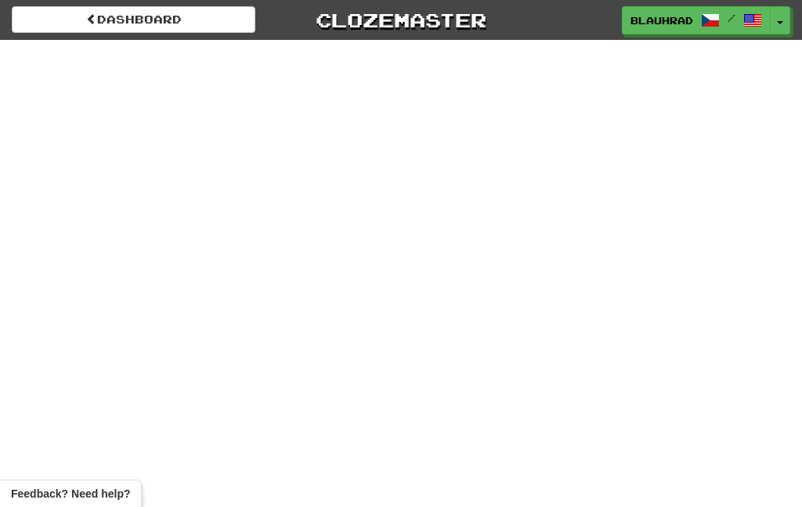
click at [214, 15] on link "Dashboard" at bounding box center [134, 19] width 244 height 27
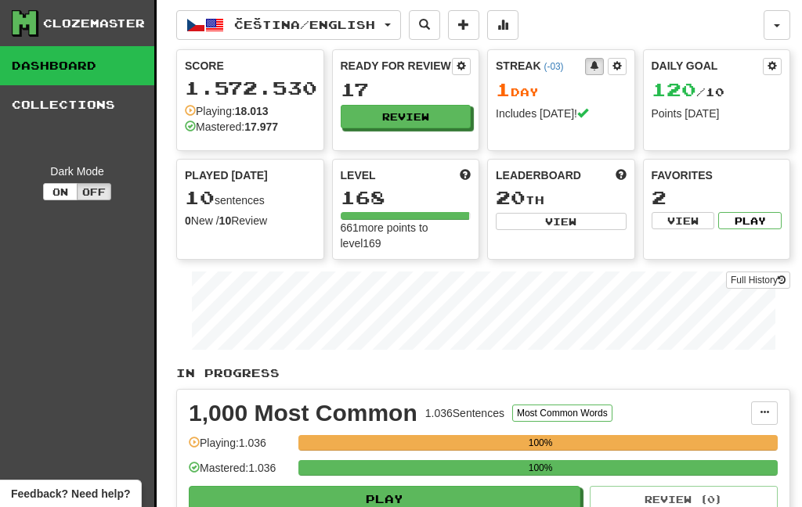
click at [399, 125] on button "Review" at bounding box center [406, 116] width 131 height 23
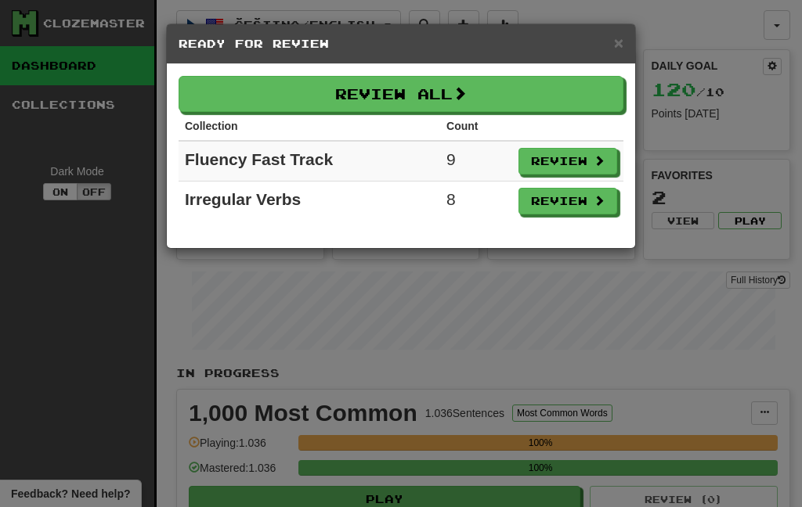
click at [406, 83] on button "Review All" at bounding box center [401, 94] width 445 height 36
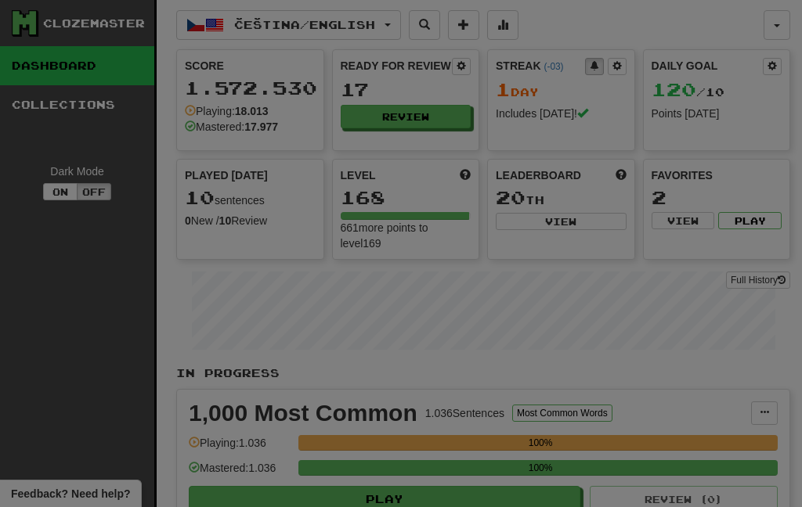
select select "***"
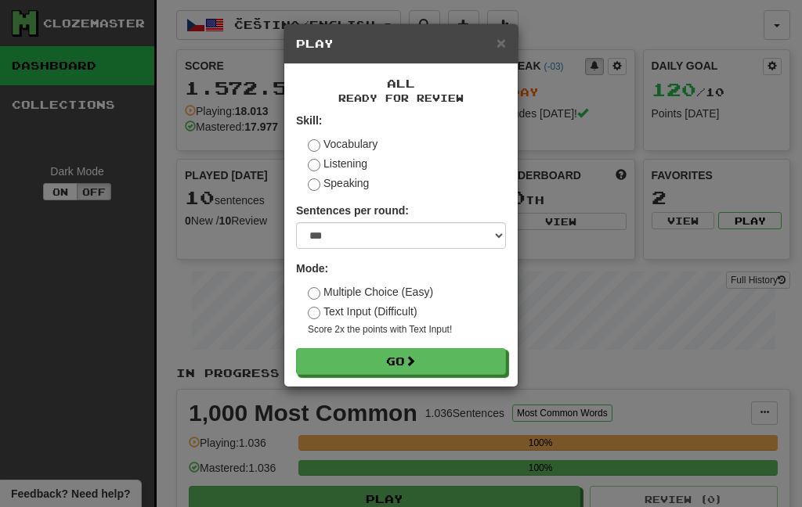
click at [428, 372] on button "Go" at bounding box center [401, 361] width 210 height 27
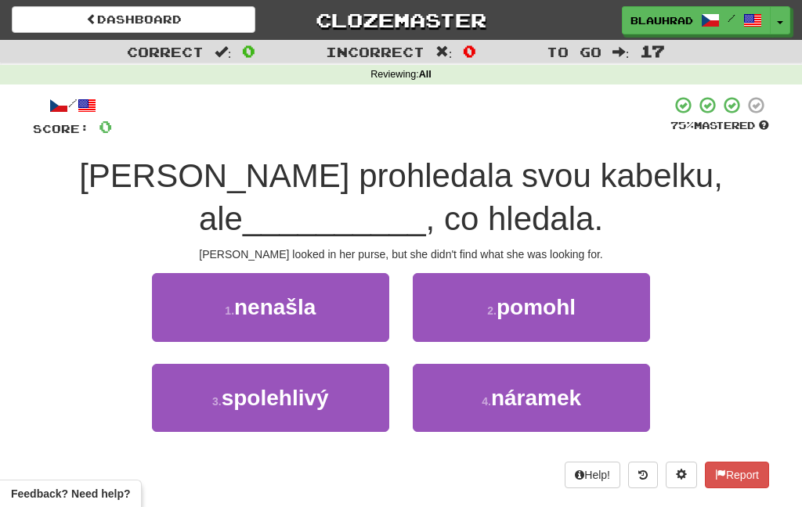
click at [347, 302] on button "1 . nenašla" at bounding box center [270, 307] width 237 height 68
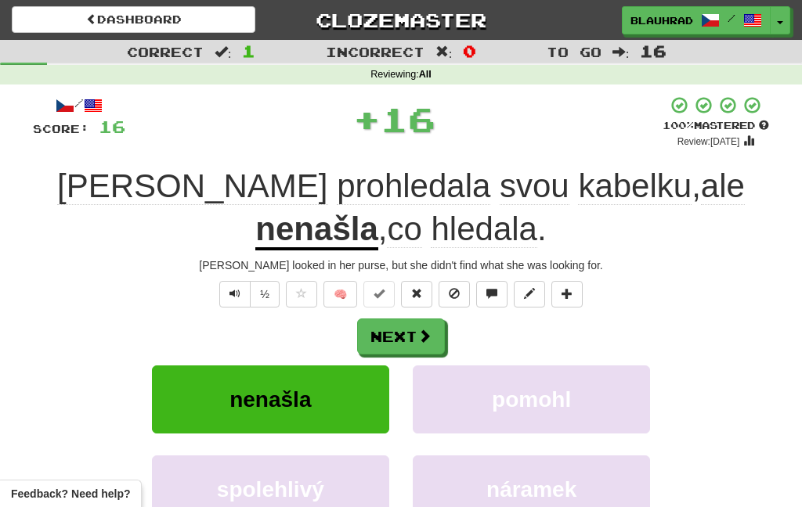
click at [388, 348] on button "Next" at bounding box center [401, 337] width 88 height 36
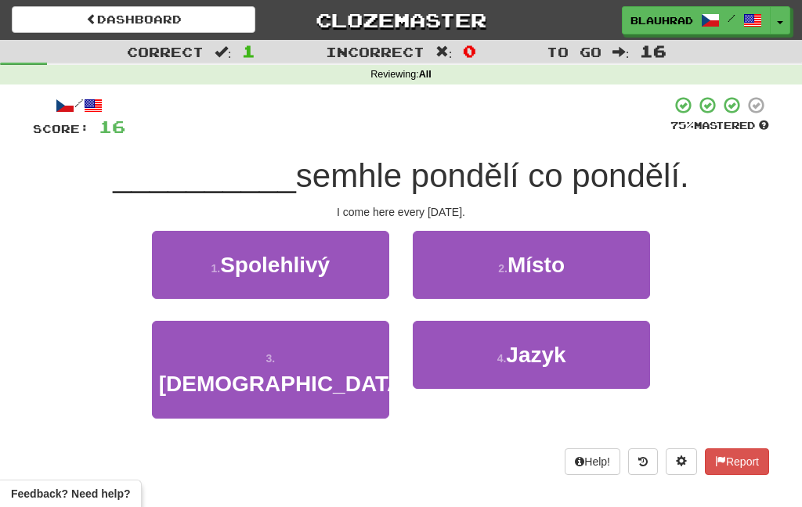
click at [342, 352] on button "3 . Chodím" at bounding box center [270, 370] width 237 height 98
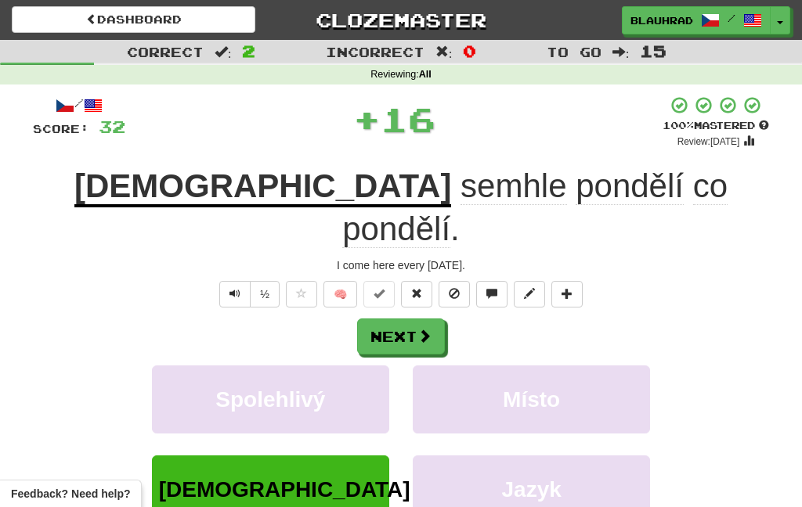
click at [424, 329] on span at bounding box center [424, 336] width 14 height 14
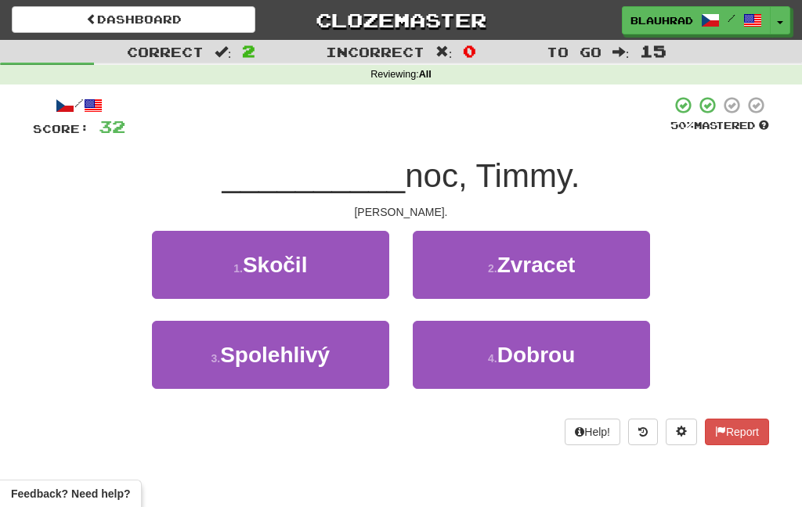
click at [467, 361] on button "4 . Dobrou" at bounding box center [531, 355] width 237 height 68
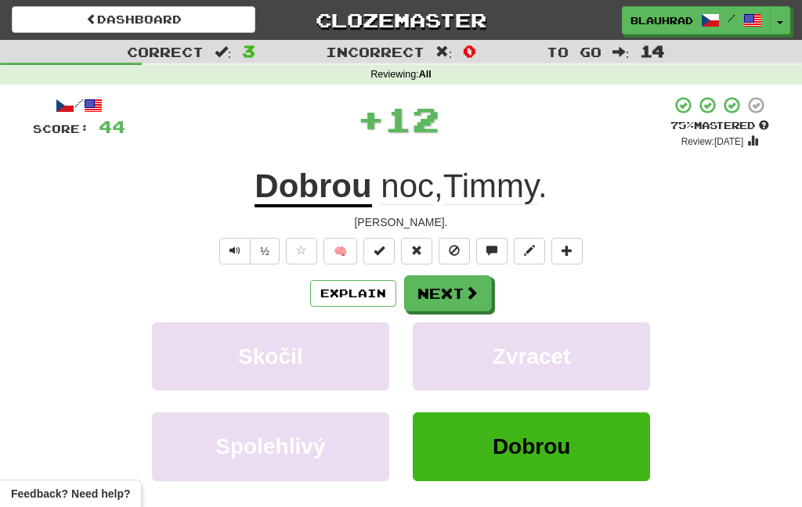
click at [471, 286] on span at bounding box center [471, 293] width 14 height 14
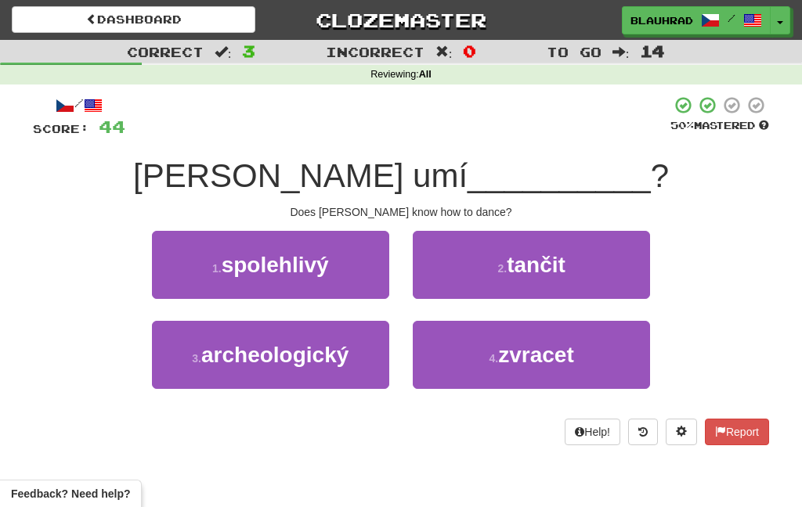
click at [520, 264] on span "tančit" at bounding box center [536, 265] width 59 height 24
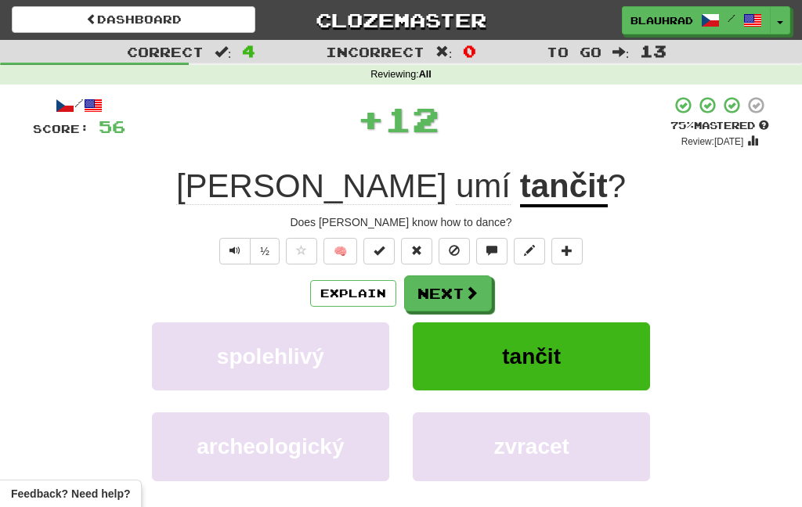
click at [473, 299] on span at bounding box center [471, 293] width 14 height 14
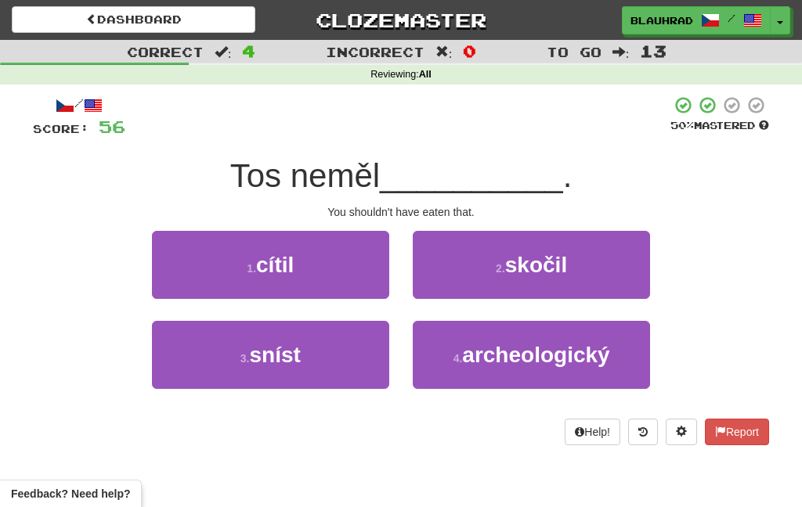
click at [349, 348] on button "3 . sníst" at bounding box center [270, 355] width 237 height 68
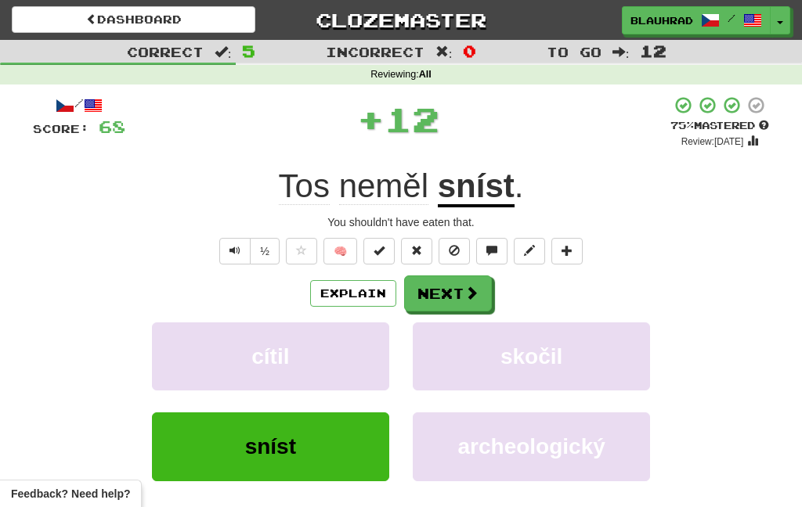
click at [443, 293] on button "Next" at bounding box center [448, 294] width 88 height 36
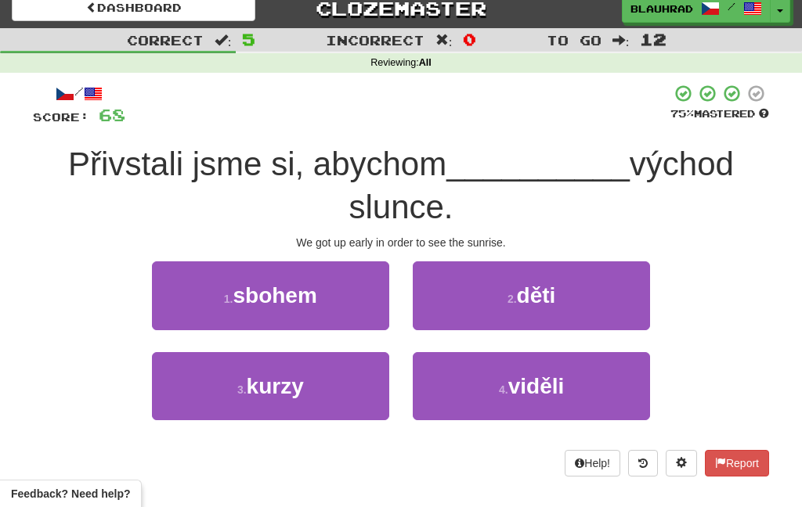
scroll to position [11, 0]
click at [461, 394] on button "4 . viděli" at bounding box center [531, 387] width 237 height 68
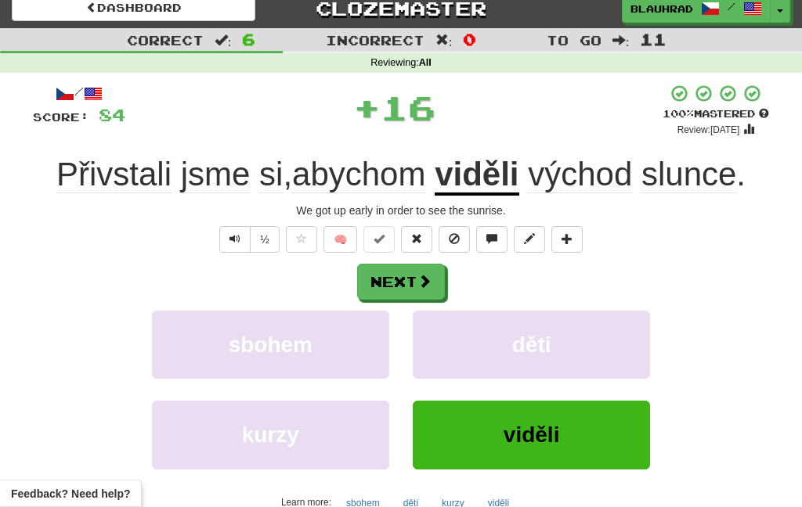
scroll to position [12, 0]
click at [418, 280] on span at bounding box center [424, 281] width 14 height 14
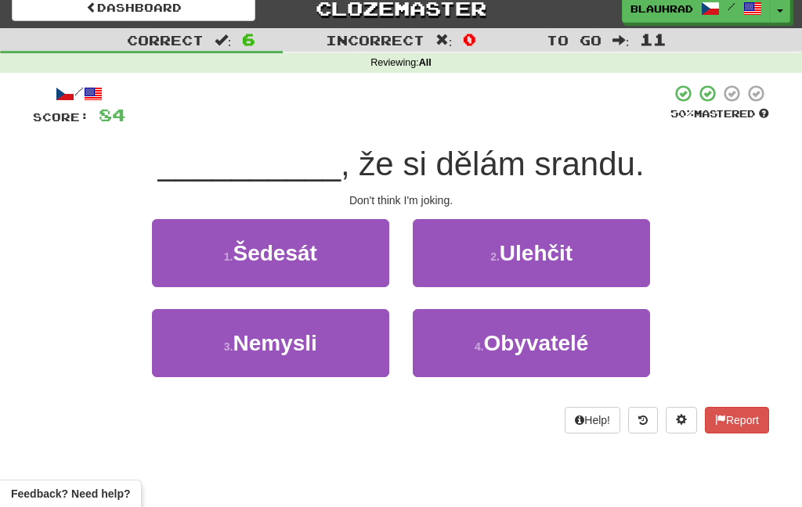
click at [348, 349] on button "3 . Nemysli" at bounding box center [270, 343] width 237 height 68
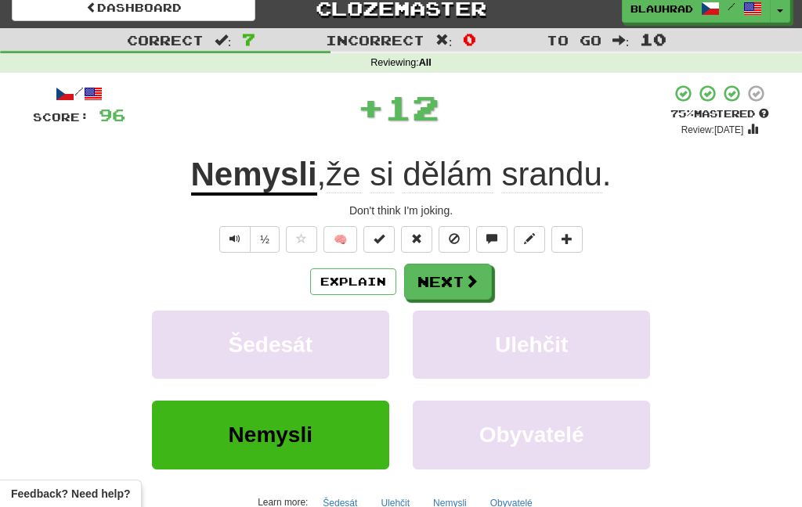
click at [460, 280] on button "Next" at bounding box center [448, 282] width 88 height 36
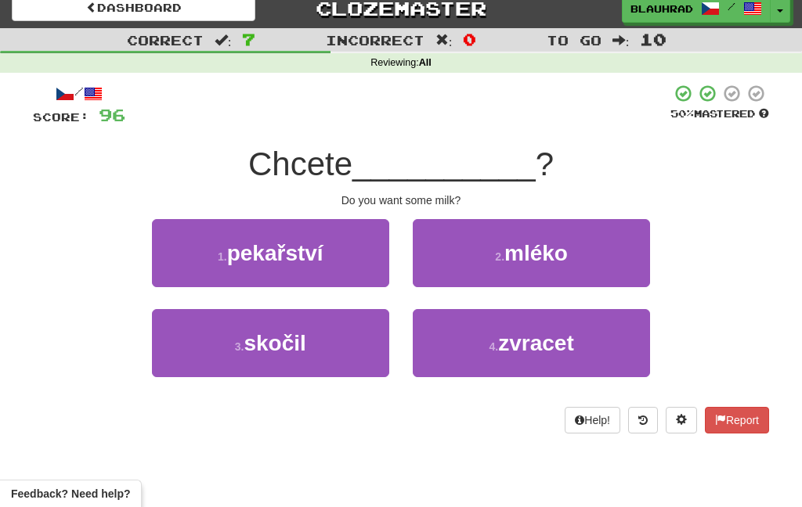
click at [529, 256] on span "mléko" at bounding box center [535, 253] width 63 height 24
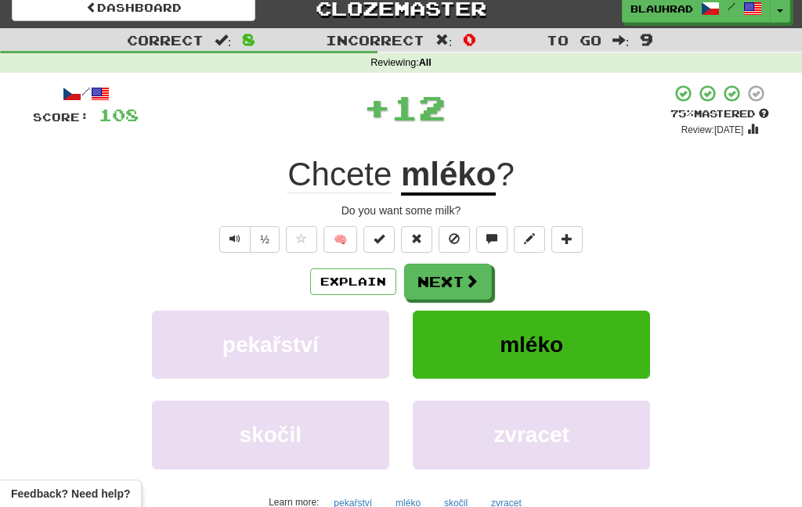
click at [471, 288] on span at bounding box center [471, 281] width 14 height 14
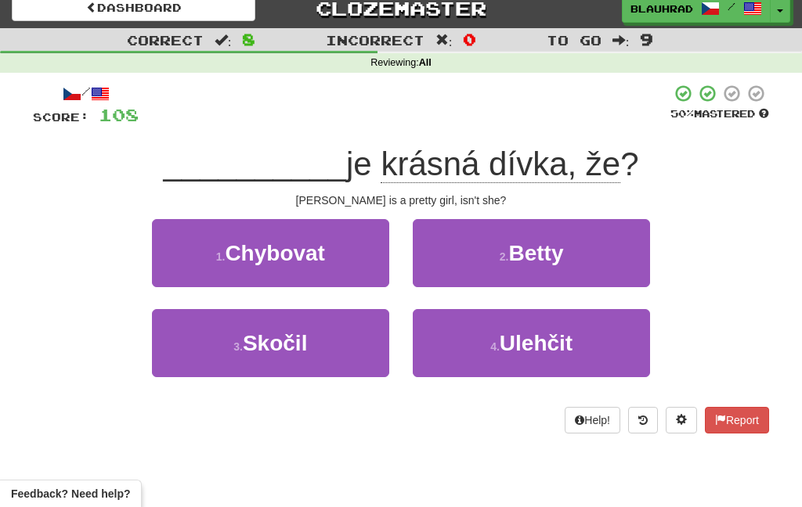
click at [550, 247] on span "Betty" at bounding box center [535, 253] width 55 height 24
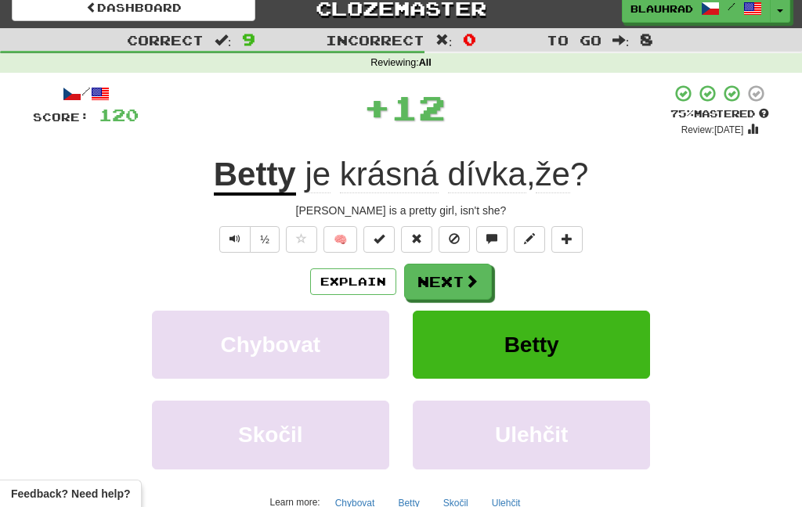
click at [479, 276] on button "Next" at bounding box center [448, 282] width 88 height 36
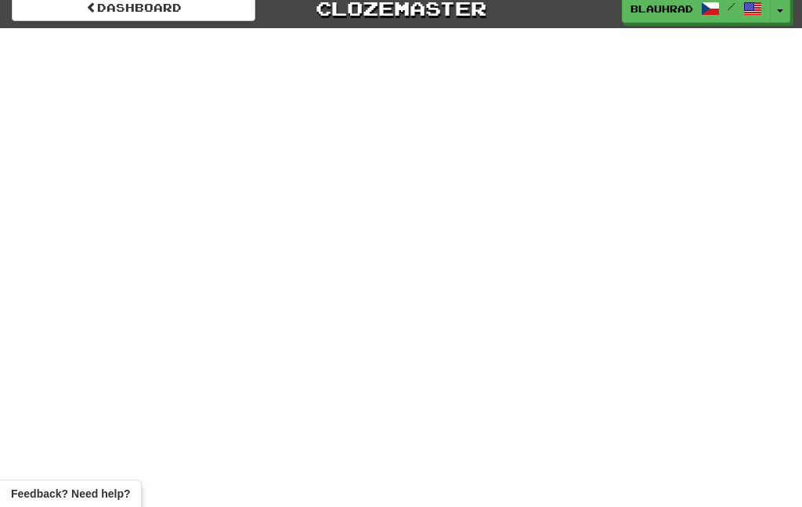
click at [208, 20] on link "Dashboard" at bounding box center [134, 8] width 244 height 27
